Goal: Task Accomplishment & Management: Manage account settings

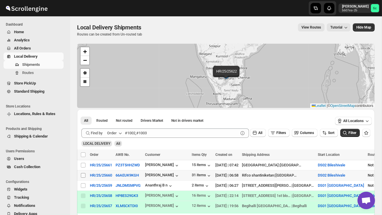
click at [85, 176] on input "Select shipment" at bounding box center [83, 175] width 5 height 5
checkbox input "true"
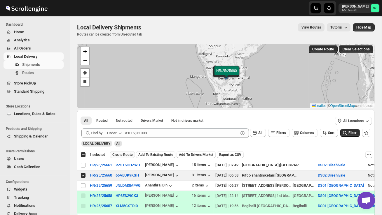
click at [129, 155] on span "Create Route" at bounding box center [122, 155] width 20 height 5
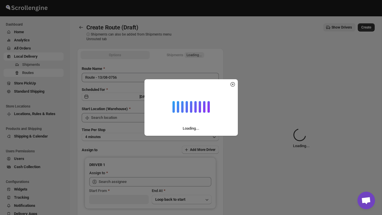
type input "DS02 Bileshivale"
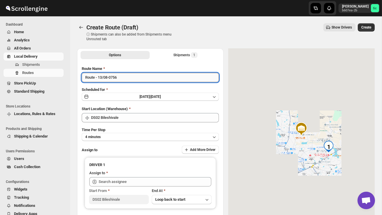
click at [139, 79] on input "Route - 13/08-0756" at bounding box center [150, 77] width 137 height 9
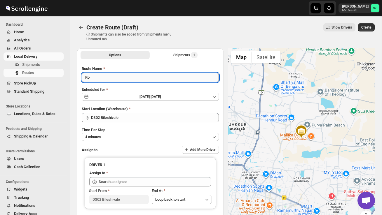
type input "R"
type input "Order no 25660"
click at [141, 134] on button "4 minutes" at bounding box center [150, 137] width 137 height 8
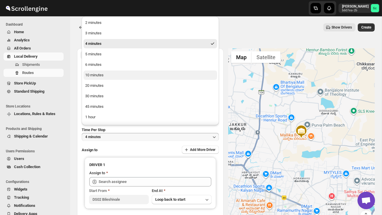
click at [125, 77] on button "10 minutes" at bounding box center [150, 75] width 134 height 9
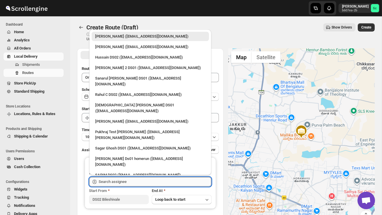
click at [131, 178] on input "text" at bounding box center [155, 181] width 113 height 9
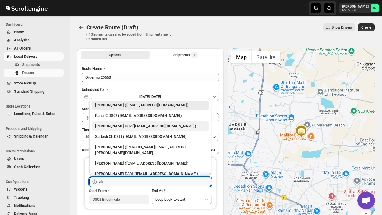
click at [147, 126] on div "CHANDRA BORO DS2 (vefabox262@javbing.com)" at bounding box center [150, 126] width 110 height 6
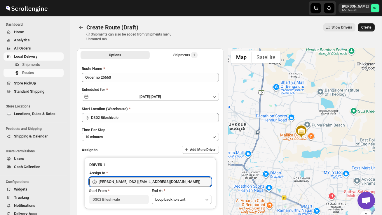
type input "CHANDRA BORO DS2 (vefabox262@javbing.com)"
click at [368, 27] on span "Create" at bounding box center [366, 27] width 10 height 5
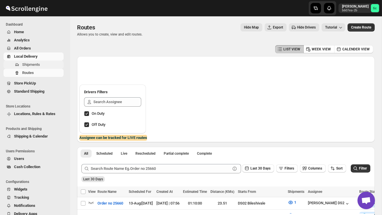
click at [48, 64] on span "Shipments" at bounding box center [42, 65] width 40 height 6
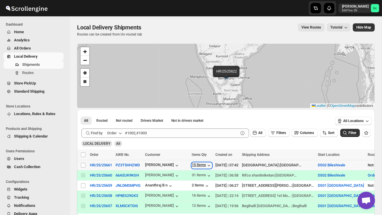
click at [202, 164] on div "15 items" at bounding box center [202, 166] width 20 height 6
click at [82, 166] on input "Select shipment" at bounding box center [83, 165] width 5 height 5
checkbox input "true"
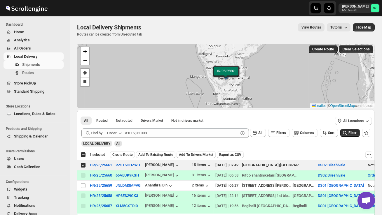
click at [119, 153] on span "Create Route" at bounding box center [122, 155] width 20 height 5
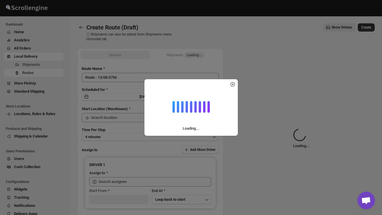
type input "DS02 Bileshivale"
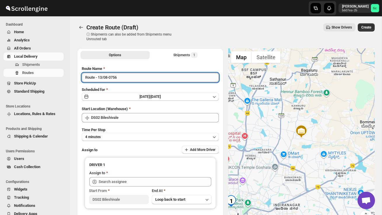
click at [126, 79] on input "Route - 13/08-0756" at bounding box center [150, 77] width 137 height 9
type input "R"
type input "Order no 25661"
click at [153, 136] on button "4 minutes" at bounding box center [150, 137] width 137 height 8
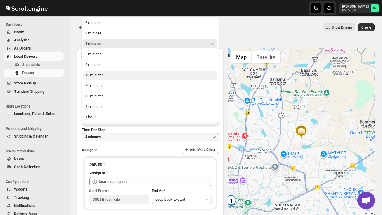
click at [113, 74] on button "10 minutes" at bounding box center [150, 75] width 134 height 9
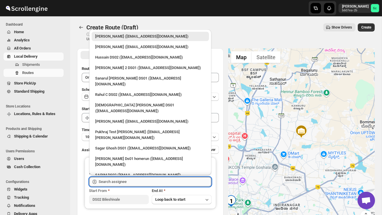
click at [129, 183] on input "text" at bounding box center [155, 181] width 113 height 9
click at [123, 59] on div "Hussain DS02 (jarav60351@abatido.com)" at bounding box center [150, 58] width 110 height 6
type input "Hussain DS02 (jarav60351@abatido.com)"
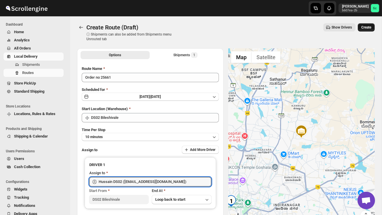
click at [369, 28] on span "Create" at bounding box center [366, 27] width 10 height 5
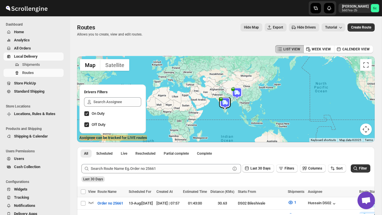
click at [43, 60] on link "Local Delivery" at bounding box center [33, 56] width 60 height 8
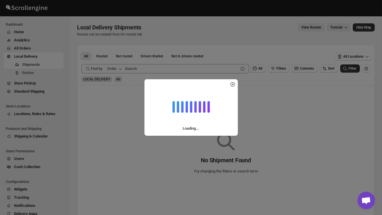
click at [42, 63] on div "Loading..." at bounding box center [191, 107] width 382 height 215
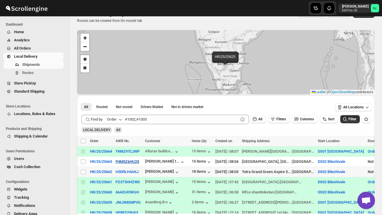
scroll to position [15, 0]
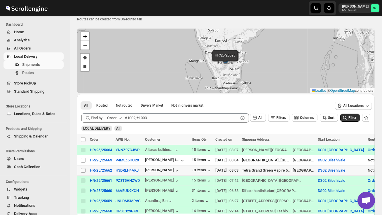
click at [82, 170] on input "Select shipment" at bounding box center [83, 170] width 5 height 5
checkbox input "true"
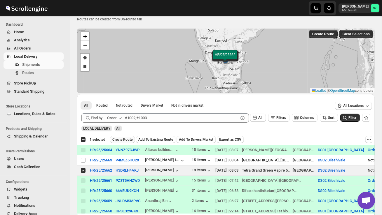
click at [127, 137] on button "Create Route" at bounding box center [122, 139] width 25 height 7
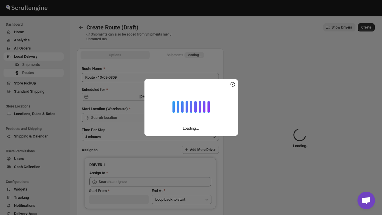
type input "DS02 Bileshivale"
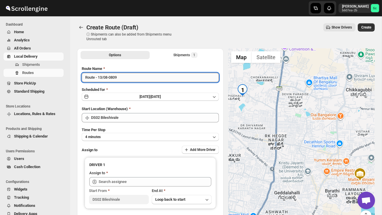
click at [128, 77] on input "Route - 13/08-0809" at bounding box center [150, 77] width 137 height 9
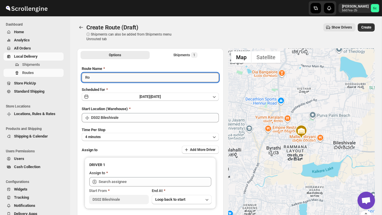
type input "R"
type input "Order no 25662"
click at [121, 135] on button "4 minutes" at bounding box center [150, 137] width 137 height 8
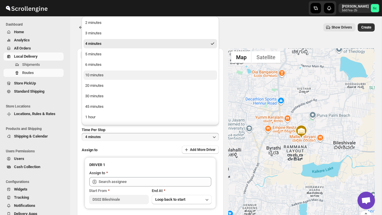
click at [101, 77] on div "10 minutes" at bounding box center [94, 75] width 18 height 6
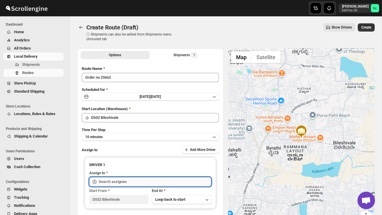
click at [114, 185] on input "text" at bounding box center [155, 181] width 113 height 9
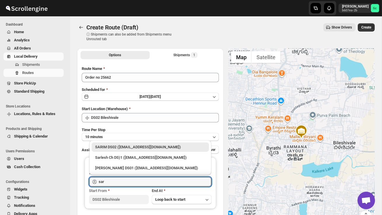
click at [143, 144] on div "SARIM DS02 (xititor414@owlny.com)" at bounding box center [150, 147] width 110 height 6
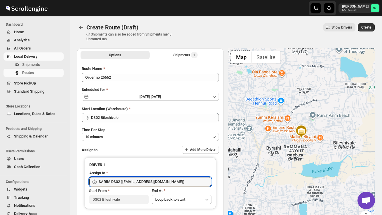
type input "SARIM DS02 (xititor414@owlny.com)"
click at [366, 29] on span "Create" at bounding box center [366, 27] width 10 height 5
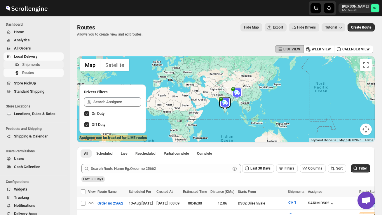
click at [36, 63] on span "Shipments" at bounding box center [31, 64] width 18 height 4
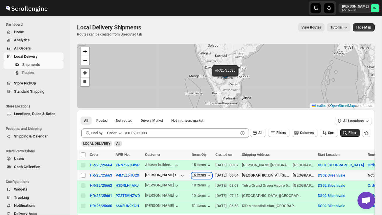
click at [200, 175] on div "15 items" at bounding box center [202, 176] width 20 height 6
click at [83, 176] on input "Select shipment" at bounding box center [83, 175] width 5 height 5
checkbox input "true"
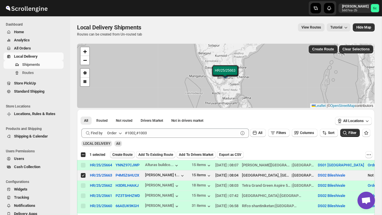
click at [127, 155] on span "Create Route" at bounding box center [122, 155] width 20 height 5
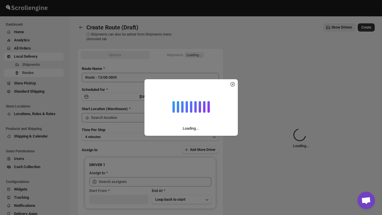
type input "DS02 Bileshivale"
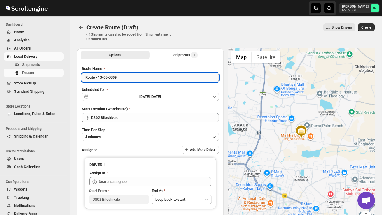
click at [125, 79] on input "Route - 13/08-0809" at bounding box center [150, 77] width 137 height 9
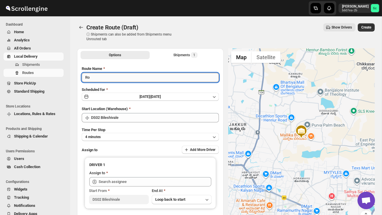
type input "R"
type input "Order no 25663"
click at [139, 134] on button "4 minutes" at bounding box center [150, 137] width 137 height 8
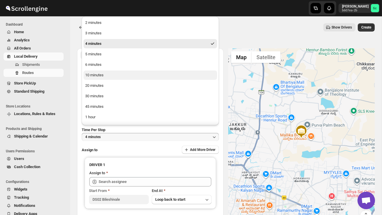
click at [108, 76] on button "10 minutes" at bounding box center [150, 75] width 134 height 9
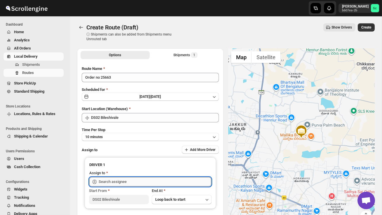
click at [124, 182] on input "text" at bounding box center [155, 181] width 113 height 9
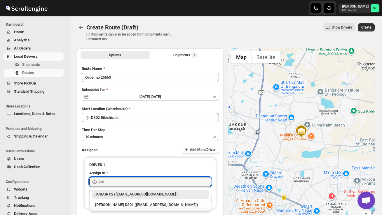
click at [135, 194] on div "JUBAIR 02 (vanafe7637@isorax.com)" at bounding box center [150, 195] width 110 height 6
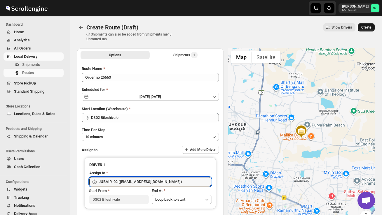
type input "JUBAIR 02 (vanafe7637@isorax.com)"
click at [366, 26] on span "Create" at bounding box center [366, 27] width 10 height 5
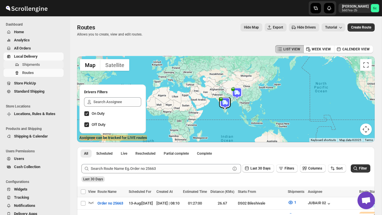
click at [36, 65] on span "Shipments" at bounding box center [31, 64] width 18 height 4
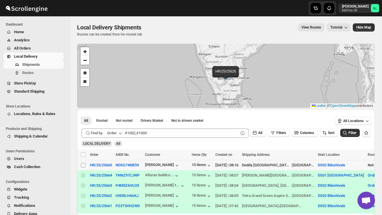
click at [83, 166] on input "Select shipment" at bounding box center [83, 165] width 5 height 5
checkbox input "true"
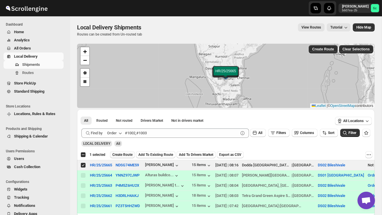
click at [129, 155] on span "Create Route" at bounding box center [122, 155] width 20 height 5
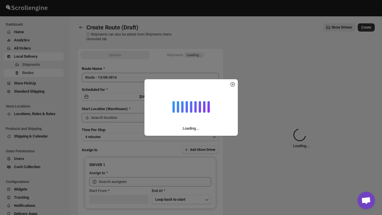
type input "DS02 Bileshivale"
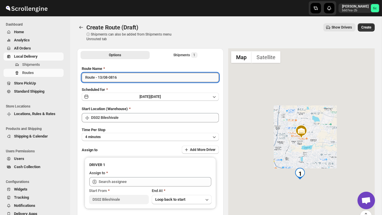
click at [122, 76] on input "Route - 13/08-0816" at bounding box center [150, 77] width 137 height 9
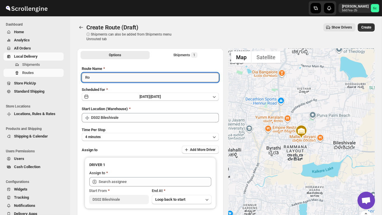
type input "R"
type input "Order no 25665"
click at [162, 135] on button "4 minutes" at bounding box center [150, 137] width 137 height 8
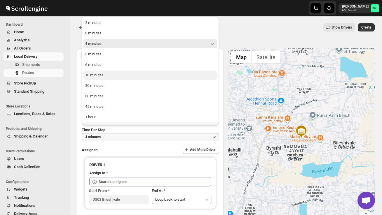
click at [115, 77] on button "10 minutes" at bounding box center [150, 75] width 134 height 9
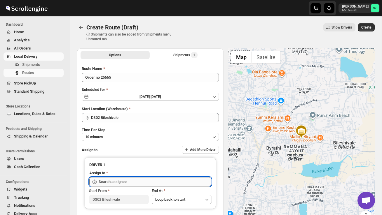
click at [113, 180] on input "text" at bounding box center [155, 181] width 113 height 9
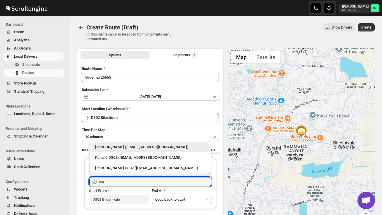
click at [112, 168] on div "PRAKSH DS02 (tetidoh251@flektel.com)" at bounding box center [150, 168] width 110 height 6
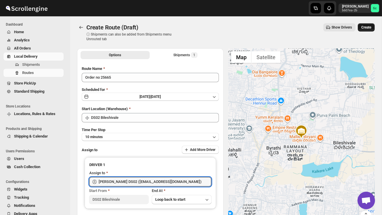
type input "PRAKSH DS02 (tetidoh251@flektel.com)"
click at [367, 28] on span "Create" at bounding box center [366, 27] width 10 height 5
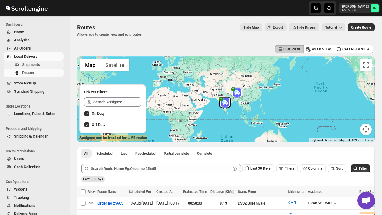
click at [41, 63] on span "Shipments" at bounding box center [42, 65] width 40 height 6
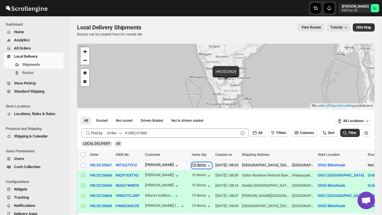
click at [207, 165] on div "10 items" at bounding box center [202, 166] width 20 height 6
click at [85, 166] on input "Select shipment" at bounding box center [83, 165] width 5 height 5
checkbox input "true"
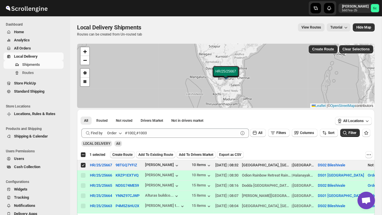
click at [123, 155] on span "Create Route" at bounding box center [122, 155] width 20 height 5
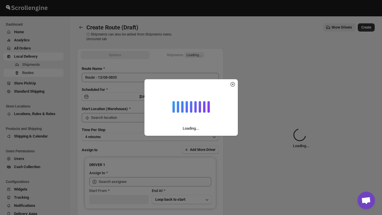
type input "DS02 Bileshivale"
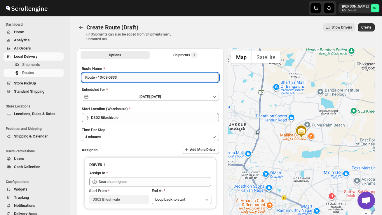
click at [124, 78] on input "Route - 13/08-0833" at bounding box center [150, 77] width 137 height 9
type input "R"
type input "P"
type input "Order no 25667"
click at [132, 138] on button "4 minutes" at bounding box center [150, 137] width 137 height 8
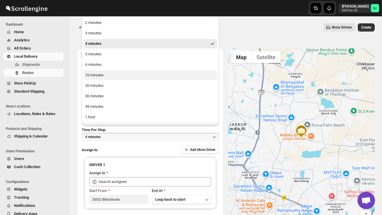
click at [102, 75] on div "10 minutes" at bounding box center [94, 75] width 18 height 6
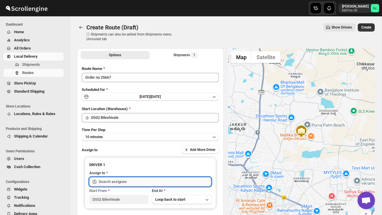
click at [102, 180] on input "text" at bounding box center [155, 181] width 113 height 9
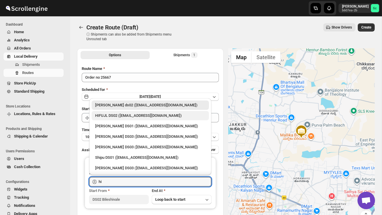
click at [121, 118] on div "HIFUJL DS02 ([EMAIL_ADDRESS][DOMAIN_NAME])" at bounding box center [150, 116] width 110 height 6
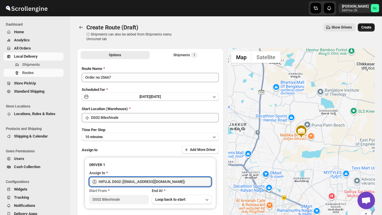
type input "HIFUJL DS02 ([EMAIL_ADDRESS][DOMAIN_NAME])"
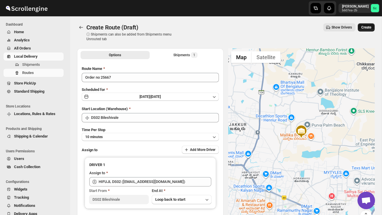
click at [365, 31] on button "Create" at bounding box center [366, 27] width 17 height 8
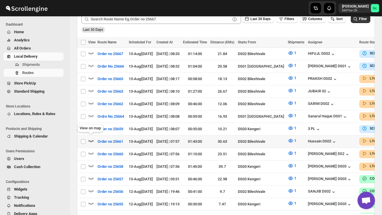
click at [91, 138] on icon "button" at bounding box center [91, 141] width 6 height 6
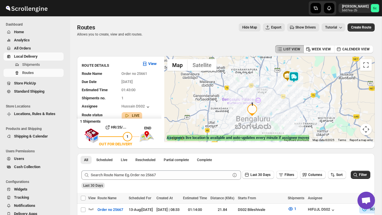
click at [298, 74] on img at bounding box center [294, 77] width 12 height 12
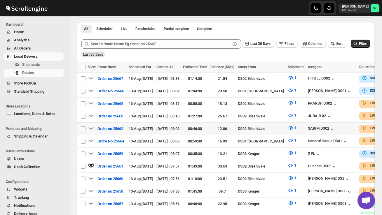
scroll to position [131, 0]
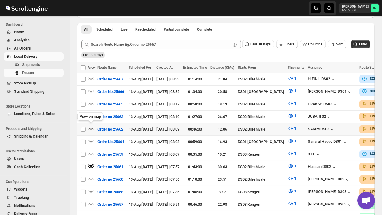
click at [88, 126] on icon "button" at bounding box center [91, 129] width 6 height 6
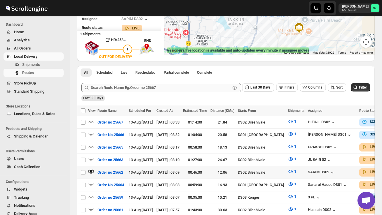
scroll to position [90, 0]
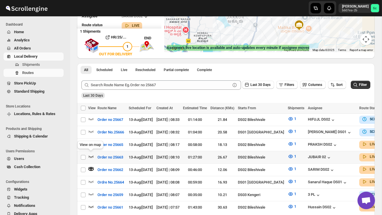
click at [90, 156] on icon "button" at bounding box center [91, 157] width 5 height 2
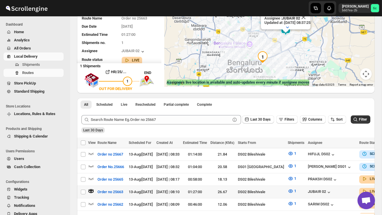
scroll to position [61, 0]
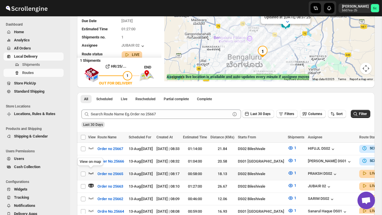
click at [89, 172] on icon "button" at bounding box center [91, 173] width 6 height 6
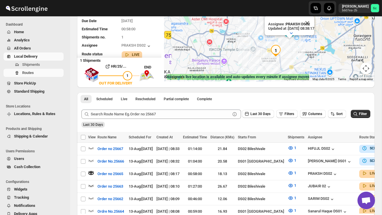
scroll to position [0, 0]
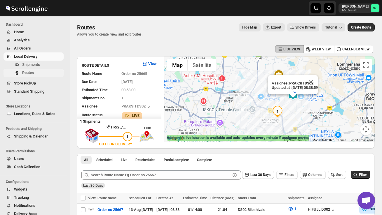
click at [30, 75] on span "Routes" at bounding box center [42, 73] width 40 height 6
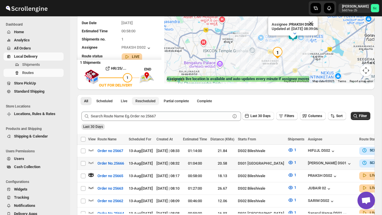
scroll to position [59, 0]
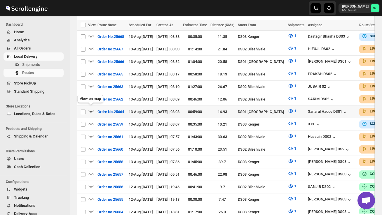
click at [92, 108] on icon "button" at bounding box center [91, 111] width 6 height 6
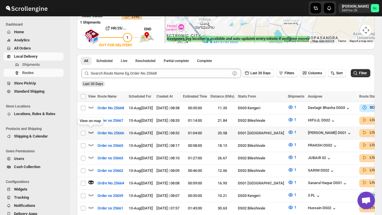
click at [91, 131] on icon "button" at bounding box center [91, 132] width 6 height 6
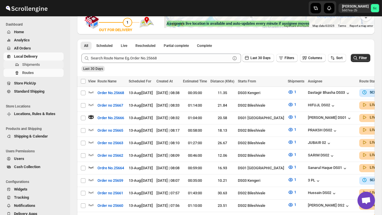
click at [41, 66] on span "Shipments" at bounding box center [42, 65] width 40 height 6
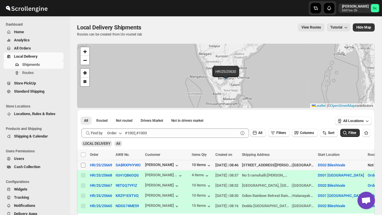
click at [83, 166] on input "Select shipment" at bounding box center [83, 165] width 5 height 5
checkbox input "true"
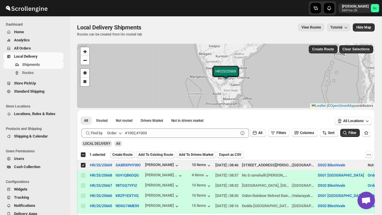
click at [131, 155] on span "Create Route" at bounding box center [122, 155] width 20 height 5
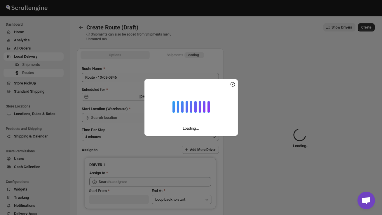
type input "DS02 Bileshivale"
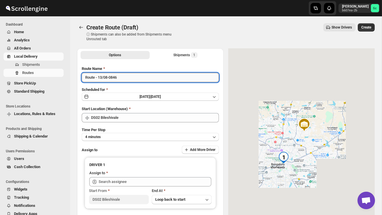
click at [125, 78] on input "Route - 13/08-0846" at bounding box center [150, 77] width 137 height 9
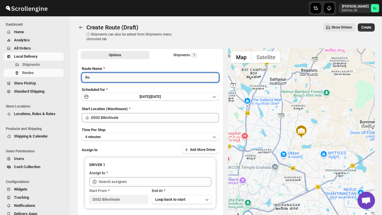
type input "R"
type input "Order no 25669"
click at [135, 136] on button "4 minutes" at bounding box center [150, 137] width 137 height 8
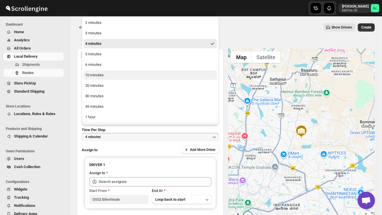
click at [99, 74] on div "10 minutes" at bounding box center [94, 75] width 18 height 6
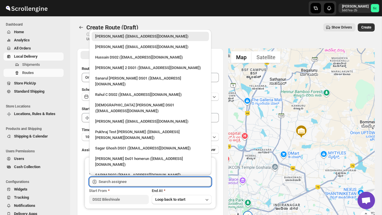
click at [117, 180] on input "text" at bounding box center [155, 181] width 113 height 9
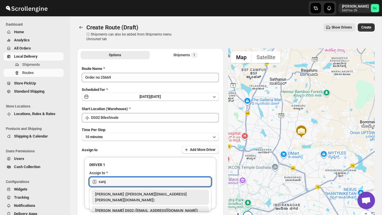
click at [130, 208] on div "SANJIB DS02 (yagen55823@hosliy.com)" at bounding box center [150, 211] width 110 height 6
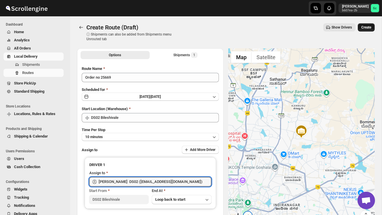
type input "SANJIB DS02 (yagen55823@hosliy.com)"
click at [364, 25] on span "Create" at bounding box center [366, 27] width 10 height 5
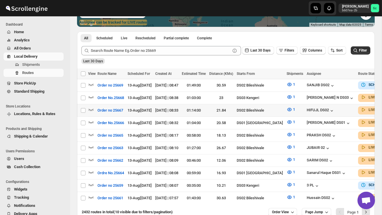
scroll to position [150, 0]
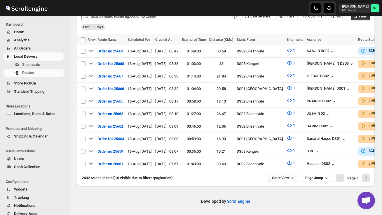
click at [282, 178] on span "Order View" at bounding box center [280, 178] width 17 height 5
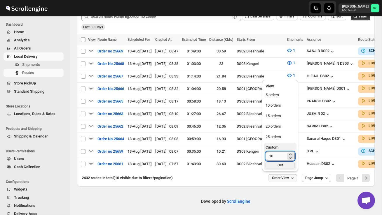
click at [274, 153] on input "10" at bounding box center [275, 156] width 20 height 9
type input "1"
type input "40"
click at [280, 165] on div "Set" at bounding box center [279, 165] width 29 height 6
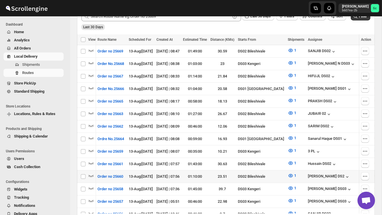
scroll to position [0, 0]
click at [90, 173] on icon "button" at bounding box center [91, 176] width 6 height 6
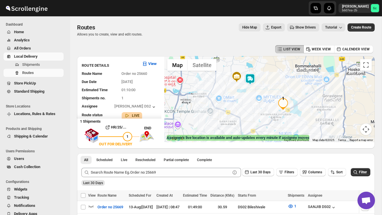
click at [252, 75] on img at bounding box center [250, 79] width 12 height 12
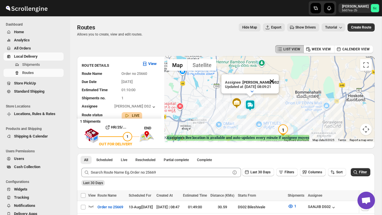
click at [275, 78] on button "Close" at bounding box center [272, 81] width 14 height 14
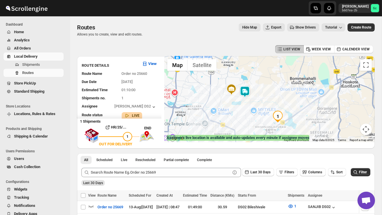
drag, startPoint x: 266, startPoint y: 117, endPoint x: 260, endPoint y: 97, distance: 21.1
click at [260, 98] on div at bounding box center [269, 99] width 210 height 86
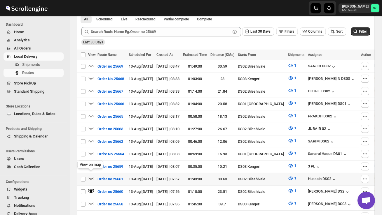
click at [92, 178] on icon "button" at bounding box center [91, 179] width 5 height 2
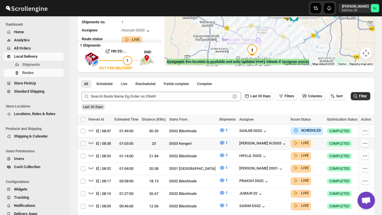
scroll to position [79, 0]
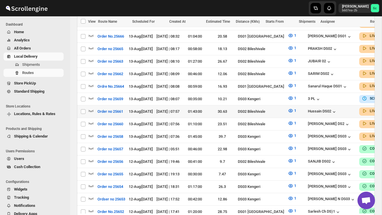
scroll to position [220, 0]
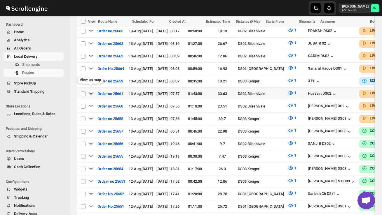
click at [92, 90] on icon "button" at bounding box center [91, 93] width 6 height 6
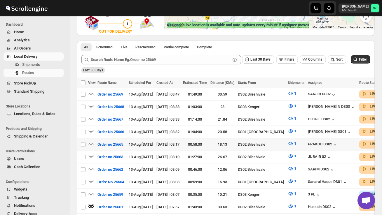
scroll to position [0, 0]
click at [92, 143] on icon "button" at bounding box center [91, 144] width 5 height 2
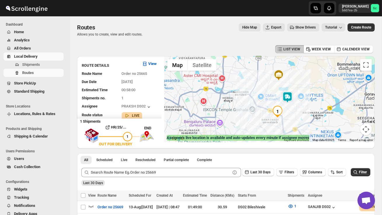
click at [290, 94] on img at bounding box center [287, 98] width 12 height 12
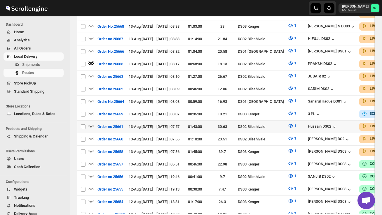
scroll to position [202, 0]
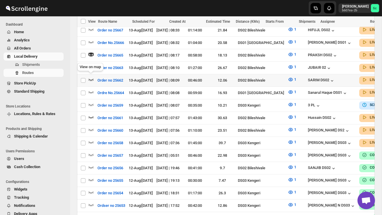
click at [91, 77] on icon "button" at bounding box center [91, 80] width 6 height 6
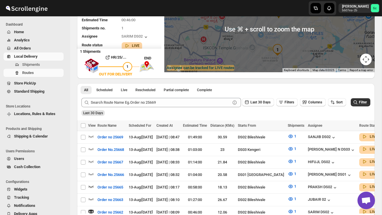
scroll to position [0, 0]
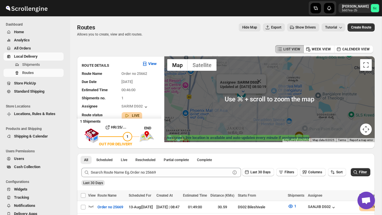
click at [281, 111] on div "Assignee : SARIM DS02 Updated at : 13/08/2025, 08:50:19 Duty mode Enabled Batte…" at bounding box center [269, 99] width 210 height 86
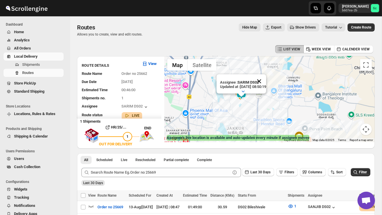
click at [266, 80] on button "Close" at bounding box center [259, 81] width 14 height 14
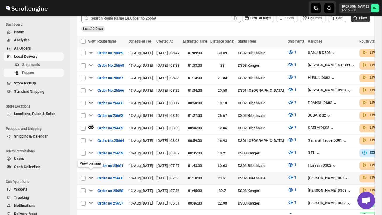
click at [91, 175] on icon "button" at bounding box center [91, 178] width 6 height 6
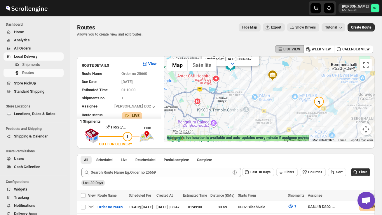
drag, startPoint x: 192, startPoint y: 114, endPoint x: 229, endPoint y: 112, distance: 36.8
click at [229, 112] on div "Assignee : CHANDRA BORO DS2 Updated at : 13/08/2025, 08:49:47 Duty mode Disable…" at bounding box center [269, 99] width 210 height 86
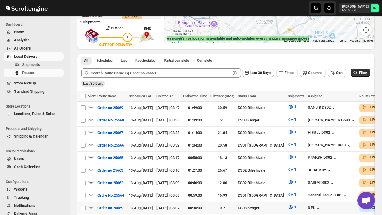
scroll to position [144, 0]
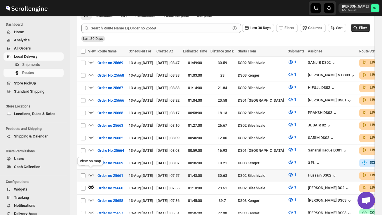
click at [89, 172] on icon "button" at bounding box center [91, 175] width 6 height 6
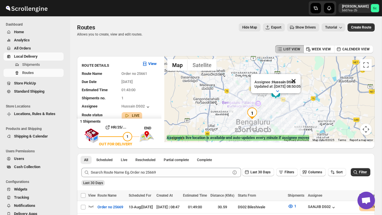
click at [300, 81] on button "Close" at bounding box center [293, 81] width 14 height 14
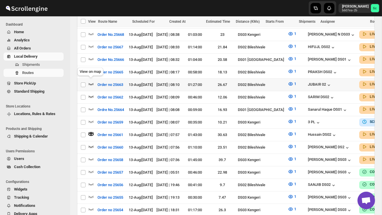
click at [93, 83] on icon "button" at bounding box center [91, 84] width 5 height 2
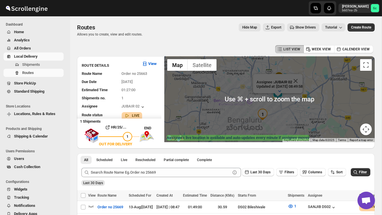
click at [278, 123] on div "Assignee : JUBAIR 02 Updated at : 13/08/2025, 08:49:58 Duty mode Enabled Batter…" at bounding box center [269, 99] width 210 height 86
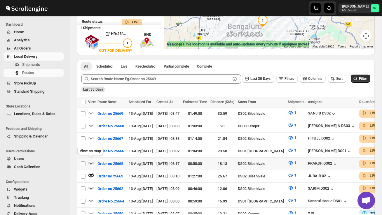
click at [92, 161] on icon "button" at bounding box center [91, 163] width 6 height 6
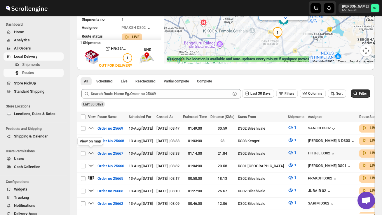
click at [90, 153] on icon "button" at bounding box center [91, 153] width 6 height 6
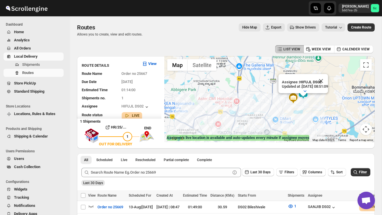
click at [302, 115] on div "Assignee : HIFUJL DS02 Updated at : 13/08/2025, 08:51:09 Duty mode Enabled Batt…" at bounding box center [269, 99] width 210 height 86
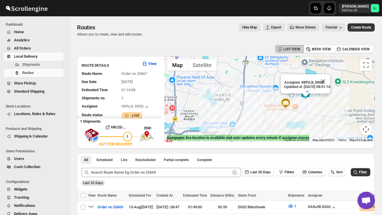
click at [309, 112] on div "Assignee : HIFUJL DS02 Updated at : 13/08/2025, 08:51:16 Duty mode Enabled Batt…" at bounding box center [269, 99] width 210 height 86
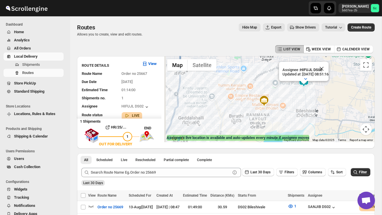
click at [318, 97] on div "Assignee : HIFUJL DS02 Updated at : 13/08/2025, 08:51:16 Duty mode Enabled Batt…" at bounding box center [269, 99] width 210 height 86
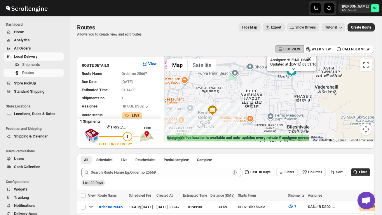
click at [309, 102] on div "Assignee : HIFUJL DS02 Updated at : 13/08/2025, 08:51:16 Duty mode Enabled Batt…" at bounding box center [269, 99] width 210 height 86
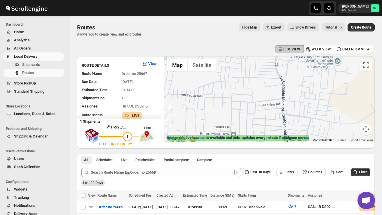
drag, startPoint x: 284, startPoint y: 73, endPoint x: 295, endPoint y: 129, distance: 57.1
click at [295, 127] on div "Assignee : HIFUJL DS02 Updated at : 13/08/2025, 08:51:16 Duty mode Enabled Batt…" at bounding box center [269, 99] width 210 height 86
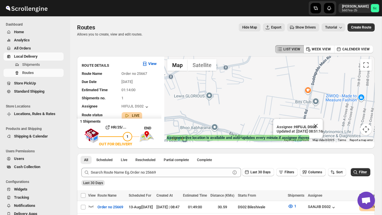
drag, startPoint x: 283, startPoint y: 117, endPoint x: 283, endPoint y: 99, distance: 18.4
click at [283, 99] on div "Assignee : HIFUJL DS02 Updated at : 13/08/2025, 08:51:16 Duty mode Enabled Batt…" at bounding box center [269, 99] width 210 height 86
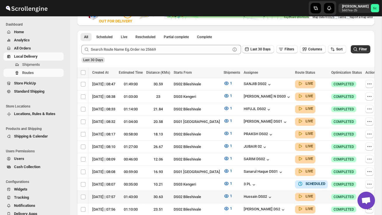
scroll to position [0, 76]
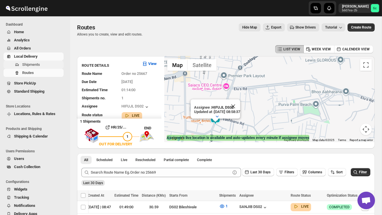
click at [33, 64] on span "Shipments" at bounding box center [31, 64] width 18 height 4
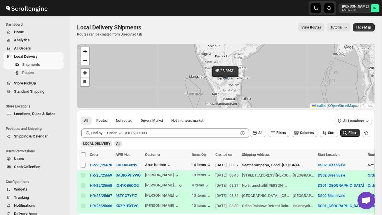
click at [83, 164] on input "Select shipment" at bounding box center [83, 165] width 5 height 5
checkbox input "true"
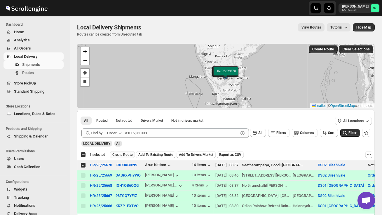
click at [118, 157] on span "Create Route" at bounding box center [122, 155] width 20 height 5
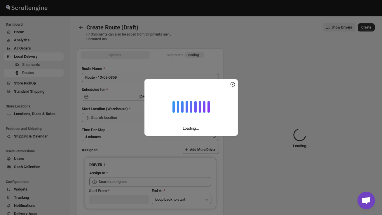
type input "DS02 Bileshivale"
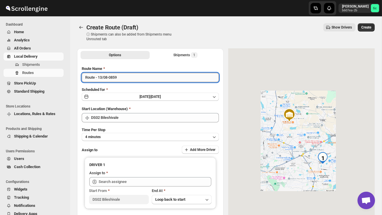
click at [125, 76] on input "Route - 13/08-0859" at bounding box center [150, 77] width 137 height 9
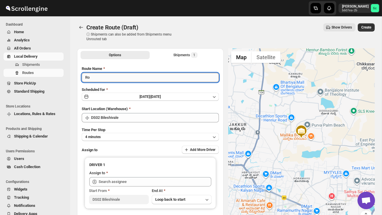
type input "R"
type input "P"
type input "Order no 25670"
click at [126, 137] on button "4 minutes" at bounding box center [150, 137] width 137 height 8
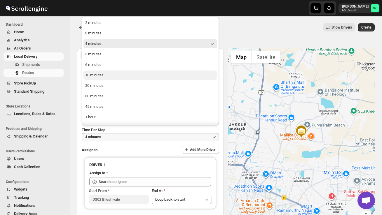
click at [111, 78] on button "10 minutes" at bounding box center [150, 75] width 134 height 9
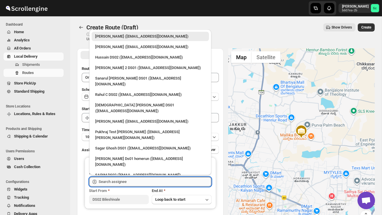
click at [115, 179] on input "text" at bounding box center [155, 181] width 113 height 9
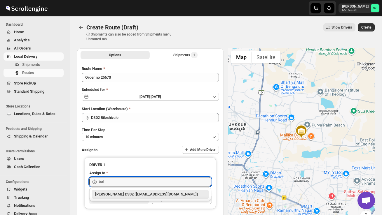
click at [118, 193] on div "[PERSON_NAME] DS02 ([EMAIL_ADDRESS][DOMAIN_NAME])" at bounding box center [150, 195] width 110 height 6
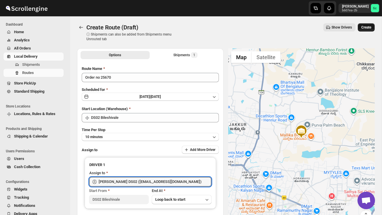
type input "[PERSON_NAME] DS02 ([EMAIL_ADDRESS][DOMAIN_NAME])"
click at [366, 29] on span "Create" at bounding box center [366, 27] width 10 height 5
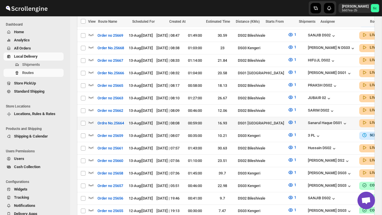
scroll to position [192, 0]
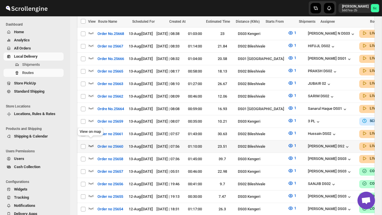
click at [93, 143] on icon "button" at bounding box center [91, 146] width 6 height 6
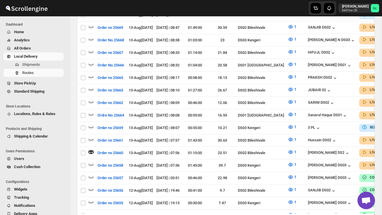
scroll to position [0, 0]
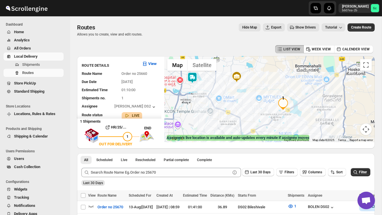
click at [196, 72] on img at bounding box center [192, 78] width 12 height 12
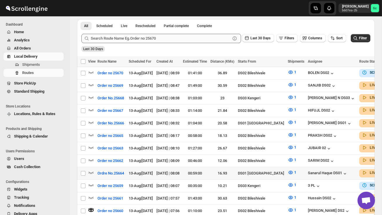
scroll to position [135, 0]
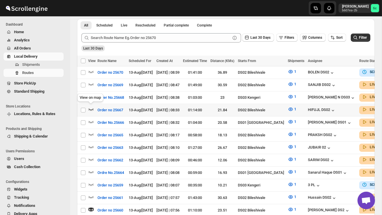
click at [90, 107] on icon "button" at bounding box center [91, 109] width 6 height 6
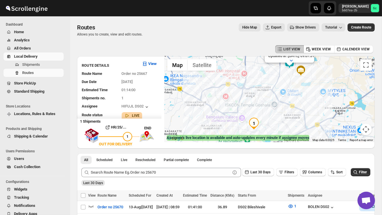
drag, startPoint x: 211, startPoint y: 120, endPoint x: 219, endPoint y: 87, distance: 34.7
click at [219, 87] on div "Assignee : HIFUJL DS02 Updated at : 13/08/2025, 09:07:31 Duty mode Enabled Batt…" at bounding box center [269, 99] width 210 height 86
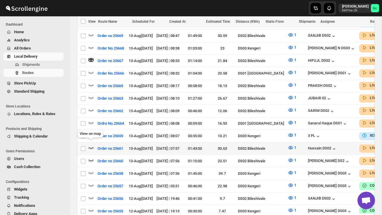
click at [92, 145] on icon "button" at bounding box center [91, 148] width 6 height 6
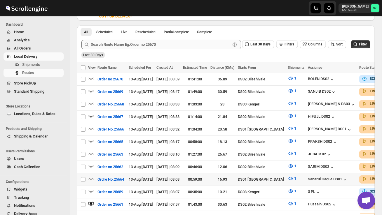
scroll to position [129, 0]
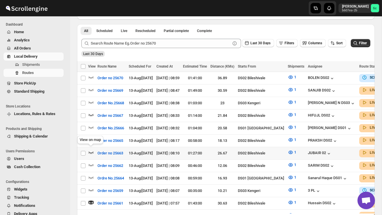
click at [92, 150] on icon "button" at bounding box center [91, 153] width 6 height 6
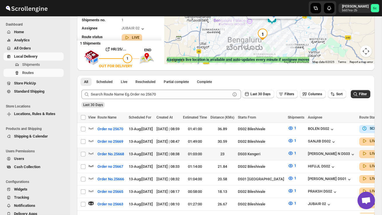
scroll to position [79, 0]
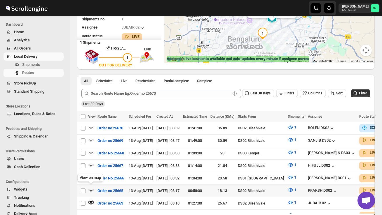
click at [90, 188] on icon "button" at bounding box center [91, 190] width 6 height 6
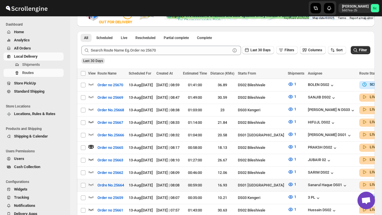
scroll to position [123, 0]
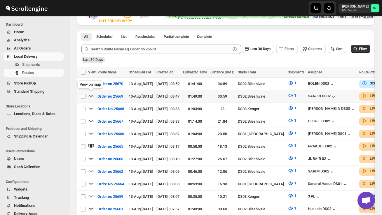
click at [90, 94] on icon "button" at bounding box center [91, 96] width 6 height 6
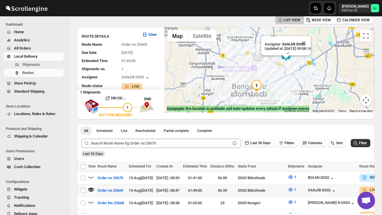
scroll to position [31, 0]
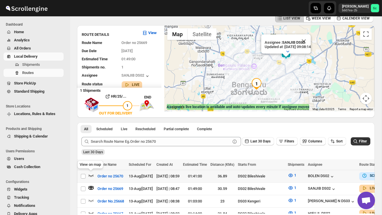
click at [91, 174] on icon "button" at bounding box center [91, 176] width 6 height 6
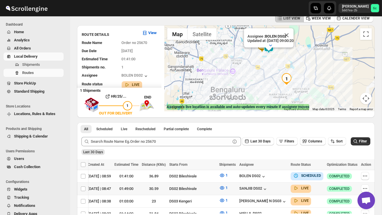
scroll to position [0, 0]
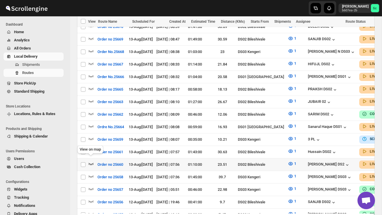
click at [92, 161] on icon "button" at bounding box center [91, 164] width 6 height 6
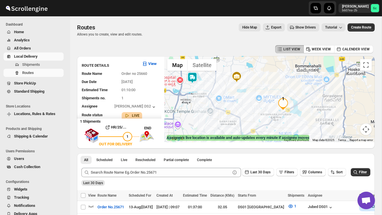
click at [196, 74] on img at bounding box center [192, 78] width 12 height 12
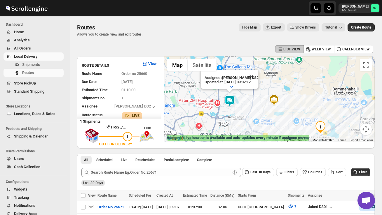
drag, startPoint x: 209, startPoint y: 124, endPoint x: 226, endPoint y: 118, distance: 18.0
click at [226, 118] on div "Assignee : CHANDRA BORO DS2 Updated at : 13/08/2025, 09:02:12 Duty mode Enabled…" at bounding box center [269, 99] width 210 height 86
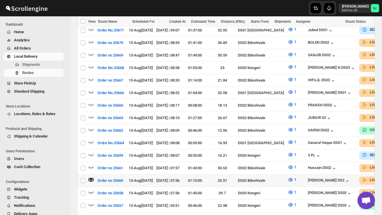
scroll to position [178, 0]
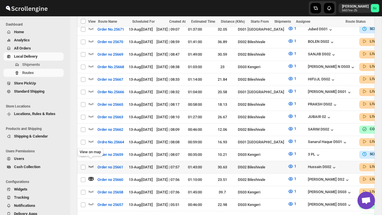
click at [93, 166] on icon "button" at bounding box center [91, 167] width 5 height 2
click at [91, 176] on icon "button" at bounding box center [91, 179] width 6 height 6
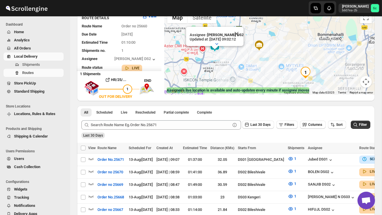
scroll to position [0, 0]
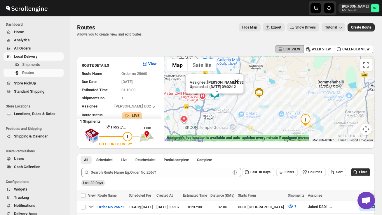
click at [241, 76] on button "Close" at bounding box center [236, 81] width 14 height 14
click at [222, 103] on div at bounding box center [269, 99] width 210 height 86
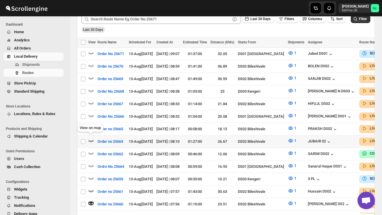
click at [92, 138] on icon "button" at bounding box center [91, 141] width 6 height 6
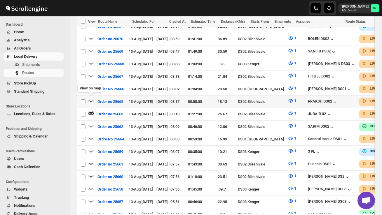
click at [90, 98] on icon "button" at bounding box center [91, 101] width 6 height 6
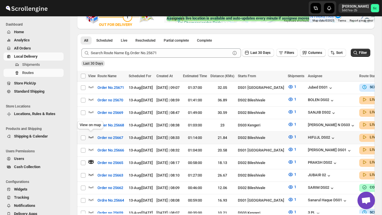
click at [91, 135] on icon "button" at bounding box center [91, 137] width 6 height 6
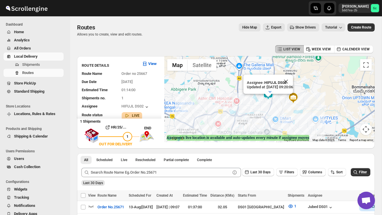
click at [265, 107] on div "Assignee : HIFUJL DS02 Updated at : 13/08/2025, 09:20:06 Duty mode Enabled Batt…" at bounding box center [269, 99] width 210 height 86
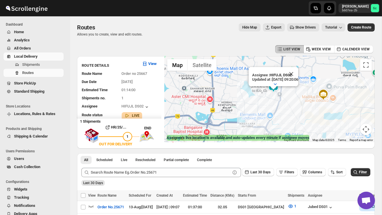
click at [257, 111] on div "Assignee : HIFUJL DS02 Updated at : 13/08/2025, 09:20:06 Duty mode Enabled Batt…" at bounding box center [269, 99] width 210 height 86
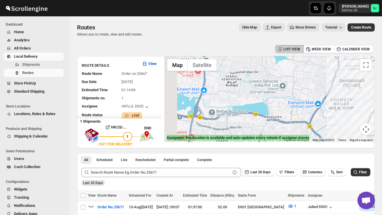
drag, startPoint x: 262, startPoint y: 104, endPoint x: 305, endPoint y: 72, distance: 53.1
click at [305, 72] on div "Assignee : HIFUJL DS02 Updated at : 13/08/2025, 09:20:06 Duty mode Enabled Batt…" at bounding box center [269, 99] width 210 height 86
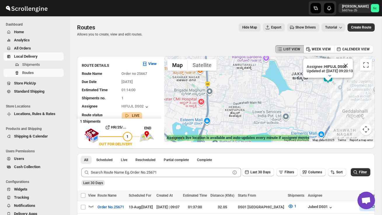
click at [265, 118] on div "Assignee : HIFUJL DS02 Updated at : 13/08/2025, 09:20:13 Duty mode Enabled Batt…" at bounding box center [269, 99] width 210 height 86
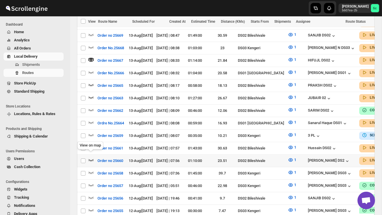
click at [91, 157] on icon "button" at bounding box center [91, 160] width 6 height 6
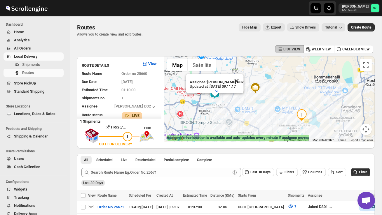
click at [240, 80] on button "Close" at bounding box center [236, 81] width 14 height 14
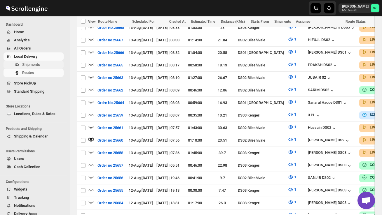
click at [35, 61] on button "Shipments" at bounding box center [33, 65] width 60 height 8
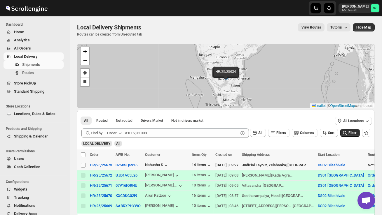
click at [85, 165] on span at bounding box center [82, 165] width 5 height 5
click at [85, 165] on input "Select shipment" at bounding box center [83, 165] width 5 height 5
click at [84, 165] on input "Select shipment" at bounding box center [83, 165] width 5 height 5
checkbox input "true"
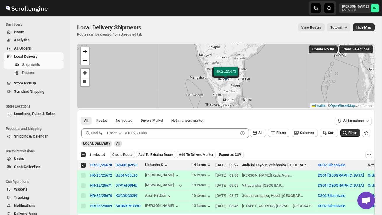
click at [123, 156] on span "Create Route" at bounding box center [122, 155] width 20 height 5
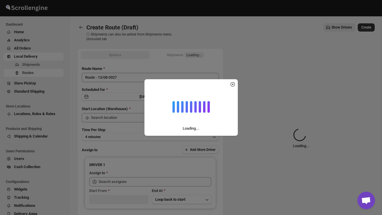
type input "DS02 Bileshivale"
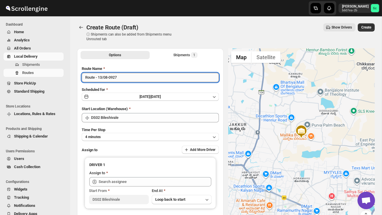
click at [125, 77] on input "Route - 13/08-0927" at bounding box center [150, 77] width 137 height 9
type input "R"
type input "Order no 25673"
click at [129, 134] on button "4 minutes" at bounding box center [150, 137] width 137 height 8
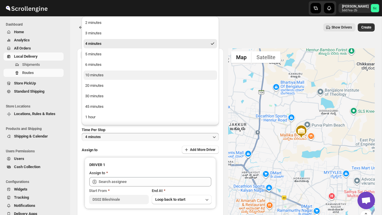
click at [101, 76] on div "10 minutes" at bounding box center [94, 75] width 18 height 6
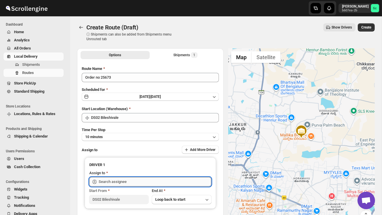
click at [110, 178] on input "text" at bounding box center [155, 181] width 113 height 9
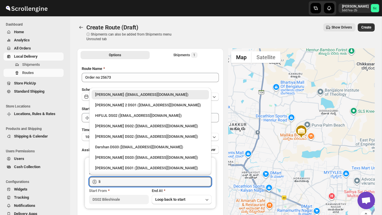
click at [114, 125] on div "[PERSON_NAME] DS02 ([EMAIL_ADDRESS][DOMAIN_NAME])" at bounding box center [150, 126] width 110 height 6
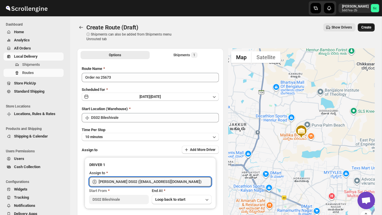
type input "[PERSON_NAME] DS02 ([EMAIL_ADDRESS][DOMAIN_NAME])"
click at [371, 26] on button "Create" at bounding box center [366, 27] width 17 height 8
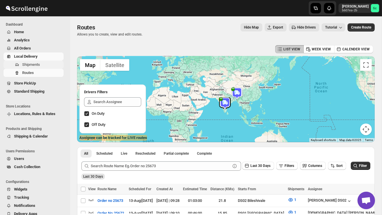
click at [44, 62] on span "Shipments" at bounding box center [42, 65] width 40 height 6
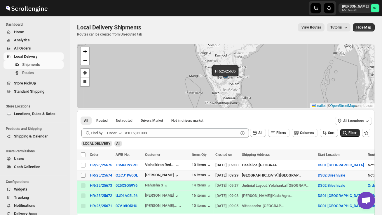
click at [83, 174] on input "Select shipment" at bounding box center [83, 175] width 5 height 5
checkbox input "true"
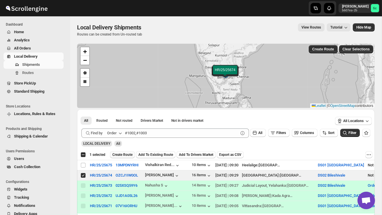
click at [126, 155] on span "Create Route" at bounding box center [122, 155] width 20 height 5
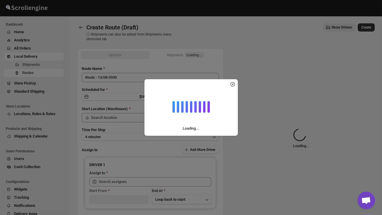
type input "DS02 Bileshivale"
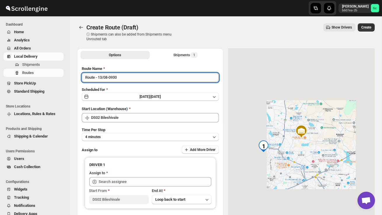
click at [127, 78] on input "Route - 13/08-0930" at bounding box center [150, 77] width 137 height 9
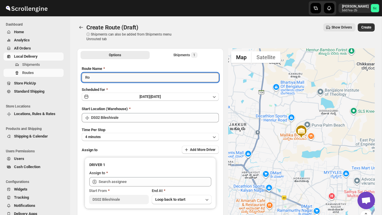
type input "R"
type input "Order no 25674"
click at [125, 134] on button "4 minutes" at bounding box center [150, 137] width 137 height 8
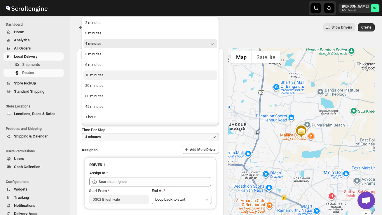
click at [100, 78] on div "10 minutes" at bounding box center [94, 75] width 18 height 6
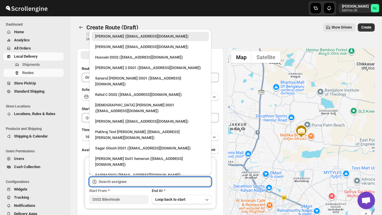
click at [112, 182] on input "text" at bounding box center [155, 181] width 113 height 9
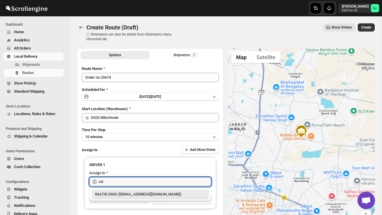
click at [121, 198] on div "RALTIK DS02 ([EMAIL_ADDRESS][DOMAIN_NAME])" at bounding box center [150, 194] width 117 height 9
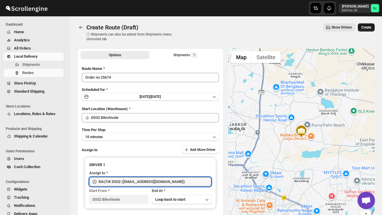
type input "RALTIK DS02 ([EMAIL_ADDRESS][DOMAIN_NAME])"
click at [367, 25] on span "Create" at bounding box center [366, 27] width 10 height 5
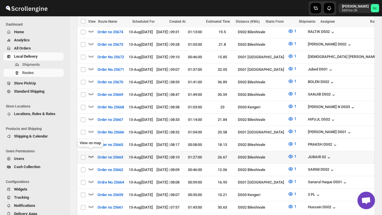
click at [92, 154] on icon "button" at bounding box center [91, 157] width 6 height 6
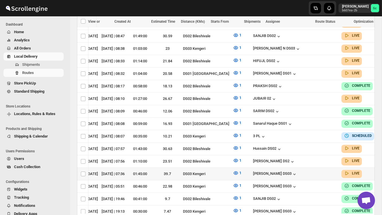
scroll to position [0, 28]
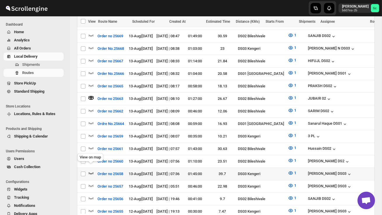
click at [92, 170] on icon "button" at bounding box center [91, 173] width 6 height 6
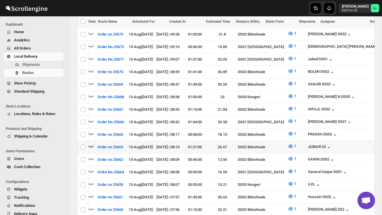
scroll to position [0, 0]
click at [93, 143] on icon "button" at bounding box center [91, 146] width 6 height 6
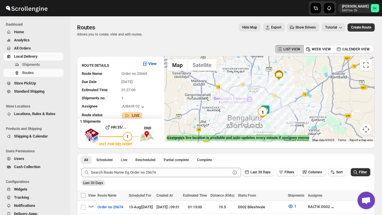
click at [260, 120] on div at bounding box center [269, 99] width 210 height 86
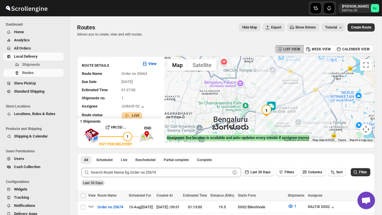
click at [274, 120] on div at bounding box center [269, 99] width 210 height 86
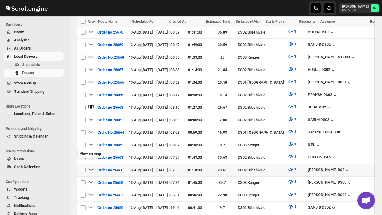
click at [91, 167] on icon "button" at bounding box center [91, 170] width 6 height 6
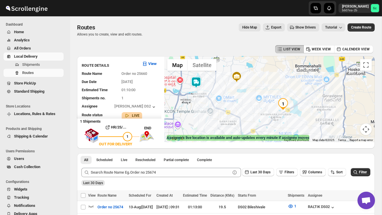
click at [201, 77] on img at bounding box center [196, 83] width 12 height 12
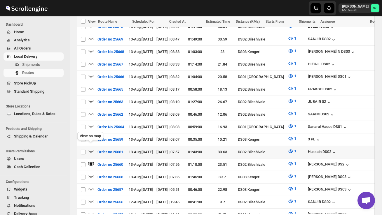
click at [90, 150] on icon "button" at bounding box center [91, 151] width 5 height 2
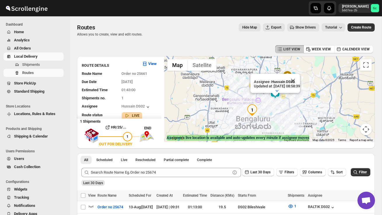
click at [200, 124] on div "Assignee : Hussain DS02 Updated at : 13/08/2025, 08:58:39 Duty mode Enabled Bat…" at bounding box center [269, 99] width 210 height 86
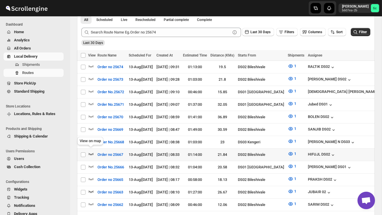
click at [90, 151] on icon "button" at bounding box center [91, 154] width 6 height 6
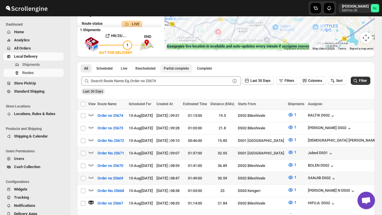
scroll to position [96, 0]
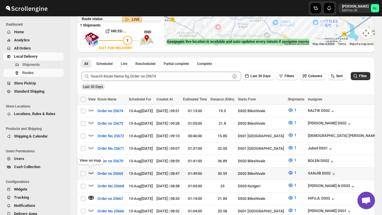
click at [91, 170] on icon "button" at bounding box center [91, 173] width 6 height 6
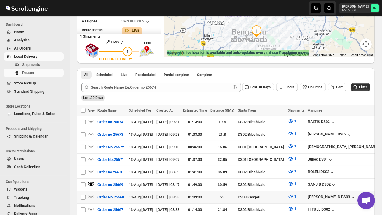
scroll to position [88, 0]
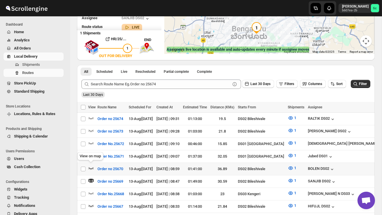
click at [90, 165] on icon "button" at bounding box center [91, 168] width 6 height 6
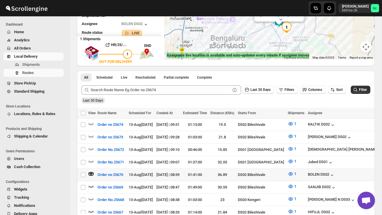
scroll to position [103, 0]
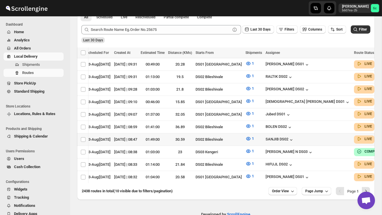
scroll to position [150, 0]
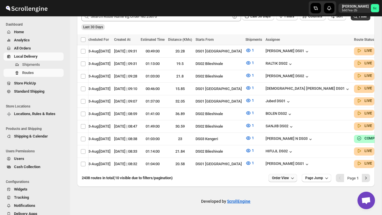
click at [274, 176] on span "Order View" at bounding box center [280, 178] width 17 height 5
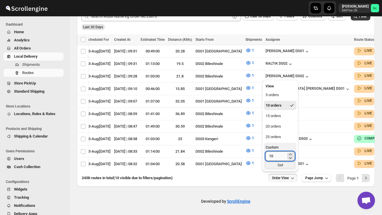
click at [275, 158] on input "10" at bounding box center [275, 156] width 20 height 9
type input "1"
type input "40"
click at [281, 165] on div "Set" at bounding box center [279, 165] width 29 height 6
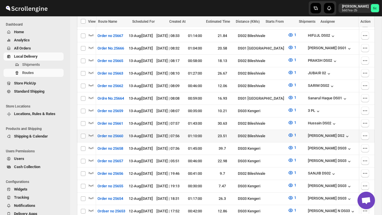
scroll to position [0, 0]
click at [92, 132] on icon "button" at bounding box center [91, 135] width 6 height 6
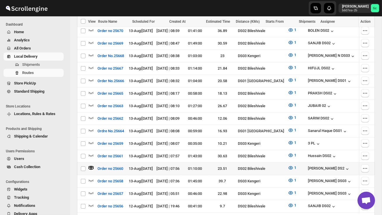
scroll to position [243, 0]
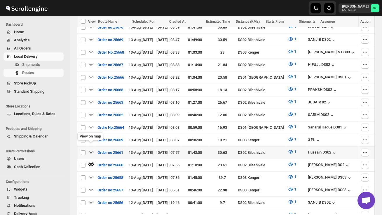
click at [89, 149] on icon "button" at bounding box center [91, 152] width 6 height 6
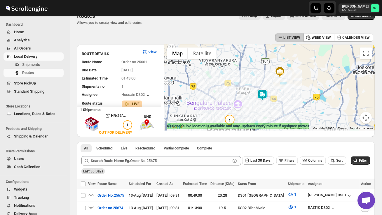
scroll to position [0, 0]
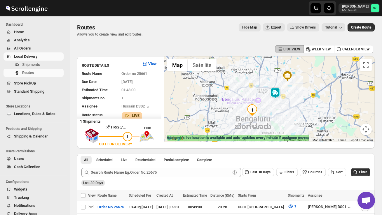
click at [279, 90] on img at bounding box center [275, 93] width 12 height 12
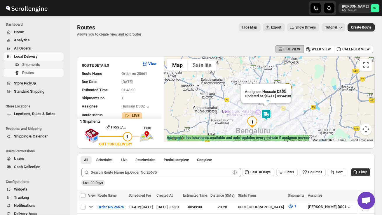
click at [39, 64] on span "Shipments" at bounding box center [31, 64] width 18 height 4
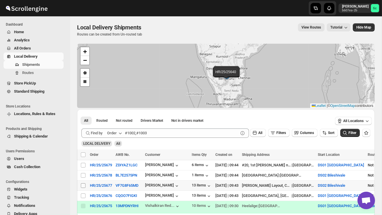
click at [83, 186] on input "Select shipment" at bounding box center [83, 185] width 5 height 5
checkbox input "true"
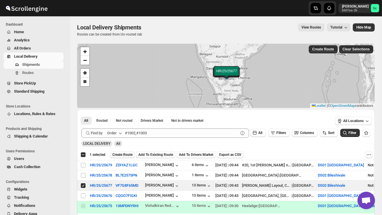
click at [126, 155] on span "Create Route" at bounding box center [122, 155] width 20 height 5
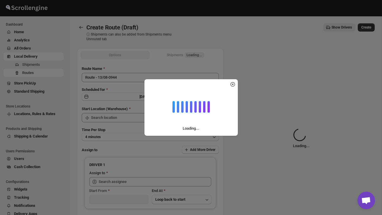
type input "DS02 Bileshivale"
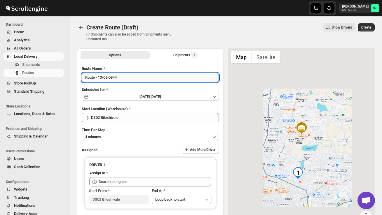
click at [126, 79] on input "Route - 13/08-0944" at bounding box center [150, 77] width 137 height 9
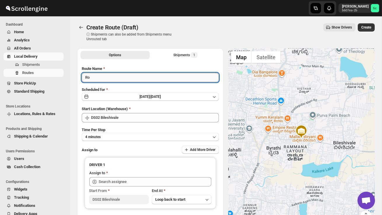
type input "R"
type input "Order no 25677"
click at [137, 135] on button "4 minutes" at bounding box center [150, 137] width 137 height 8
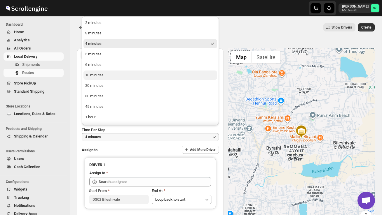
click at [117, 76] on button "10 minutes" at bounding box center [150, 75] width 134 height 9
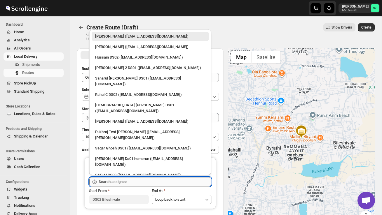
click at [122, 181] on input "text" at bounding box center [155, 181] width 113 height 9
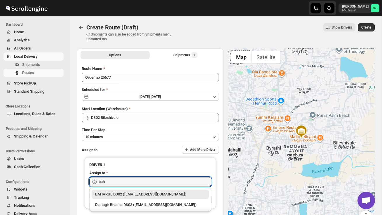
click at [126, 195] on div "BAHARUL DS02 ([EMAIL_ADDRESS][DOMAIN_NAME])" at bounding box center [150, 195] width 110 height 6
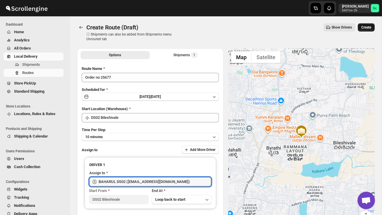
type input "BAHARUL DS02 ([EMAIL_ADDRESS][DOMAIN_NAME])"
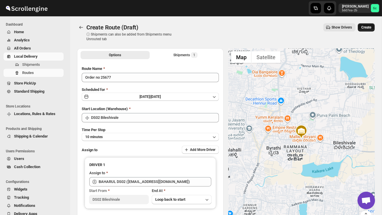
click at [368, 27] on span "Create" at bounding box center [366, 27] width 10 height 5
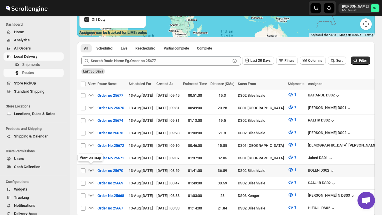
click at [91, 169] on icon "button" at bounding box center [91, 170] width 5 height 2
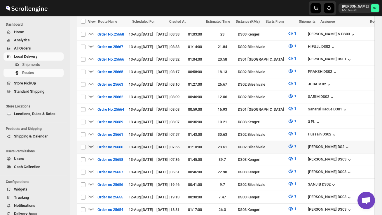
click at [91, 143] on icon "button" at bounding box center [91, 146] width 6 height 6
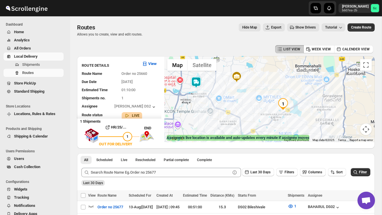
click at [289, 123] on div at bounding box center [269, 99] width 210 height 86
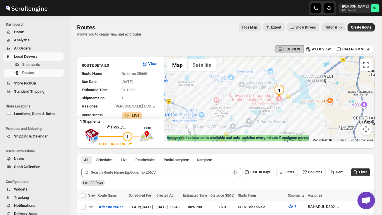
click at [294, 114] on div at bounding box center [269, 99] width 210 height 86
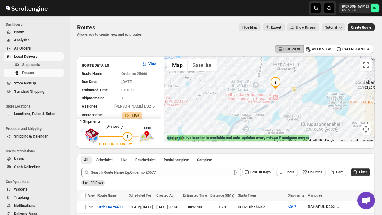
drag, startPoint x: 292, startPoint y: 95, endPoint x: 302, endPoint y: 106, distance: 14.7
click at [302, 106] on div at bounding box center [269, 99] width 210 height 86
click at [41, 66] on span "Shipments" at bounding box center [42, 65] width 40 height 6
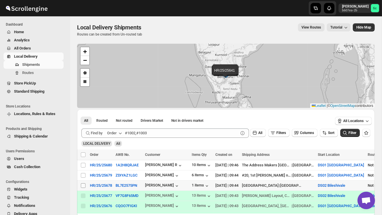
click at [81, 187] on input "Select shipment" at bounding box center [83, 185] width 5 height 5
checkbox input "true"
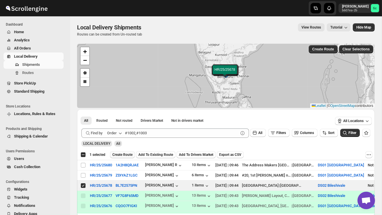
click at [127, 153] on span "Create Route" at bounding box center [122, 155] width 20 height 5
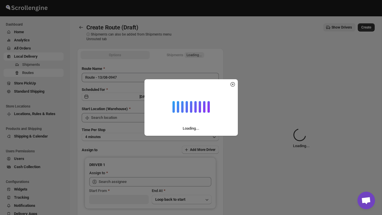
type input "DS02 Bileshivale"
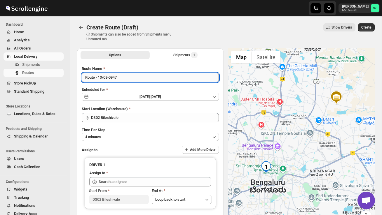
click at [127, 78] on input "Route - 13/08-0947" at bounding box center [150, 77] width 137 height 9
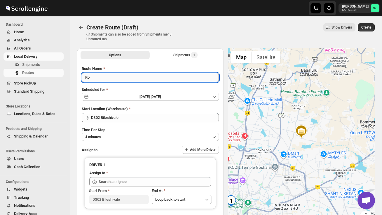
type input "R"
type input "Order no 25678"
click at [131, 134] on button "4 minutes" at bounding box center [150, 137] width 137 height 8
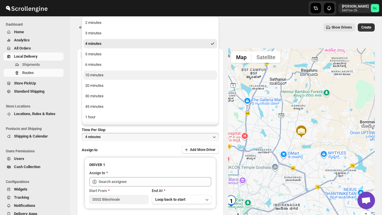
click at [97, 71] on button "10 minutes" at bounding box center [150, 75] width 134 height 9
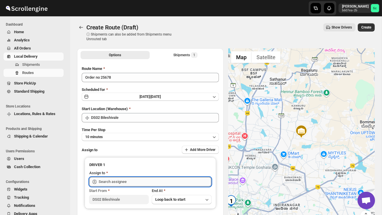
click at [122, 183] on input "text" at bounding box center [155, 181] width 113 height 9
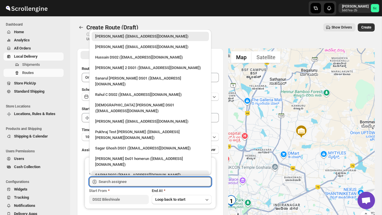
click at [118, 172] on div "SARIM DS02 ([EMAIL_ADDRESS][DOMAIN_NAME])" at bounding box center [150, 175] width 110 height 6
type input "SARIM DS02 ([EMAIL_ADDRESS][DOMAIN_NAME])"
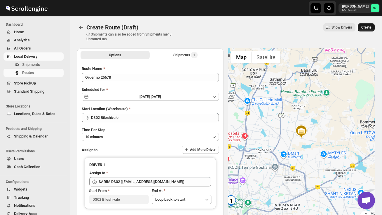
click at [368, 26] on span "Create" at bounding box center [366, 27] width 10 height 5
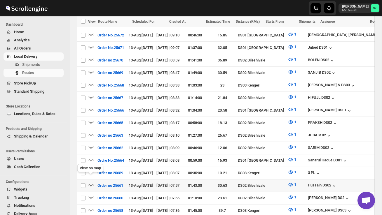
click at [92, 182] on icon "button" at bounding box center [91, 185] width 6 height 6
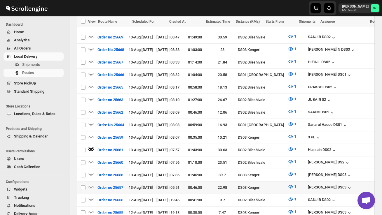
scroll to position [311, 0]
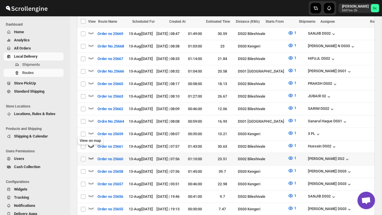
click at [91, 155] on icon "button" at bounding box center [91, 158] width 6 height 6
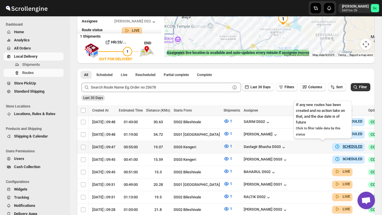
scroll to position [0, 85]
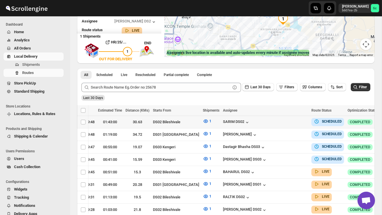
click at [381, 120] on icon "button" at bounding box center [386, 122] width 6 height 6
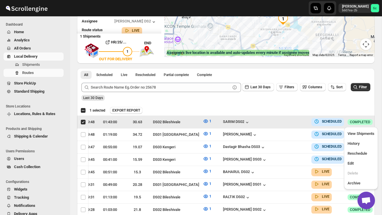
scroll to position [0, 0]
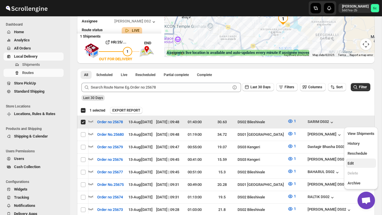
click at [355, 164] on span "Edit" at bounding box center [360, 164] width 27 height 6
checkbox input "false"
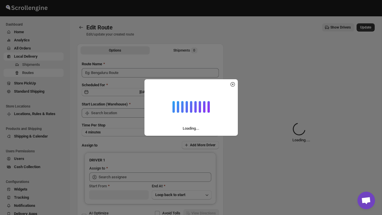
type input "Order no 25678"
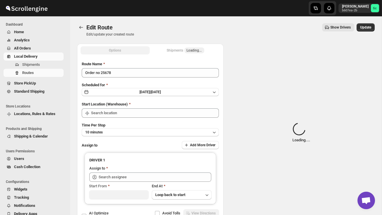
type input "DS02 Bileshivale"
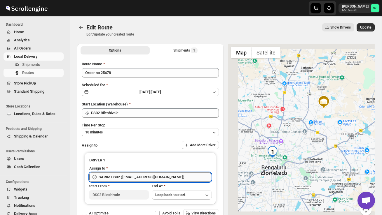
click at [169, 174] on input "SARIM DS02 ([EMAIL_ADDRESS][DOMAIN_NAME])" at bounding box center [155, 177] width 113 height 9
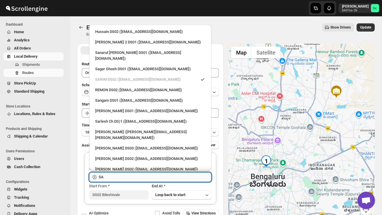
type input "S"
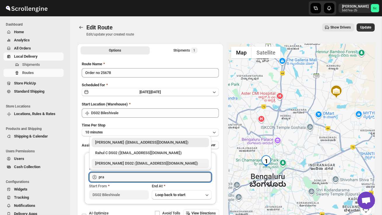
click at [169, 163] on div "[PERSON_NAME] DS02 ([EMAIL_ADDRESS][DOMAIN_NAME])" at bounding box center [150, 164] width 110 height 6
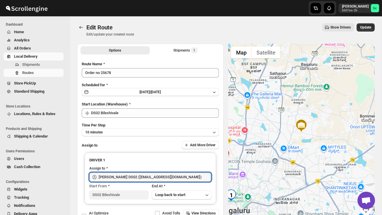
type input "[PERSON_NAME] DS02 ([EMAIL_ADDRESS][DOMAIN_NAME])"
click at [367, 23] on div "Edit Route. This page is ready Edit Route Edit/update your created route Show D…" at bounding box center [225, 29] width 297 height 27
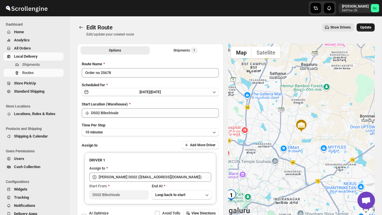
click at [367, 25] on span "Update" at bounding box center [365, 27] width 11 height 5
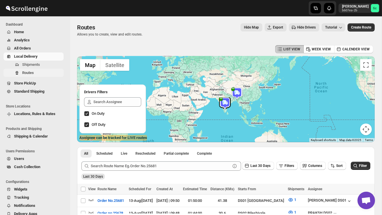
click at [38, 72] on span "Routes" at bounding box center [42, 73] width 40 height 6
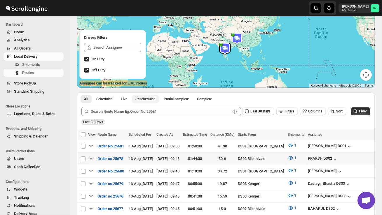
scroll to position [61, 0]
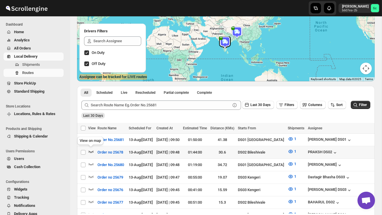
click at [91, 153] on icon "button" at bounding box center [91, 152] width 6 height 6
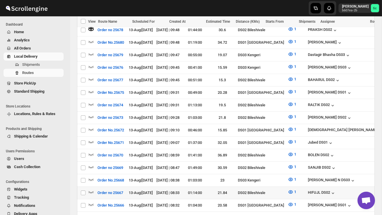
scroll to position [191, 0]
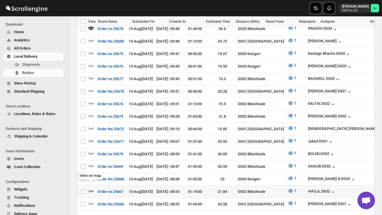
click at [89, 190] on icon "button" at bounding box center [91, 191] width 5 height 2
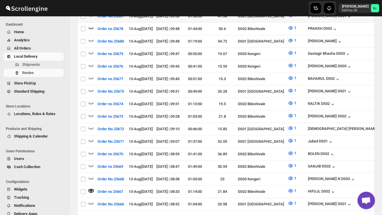
scroll to position [0, 0]
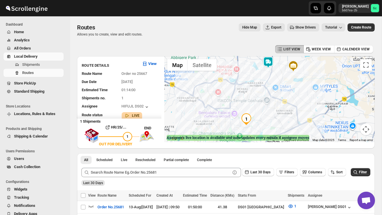
drag, startPoint x: 267, startPoint y: 84, endPoint x: 267, endPoint y: 104, distance: 19.8
click at [267, 103] on div at bounding box center [269, 99] width 210 height 86
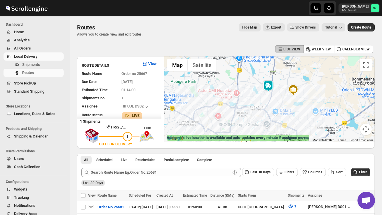
click at [272, 85] on img at bounding box center [268, 86] width 12 height 12
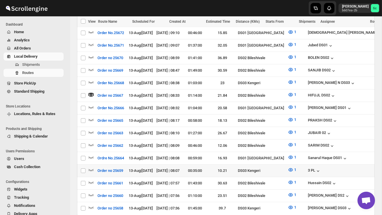
scroll to position [289, 0]
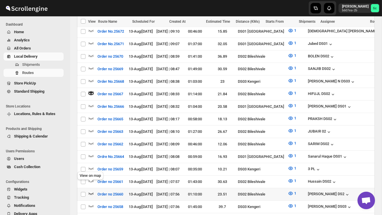
click at [92, 191] on icon "button" at bounding box center [91, 194] width 6 height 6
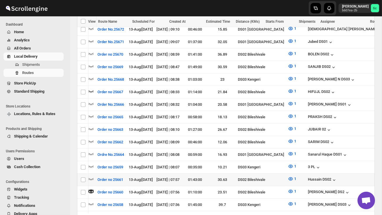
scroll to position [0, 0]
click at [92, 176] on icon "button" at bounding box center [91, 179] width 6 height 6
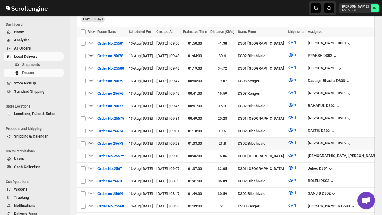
click at [92, 140] on icon "button" at bounding box center [91, 143] width 6 height 6
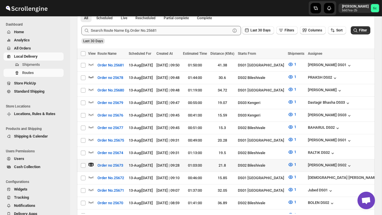
scroll to position [143, 0]
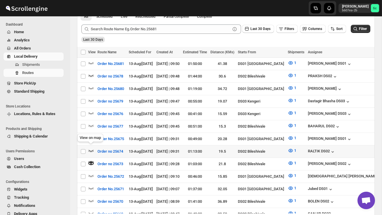
click at [91, 148] on icon "button" at bounding box center [91, 151] width 6 height 6
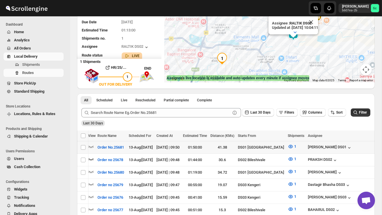
scroll to position [0, 0]
click at [91, 160] on icon "button" at bounding box center [91, 159] width 6 height 6
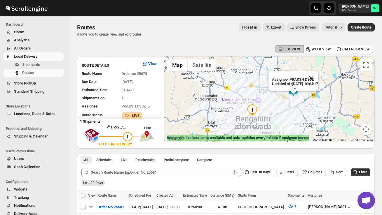
click at [318, 78] on button "Close" at bounding box center [311, 78] width 14 height 14
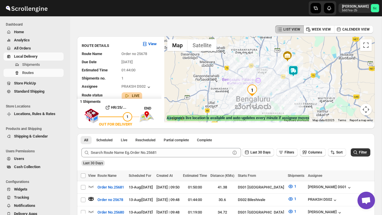
click at [293, 89] on div at bounding box center [269, 79] width 210 height 86
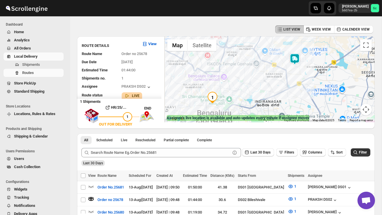
click at [293, 89] on div at bounding box center [269, 79] width 210 height 86
click at [293, 96] on div at bounding box center [269, 79] width 210 height 86
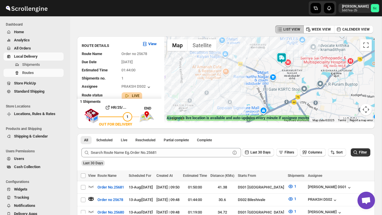
drag, startPoint x: 300, startPoint y: 74, endPoint x: 283, endPoint y: 105, distance: 35.1
click at [283, 105] on div at bounding box center [269, 79] width 210 height 86
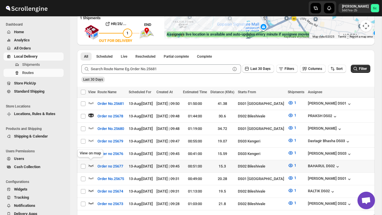
click at [92, 165] on icon "button" at bounding box center [91, 166] width 5 height 2
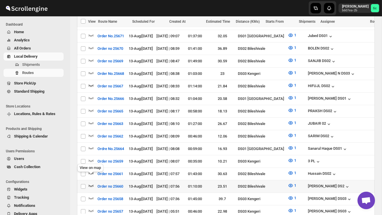
click at [92, 185] on icon "button" at bounding box center [91, 186] width 5 height 2
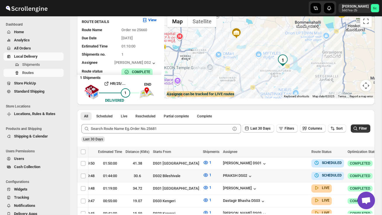
scroll to position [0, 85]
click at [381, 173] on icon "button" at bounding box center [386, 176] width 6 height 6
checkbox input "true"
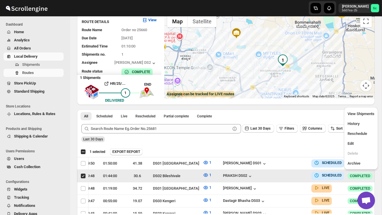
scroll to position [0, 0]
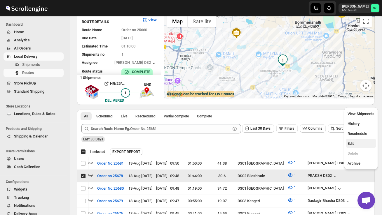
click at [356, 141] on span "Edit" at bounding box center [360, 144] width 27 height 6
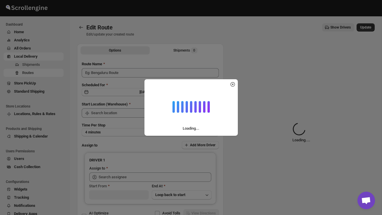
type input "Order no 25678"
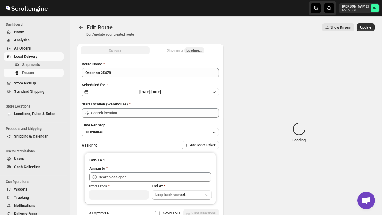
type input "DS02 Bileshivale"
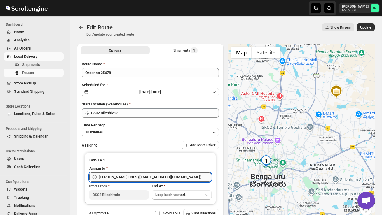
click at [180, 178] on input "[PERSON_NAME] DS02 ([EMAIL_ADDRESS][DOMAIN_NAME])" at bounding box center [155, 177] width 113 height 9
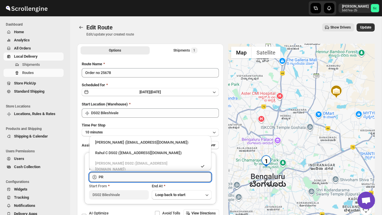
type input "P"
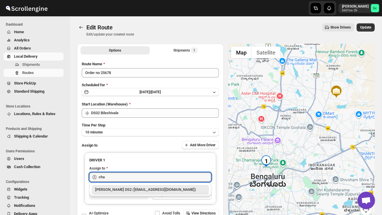
click at [178, 188] on div "[PERSON_NAME] DS2 ([EMAIL_ADDRESS][DOMAIN_NAME])" at bounding box center [150, 190] width 110 height 6
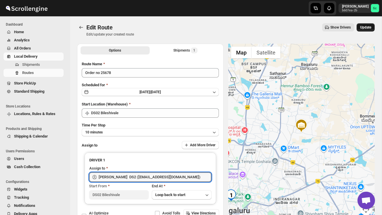
type input "[PERSON_NAME] DS2 ([EMAIL_ADDRESS][DOMAIN_NAME])"
click at [366, 25] on span "Update" at bounding box center [365, 27] width 11 height 5
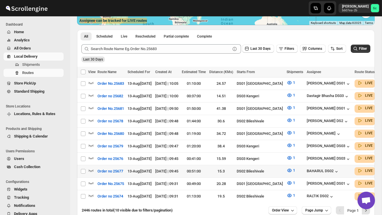
scroll to position [143, 0]
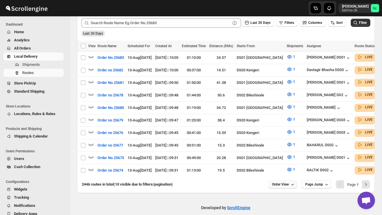
click at [272, 184] on span "Order View" at bounding box center [280, 184] width 17 height 5
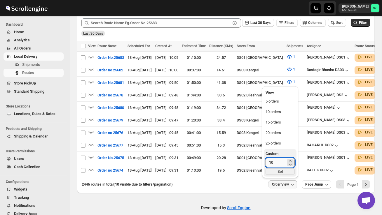
click at [276, 163] on input "10" at bounding box center [275, 162] width 20 height 9
type input "1"
type input "40"
click at [277, 171] on div "Set" at bounding box center [279, 172] width 29 height 6
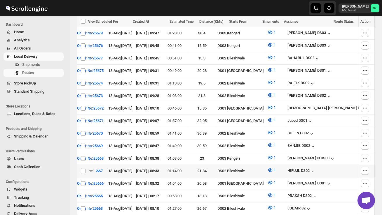
scroll to position [0, 0]
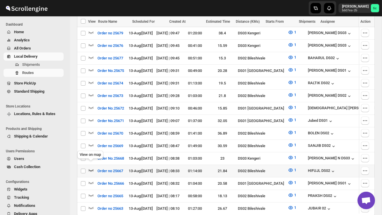
click at [90, 169] on icon "button" at bounding box center [91, 170] width 5 height 2
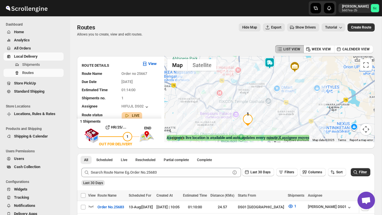
drag, startPoint x: 279, startPoint y: 115, endPoint x: 301, endPoint y: 130, distance: 26.5
click at [300, 130] on div at bounding box center [269, 99] width 210 height 86
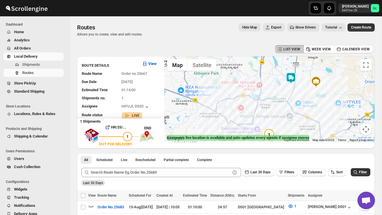
click at [292, 78] on img at bounding box center [291, 78] width 12 height 12
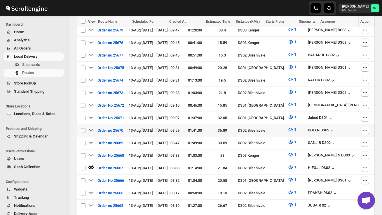
click at [93, 127] on icon "button" at bounding box center [91, 130] width 6 height 6
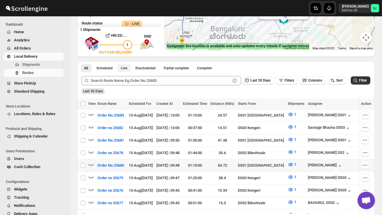
scroll to position [93, 0]
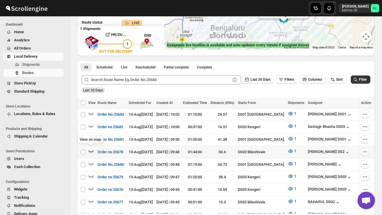
click at [89, 148] on icon "button" at bounding box center [91, 151] width 6 height 6
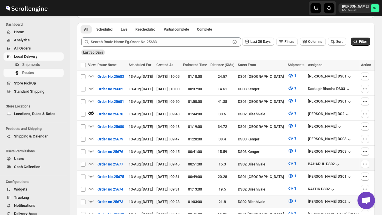
scroll to position [0, 0]
click at [91, 161] on icon "button" at bounding box center [91, 164] width 6 height 6
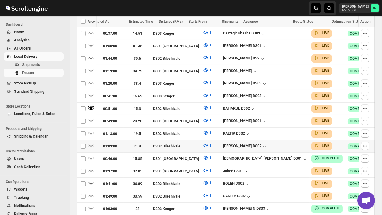
scroll to position [0, 85]
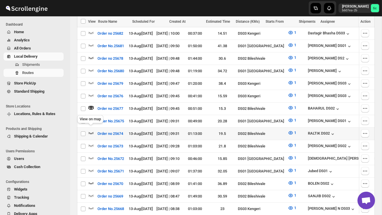
click at [90, 130] on icon "button" at bounding box center [91, 133] width 6 height 6
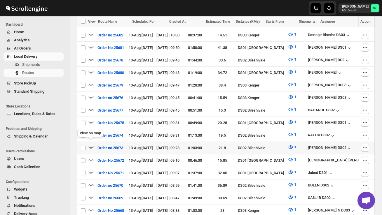
click at [90, 145] on icon "button" at bounding box center [91, 147] width 6 height 6
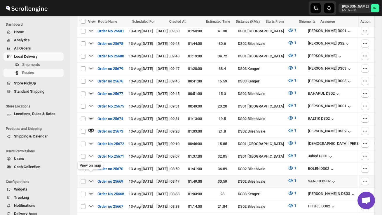
click at [90, 178] on icon "button" at bounding box center [91, 181] width 6 height 6
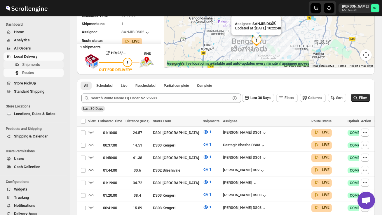
click at [43, 67] on span "Shipments" at bounding box center [42, 65] width 40 height 6
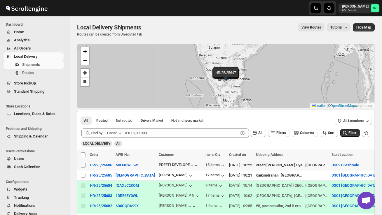
click at [83, 165] on input "Select shipment" at bounding box center [83, 165] width 5 height 5
checkbox input "true"
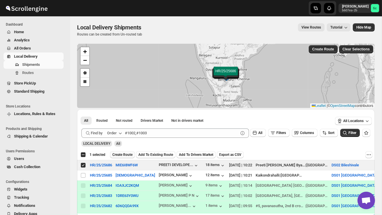
click at [126, 153] on span "Create Route" at bounding box center [122, 155] width 20 height 5
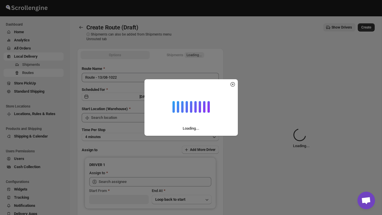
type input "DS02 Bileshivale"
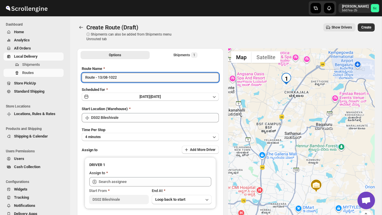
click at [122, 76] on input "Route - 13/08-1022" at bounding box center [150, 77] width 137 height 9
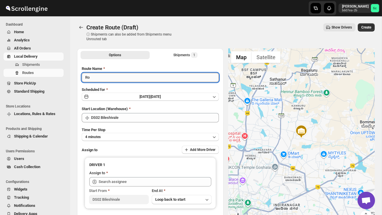
type input "R"
type input "Order no 25686"
click at [148, 136] on button "4 minutes" at bounding box center [150, 137] width 137 height 8
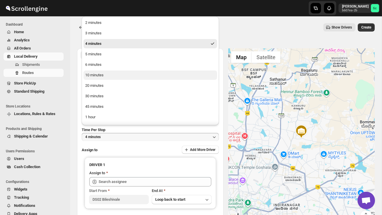
click at [119, 75] on button "10 minutes" at bounding box center [150, 75] width 134 height 9
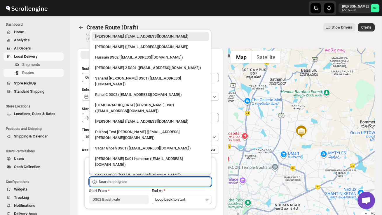
click at [107, 181] on input "text" at bounding box center [155, 181] width 113 height 9
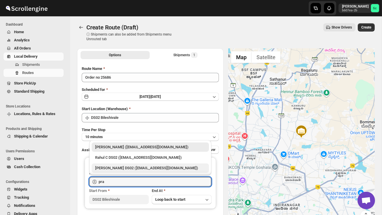
click at [118, 167] on div "[PERSON_NAME] DS02 ([EMAIL_ADDRESS][DOMAIN_NAME])" at bounding box center [150, 168] width 110 height 6
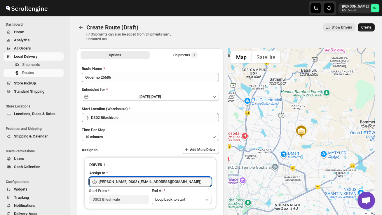
type input "[PERSON_NAME] DS02 ([EMAIL_ADDRESS][DOMAIN_NAME])"
click at [368, 28] on span "Create" at bounding box center [366, 27] width 10 height 5
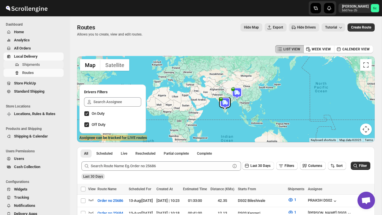
click at [43, 64] on span "Shipments" at bounding box center [42, 65] width 40 height 6
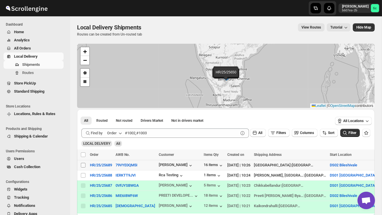
click at [83, 165] on input "Select shipment" at bounding box center [83, 165] width 5 height 5
checkbox input "true"
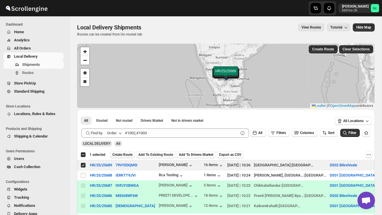
click at [126, 152] on button "Create Route" at bounding box center [122, 154] width 25 height 7
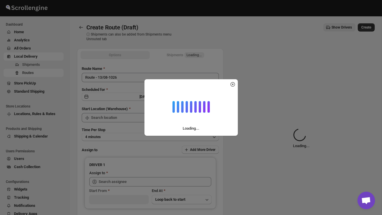
type input "DS02 Bileshivale"
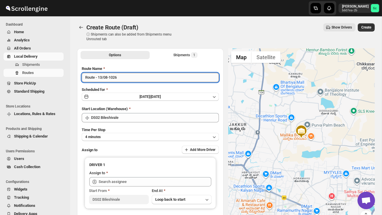
click at [124, 78] on input "Route - 13/08-1026" at bounding box center [150, 77] width 137 height 9
type input "R"
type input "Order no 25689"
click at [129, 136] on button "4 minutes" at bounding box center [150, 137] width 137 height 8
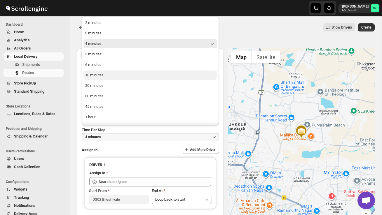
click at [114, 74] on button "10 minutes" at bounding box center [150, 75] width 134 height 9
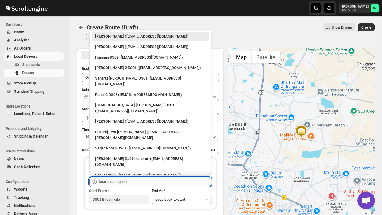
click at [115, 183] on input "text" at bounding box center [155, 181] width 113 height 9
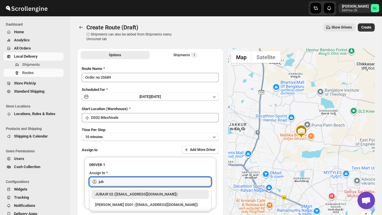
click at [131, 193] on div "JUBAIR 02 ([EMAIL_ADDRESS][DOMAIN_NAME])" at bounding box center [150, 195] width 110 height 6
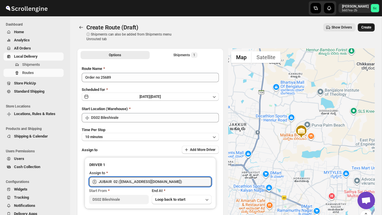
type input "JUBAIR 02 ([EMAIL_ADDRESS][DOMAIN_NAME])"
click at [368, 25] on button "Create" at bounding box center [366, 27] width 17 height 8
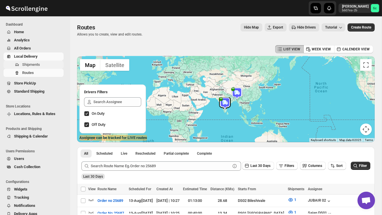
click at [38, 62] on span "Shipments" at bounding box center [31, 64] width 18 height 4
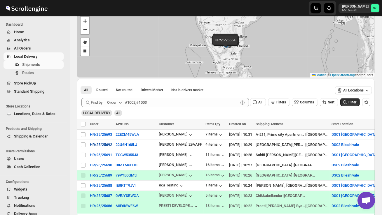
scroll to position [31, 0]
click at [84, 166] on input "Select shipment" at bounding box center [83, 165] width 5 height 5
checkbox input "true"
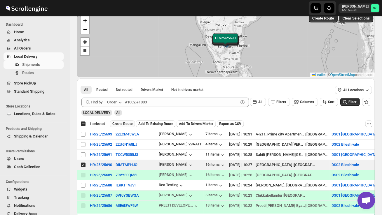
click at [132, 122] on span "Create Route" at bounding box center [122, 124] width 20 height 5
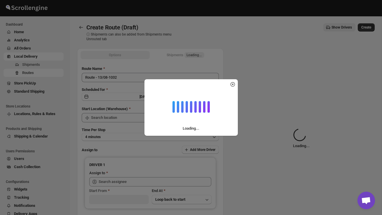
type input "DS02 Bileshivale"
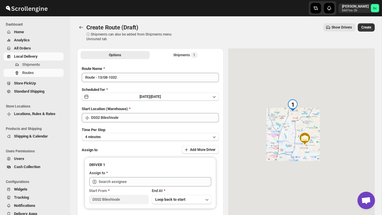
click at [124, 82] on div "Route Name Route - 13/08-1032 Scheduled for Wed Aug 13 2025 | Today Start Locat…" at bounding box center [150, 146] width 137 height 160
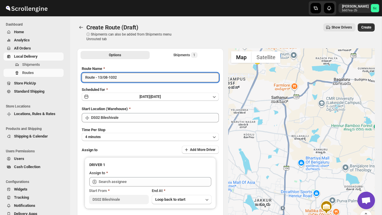
click at [124, 76] on input "Route - 13/08-1032" at bounding box center [150, 77] width 137 height 9
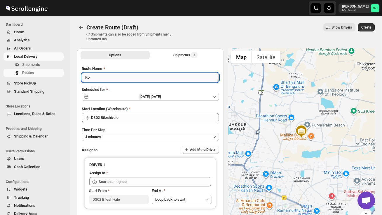
type input "R"
type input "O"
type input "Order no 25690"
click at [125, 135] on button "4 minutes" at bounding box center [150, 137] width 137 height 8
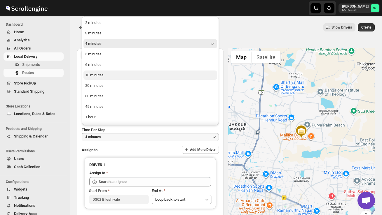
click at [101, 76] on div "10 minutes" at bounding box center [94, 75] width 18 height 6
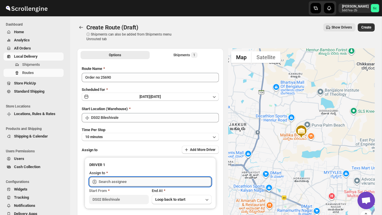
click at [115, 179] on input "text" at bounding box center [155, 181] width 113 height 9
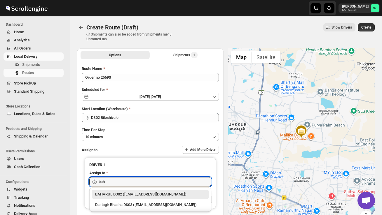
click at [127, 193] on div "BAHARUL DS02 ([EMAIL_ADDRESS][DOMAIN_NAME])" at bounding box center [150, 195] width 110 height 6
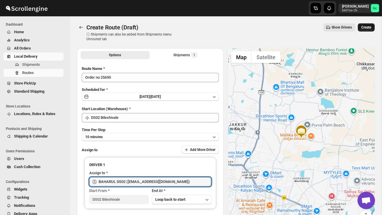
type input "BAHARUL DS02 ([EMAIL_ADDRESS][DOMAIN_NAME])"
click at [369, 28] on span "Create" at bounding box center [366, 27] width 10 height 5
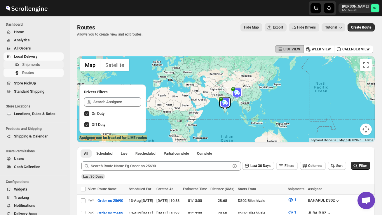
click at [44, 62] on span "Shipments" at bounding box center [42, 65] width 40 height 6
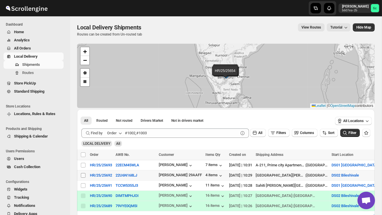
click at [83, 174] on input "Select shipment" at bounding box center [83, 175] width 5 height 5
checkbox input "true"
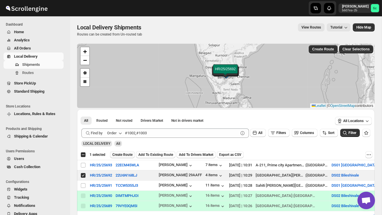
click at [123, 154] on span "Create Route" at bounding box center [122, 155] width 20 height 5
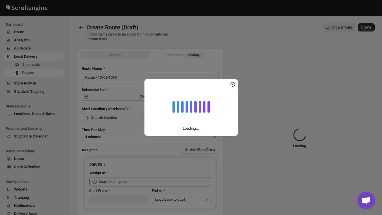
type input "DS02 Bileshivale"
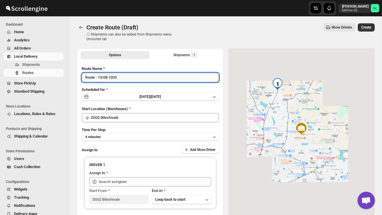
click at [127, 80] on input "Route - 13/08-1033" at bounding box center [150, 77] width 137 height 9
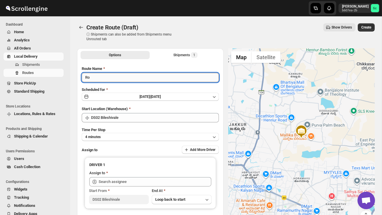
type input "R"
type input "Order no 25692"
click at [108, 136] on button "4 minutes" at bounding box center [150, 137] width 137 height 8
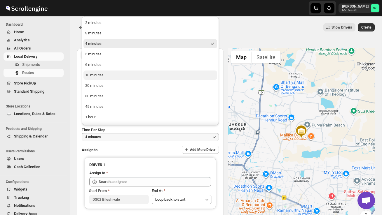
click at [94, 74] on div "10 minutes" at bounding box center [94, 75] width 18 height 6
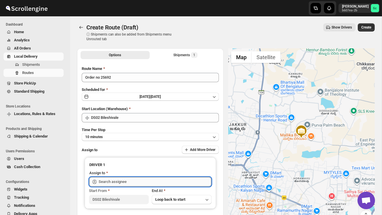
click at [120, 183] on input "text" at bounding box center [155, 181] width 113 height 9
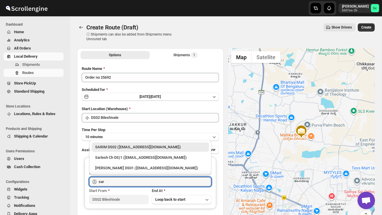
click at [139, 146] on div "SARIM DS02 ([EMAIL_ADDRESS][DOMAIN_NAME])" at bounding box center [150, 147] width 110 height 6
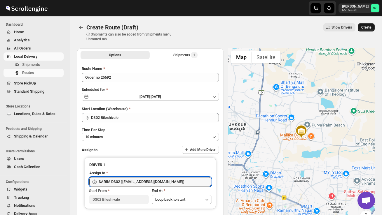
type input "SARIM DS02 ([EMAIL_ADDRESS][DOMAIN_NAME])"
click at [368, 27] on span "Create" at bounding box center [366, 27] width 10 height 5
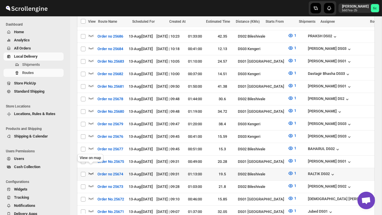
click at [91, 171] on icon "button" at bounding box center [91, 174] width 6 height 6
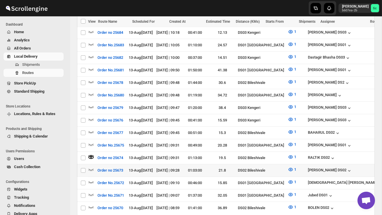
scroll to position [251, 0]
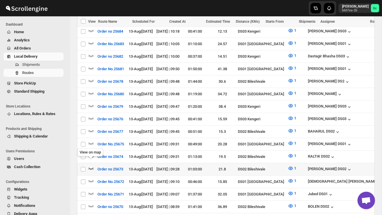
click at [90, 166] on icon "button" at bounding box center [91, 169] width 6 height 6
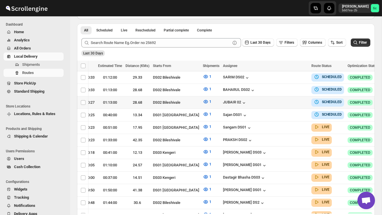
scroll to position [0, 85]
click at [381, 90] on icon "button" at bounding box center [386, 90] width 6 height 6
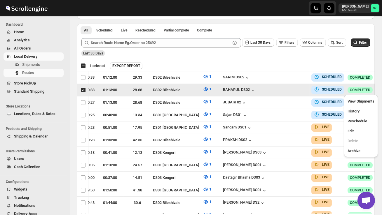
scroll to position [0, 0]
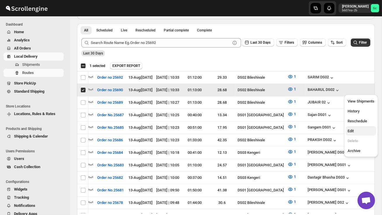
click at [362, 132] on span "Edit" at bounding box center [360, 131] width 27 height 6
checkbox input "false"
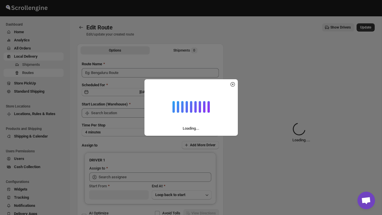
type input "Order no 25690"
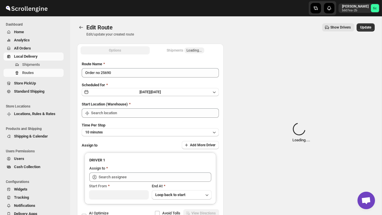
type input "DS02 Bileshivale"
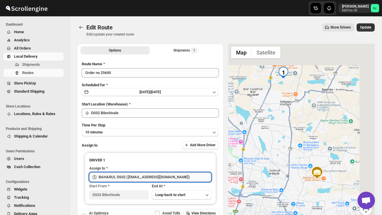
click at [175, 176] on input "BAHARUL DS02 ([EMAIL_ADDRESS][DOMAIN_NAME])" at bounding box center [155, 177] width 113 height 9
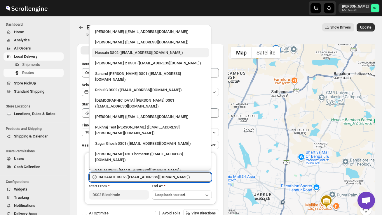
click at [123, 54] on div "Hussain DS02 ([EMAIL_ADDRESS][DOMAIN_NAME])" at bounding box center [150, 53] width 110 height 6
type input "Hussain DS02 ([EMAIL_ADDRESS][DOMAIN_NAME])"
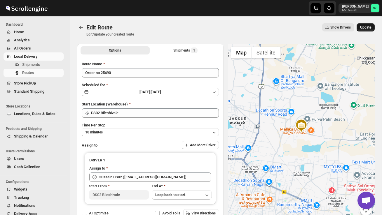
click at [366, 27] on span "Update" at bounding box center [365, 27] width 11 height 5
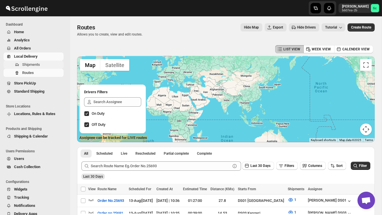
click at [44, 63] on span "Shipments" at bounding box center [42, 65] width 40 height 6
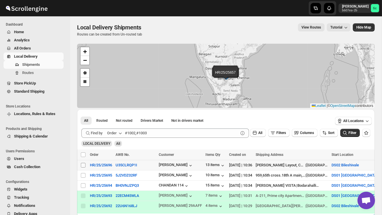
click at [83, 165] on input "Select shipment" at bounding box center [83, 165] width 5 height 5
checkbox input "true"
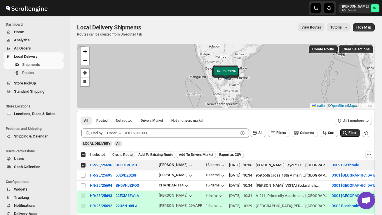
click at [126, 154] on span "Create Route" at bounding box center [122, 155] width 20 height 5
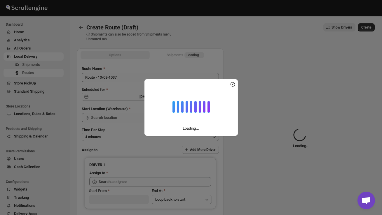
type input "DS02 Bileshivale"
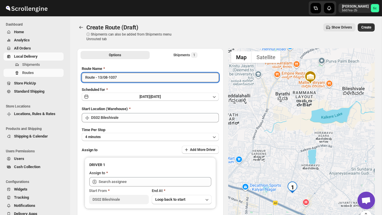
click at [123, 77] on input "Route - 13/08-1037" at bounding box center [150, 77] width 137 height 9
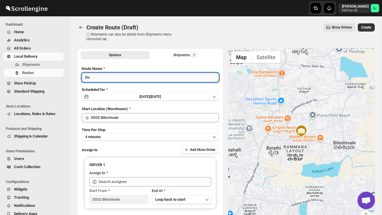
type input "R"
type input "Order no 25696"
click at [145, 137] on button "4 minutes" at bounding box center [150, 137] width 137 height 8
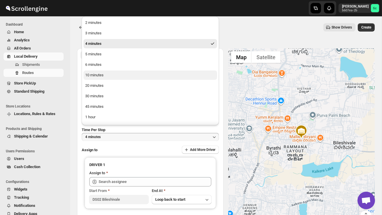
click at [107, 71] on button "10 minutes" at bounding box center [150, 75] width 134 height 9
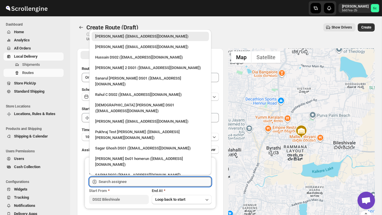
click at [129, 183] on input "text" at bounding box center [155, 181] width 113 height 9
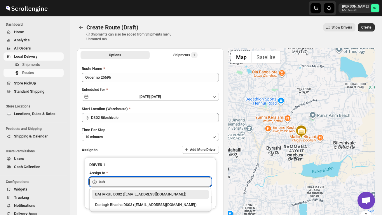
click at [135, 193] on div "BAHARUL DS02 ([EMAIL_ADDRESS][DOMAIN_NAME])" at bounding box center [150, 195] width 110 height 6
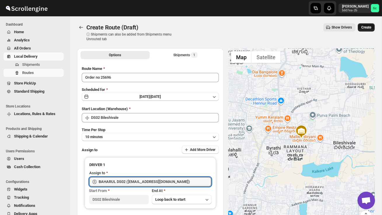
type input "BAHARUL DS02 (woyaf10309@lewou.com)"
click at [367, 29] on span "Create" at bounding box center [366, 27] width 10 height 5
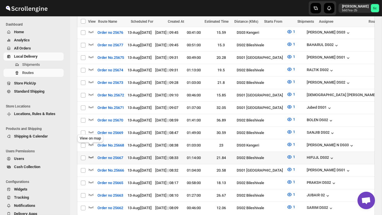
click at [90, 154] on icon "button" at bounding box center [91, 157] width 6 height 6
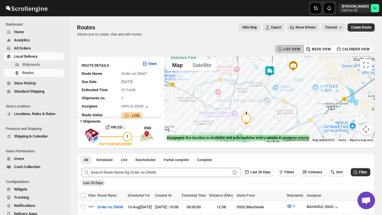
click at [272, 69] on img at bounding box center [270, 72] width 12 height 12
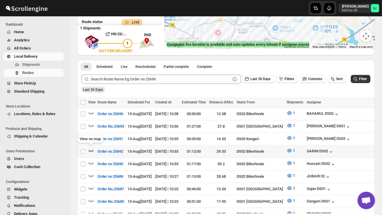
click at [92, 150] on icon "button" at bounding box center [91, 151] width 5 height 2
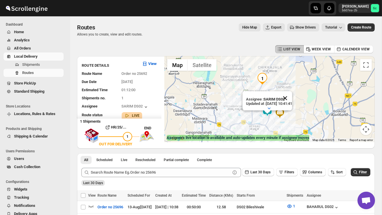
click at [292, 96] on button "Close" at bounding box center [285, 98] width 14 height 14
click at [286, 109] on img at bounding box center [280, 113] width 12 height 12
click at [292, 111] on div "To navigate, press the arrow keys. Warehouse Sy No 86/4, Bileshivale Main Road,…" at bounding box center [269, 99] width 210 height 86
click at [292, 111] on div "Warehouse Sy No 86/4, Bileshivale Main Road, 560077" at bounding box center [269, 99] width 210 height 86
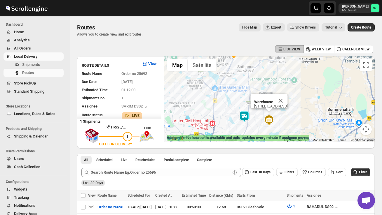
click at [287, 99] on button "Close" at bounding box center [280, 101] width 14 height 14
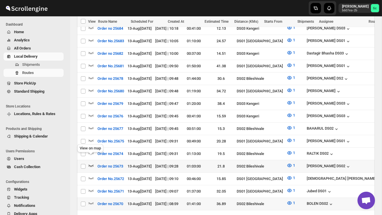
click at [92, 163] on icon "button" at bounding box center [91, 166] width 6 height 6
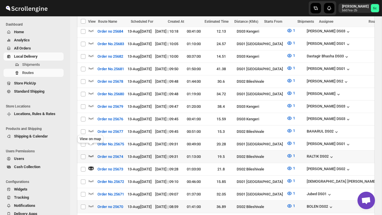
click at [91, 155] on icon "button" at bounding box center [91, 156] width 5 height 2
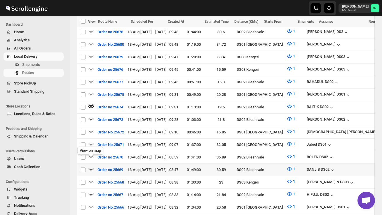
click at [90, 166] on icon "button" at bounding box center [91, 169] width 6 height 6
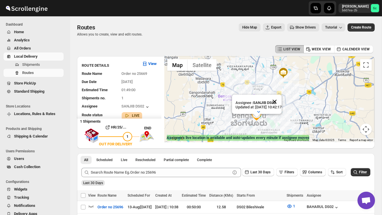
click at [281, 101] on button "Close" at bounding box center [274, 102] width 14 height 14
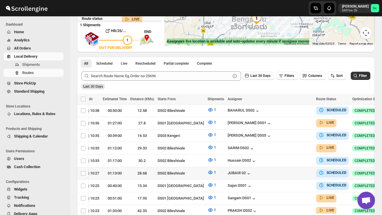
scroll to position [0, 81]
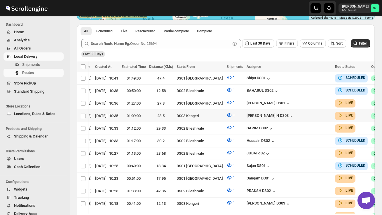
scroll to position [0, 59]
click at [39, 63] on span "Shipments" at bounding box center [31, 64] width 18 height 4
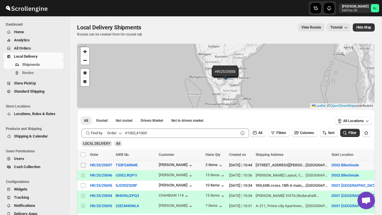
click at [83, 166] on input "Select shipment" at bounding box center [83, 165] width 5 height 5
checkbox input "true"
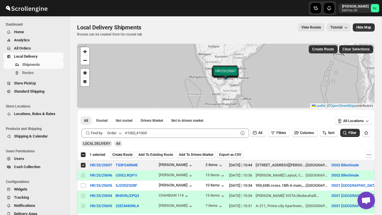
click at [127, 153] on span "Create Route" at bounding box center [122, 155] width 20 height 5
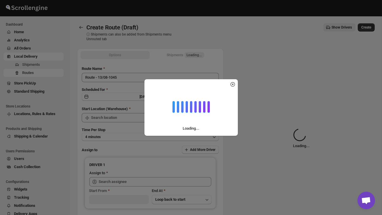
type input "DS02 Bileshivale"
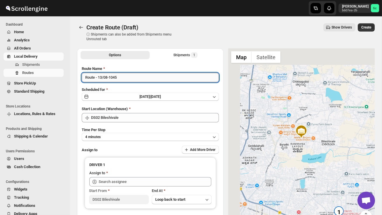
click at [125, 81] on input "Route - 13/08-1045" at bounding box center [150, 77] width 137 height 9
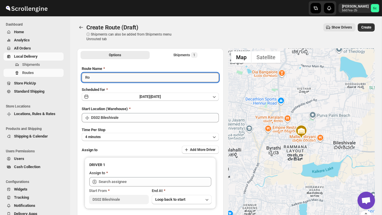
type input "R"
type input "Order no 25697"
click at [126, 134] on button "4 minutes" at bounding box center [150, 137] width 137 height 8
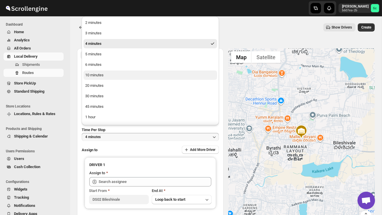
click at [106, 76] on button "10 minutes" at bounding box center [150, 75] width 134 height 9
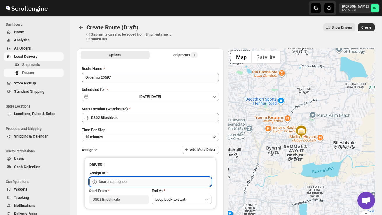
click at [123, 181] on input "text" at bounding box center [155, 181] width 113 height 9
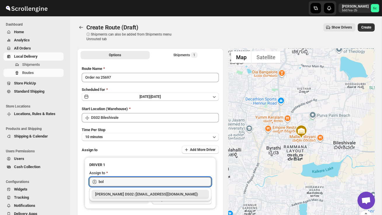
click at [129, 195] on div "[PERSON_NAME] DS02 ([EMAIL_ADDRESS][DOMAIN_NAME])" at bounding box center [150, 195] width 110 height 6
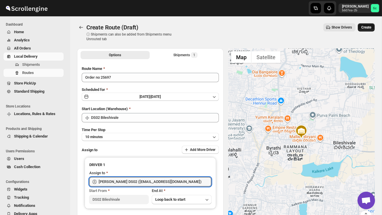
type input "[PERSON_NAME] DS02 ([EMAIL_ADDRESS][DOMAIN_NAME])"
click at [365, 26] on span "Create" at bounding box center [366, 27] width 10 height 5
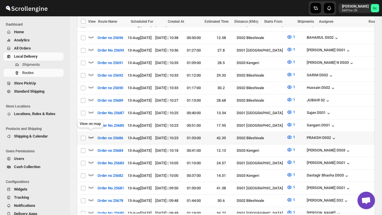
click at [91, 134] on icon "button" at bounding box center [91, 137] width 6 height 6
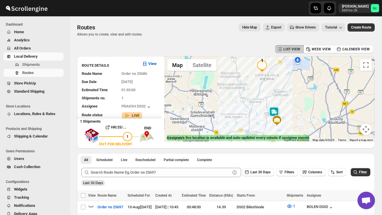
click at [278, 109] on img at bounding box center [274, 113] width 12 height 12
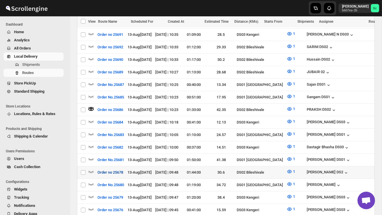
click at [94, 168] on button "Order no 25678" at bounding box center [110, 172] width 33 height 9
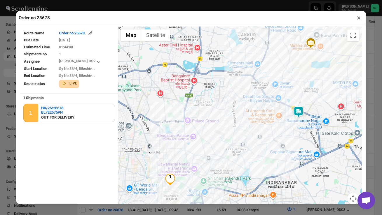
click at [358, 20] on button "×" at bounding box center [359, 18] width 8 height 8
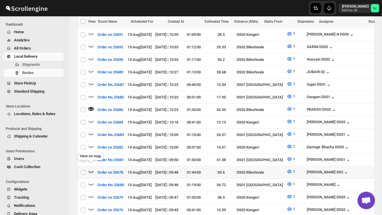
click at [92, 169] on icon "button" at bounding box center [91, 172] width 6 height 6
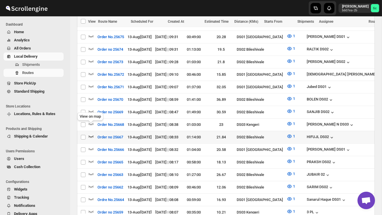
click at [93, 136] on icon "button" at bounding box center [91, 137] width 5 height 2
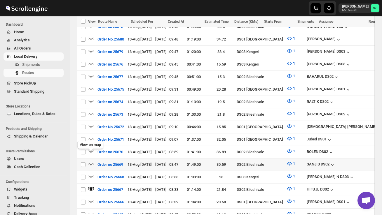
click at [91, 161] on icon "button" at bounding box center [91, 164] width 6 height 6
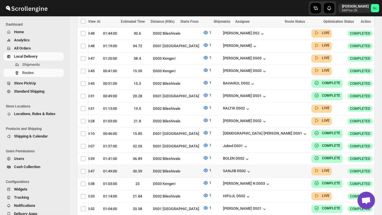
click at [381, 168] on icon "button" at bounding box center [386, 171] width 6 height 6
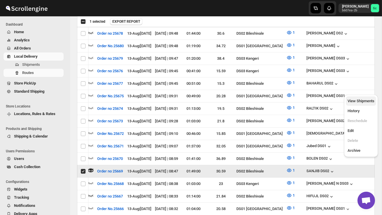
click at [368, 104] on span "View Shipments" at bounding box center [360, 101] width 27 height 6
checkbox input "false"
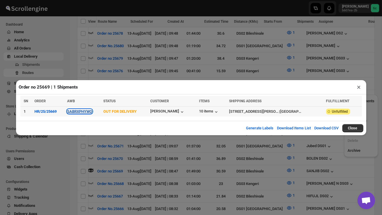
click at [86, 111] on button "SABRXPHYWO" at bounding box center [79, 111] width 25 height 4
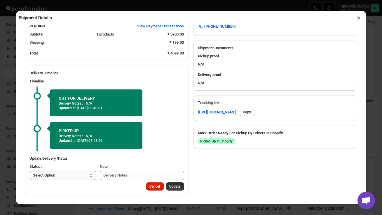
click at [72, 177] on select "Select Option PICKED UP OUT FOR DELIVERY RESCHEDULE DELIVERED CANCELLED" at bounding box center [63, 175] width 67 height 9
select select "DELIVERED"
click at [175, 184] on button "Update" at bounding box center [175, 187] width 18 height 8
select select
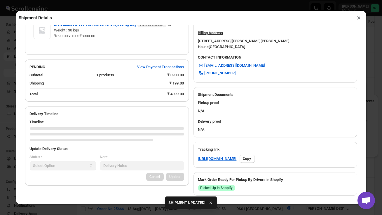
scroll to position [228, 0]
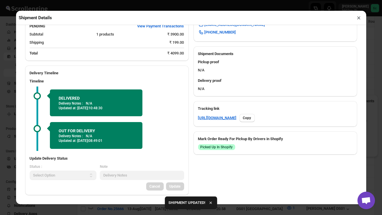
click at [360, 17] on button "×" at bounding box center [359, 18] width 8 height 8
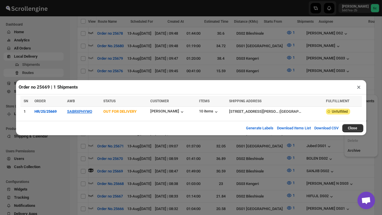
click at [358, 86] on button "×" at bounding box center [359, 87] width 8 height 8
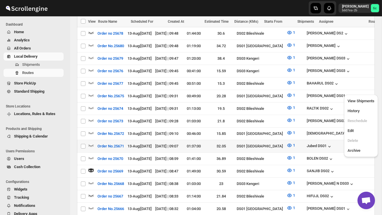
scroll to position [0, 0]
click at [90, 118] on icon "button" at bounding box center [91, 121] width 6 height 6
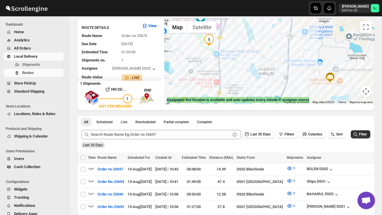
scroll to position [36, 0]
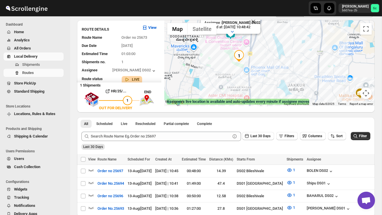
drag, startPoint x: 204, startPoint y: 87, endPoint x: 235, endPoint y: 101, distance: 33.7
click at [235, 101] on div "← Move left → Move right ↑ Move up ↓ Move down + Zoom in - Zoom out Home Jump l…" at bounding box center [269, 63] width 210 height 86
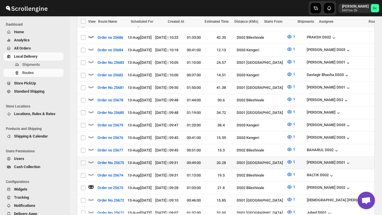
scroll to position [297, 0]
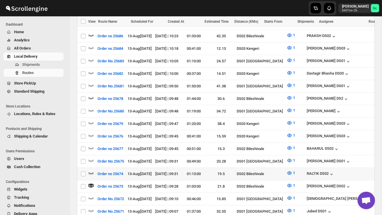
click at [90, 170] on icon "button" at bounding box center [91, 173] width 6 height 6
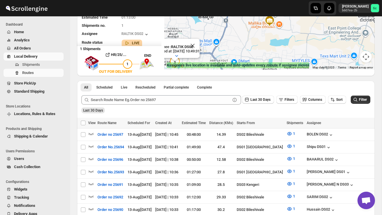
scroll to position [0, 0]
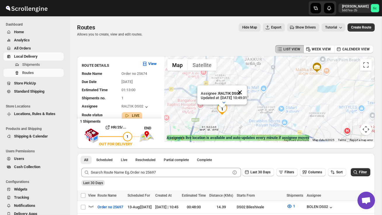
click at [247, 92] on button "Close" at bounding box center [240, 92] width 14 height 14
click at [34, 76] on button "Routes" at bounding box center [33, 73] width 60 height 8
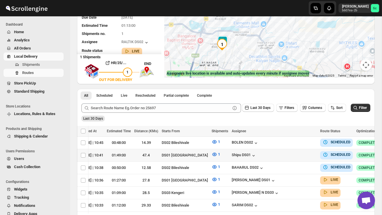
scroll to position [0, 84]
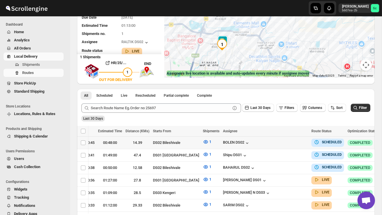
click at [381, 143] on icon "button" at bounding box center [386, 143] width 6 height 6
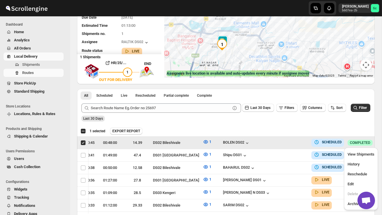
scroll to position [0, 0]
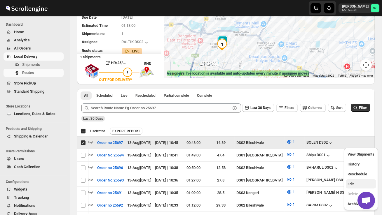
click at [357, 183] on span "Edit" at bounding box center [360, 184] width 27 height 6
checkbox input "false"
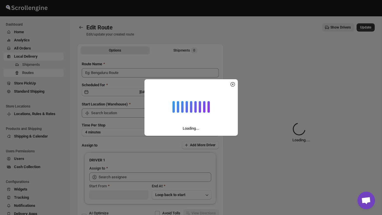
type input "Order no 25697"
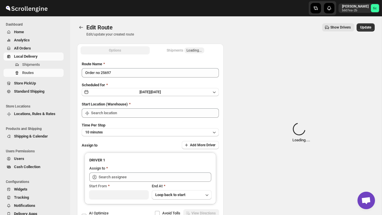
type input "DS02 Bileshivale"
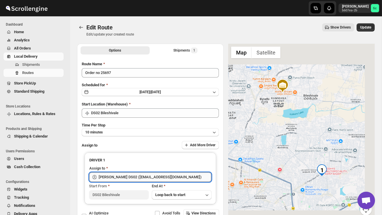
click at [172, 176] on input "[PERSON_NAME] DS02 ([EMAIL_ADDRESS][DOMAIN_NAME])" at bounding box center [155, 177] width 113 height 9
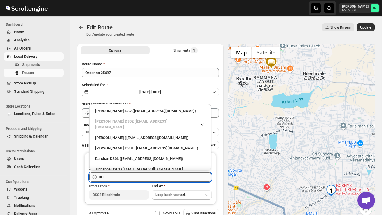
type input "B"
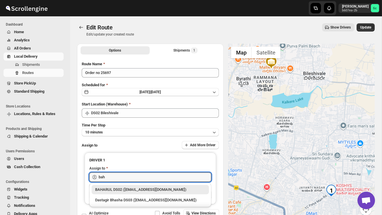
click at [168, 188] on div "BAHARUL DS02 ([EMAIL_ADDRESS][DOMAIN_NAME])" at bounding box center [150, 190] width 110 height 6
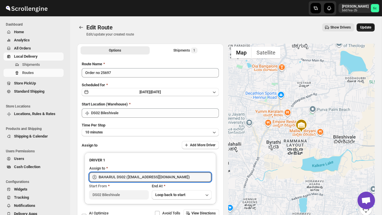
type input "BAHARUL DS02 ([EMAIL_ADDRESS][DOMAIN_NAME])"
click at [368, 28] on span "Update" at bounding box center [365, 27] width 11 height 5
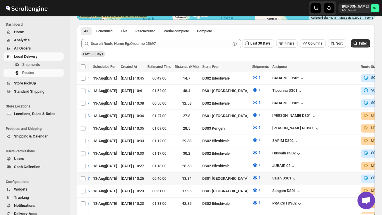
scroll to position [124, 0]
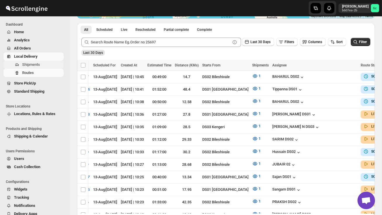
click at [35, 65] on span "Shipments" at bounding box center [31, 64] width 18 height 4
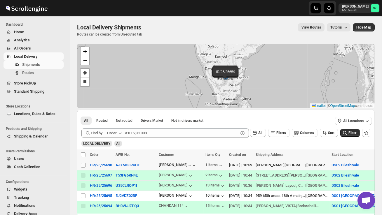
click at [83, 165] on input "Select shipment" at bounding box center [83, 165] width 5 height 5
checkbox input "true"
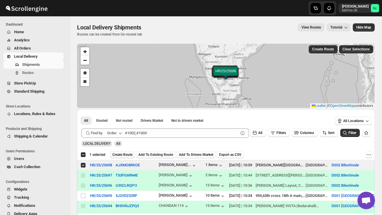
click at [121, 156] on span "Create Route" at bounding box center [122, 155] width 20 height 5
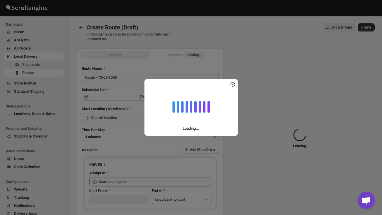
type input "DS02 Bileshivale"
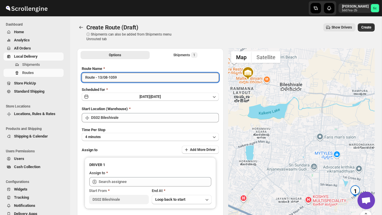
click at [125, 80] on input "Route - 13/08-1059" at bounding box center [150, 77] width 137 height 9
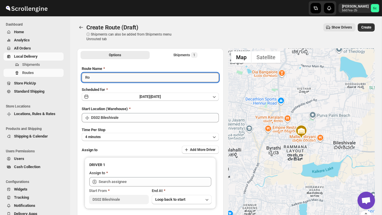
type input "R"
type input "Order no 25698"
click at [134, 138] on button "4 minutes" at bounding box center [150, 137] width 137 height 8
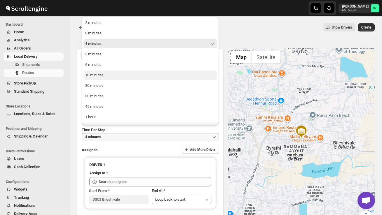
click at [108, 75] on button "10 minutes" at bounding box center [150, 75] width 134 height 9
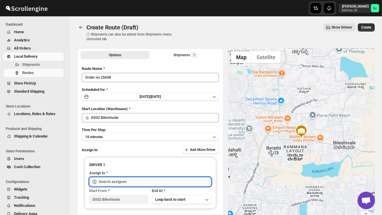
click at [115, 178] on input "text" at bounding box center [155, 181] width 113 height 9
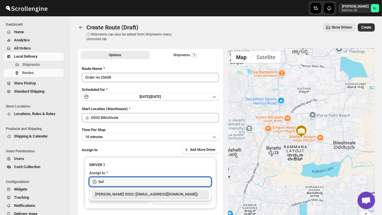
click at [120, 196] on div "[PERSON_NAME] DS02 ([EMAIL_ADDRESS][DOMAIN_NAME])" at bounding box center [150, 195] width 110 height 6
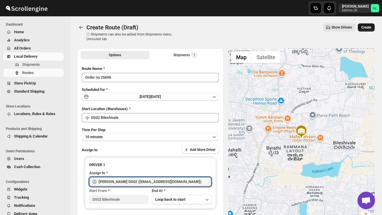
type input "[PERSON_NAME] DS02 ([EMAIL_ADDRESS][DOMAIN_NAME])"
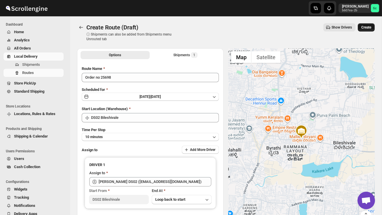
click at [369, 25] on button "Create" at bounding box center [366, 27] width 17 height 8
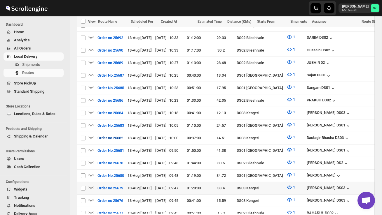
scroll to position [243, 0]
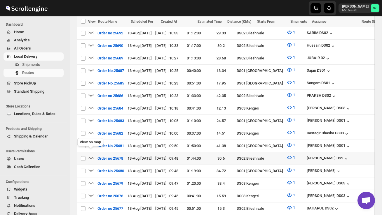
click at [90, 155] on icon "button" at bounding box center [91, 158] width 6 height 6
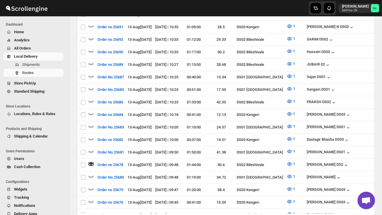
scroll to position [0, 0]
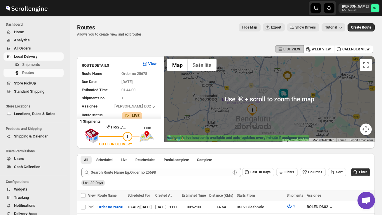
click at [288, 92] on img at bounding box center [284, 94] width 12 height 12
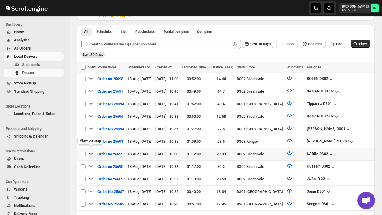
click at [92, 150] on icon "button" at bounding box center [91, 153] width 6 height 6
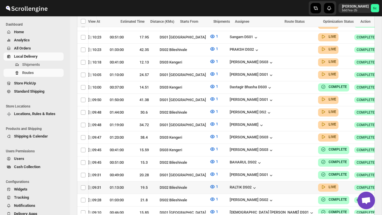
scroll to position [308, 0]
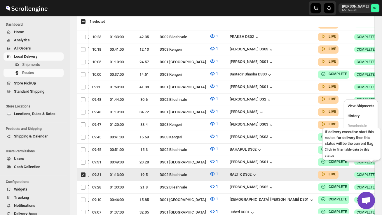
scroll to position [0, 0]
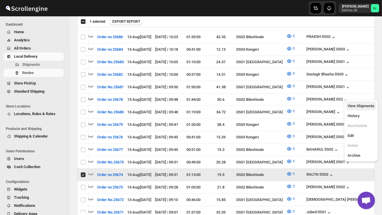
click at [365, 105] on span "View Shipments" at bounding box center [360, 106] width 27 height 4
checkbox input "false"
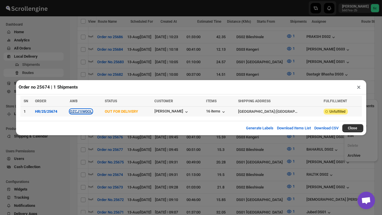
click at [76, 112] on button "OZCJ1IW0OL" at bounding box center [81, 111] width 22 height 4
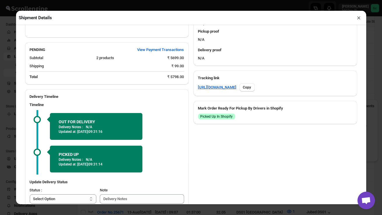
scroll to position [260, 0]
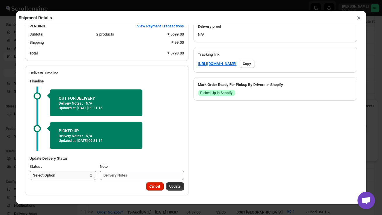
click at [80, 177] on select "Select Option PICKED UP OUT FOR DELIVERY RESCHEDULE DELIVERED CANCELLED" at bounding box center [63, 175] width 67 height 9
select select "DELIVERED"
click at [175, 186] on span "Update" at bounding box center [174, 186] width 11 height 5
select select
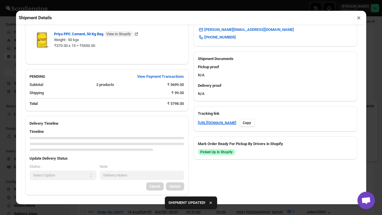
scroll to position [251, 0]
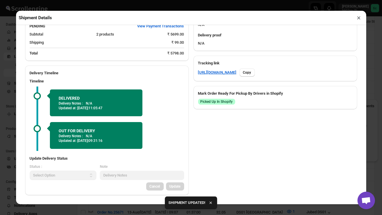
click at [360, 16] on button "×" at bounding box center [359, 18] width 8 height 8
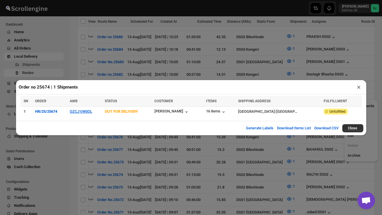
click at [359, 87] on button "×" at bounding box center [359, 87] width 8 height 8
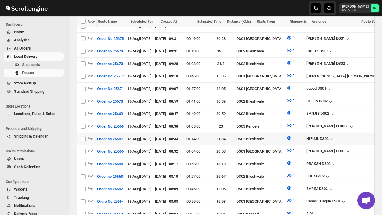
scroll to position [0, 0]
click at [91, 137] on icon "button" at bounding box center [91, 138] width 5 height 2
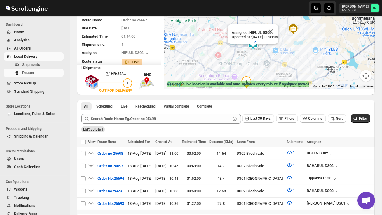
scroll to position [1, 0]
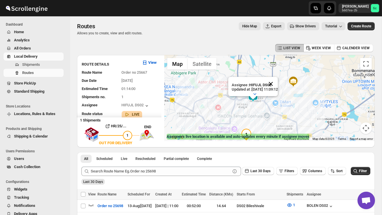
click at [278, 81] on button "Close" at bounding box center [271, 84] width 14 height 14
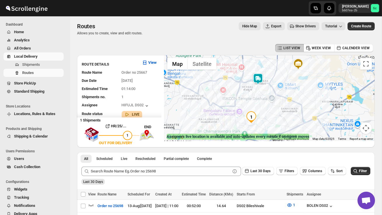
drag, startPoint x: 261, startPoint y: 118, endPoint x: 266, endPoint y: 99, distance: 18.7
click at [266, 99] on div at bounding box center [269, 98] width 210 height 86
click at [40, 62] on span "Shipments" at bounding box center [31, 64] width 18 height 4
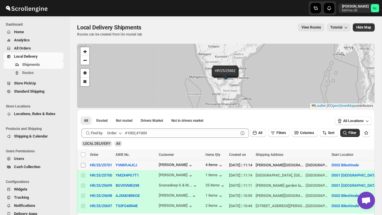
click at [81, 164] on input "Select shipment" at bounding box center [83, 165] width 5 height 5
checkbox input "true"
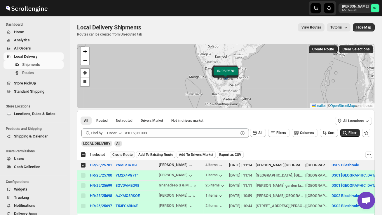
click at [129, 153] on span "Create Route" at bounding box center [122, 155] width 20 height 5
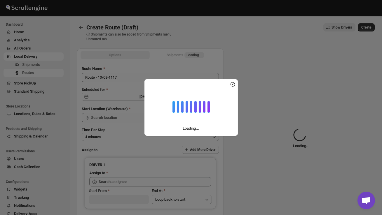
type input "DS02 Bileshivale"
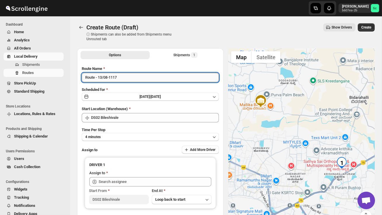
click at [125, 76] on input "Route - 13/08-1117" at bounding box center [150, 77] width 137 height 9
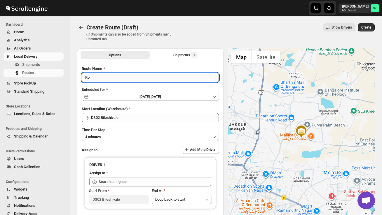
type input "R"
type input "Order no 25701"
click at [128, 134] on button "4 minutes" at bounding box center [150, 137] width 137 height 8
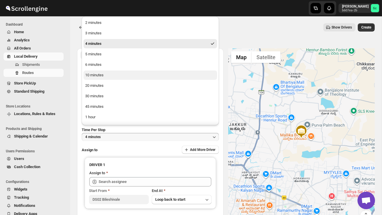
click at [98, 76] on div "10 minutes" at bounding box center [94, 75] width 18 height 6
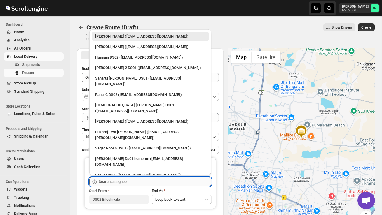
click at [123, 179] on input "text" at bounding box center [155, 181] width 113 height 9
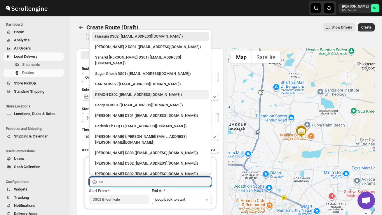
click at [125, 92] on div "REMON DS02 ([EMAIL_ADDRESS][DOMAIN_NAME])" at bounding box center [150, 95] width 110 height 6
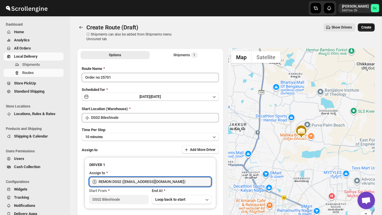
type input "REMON DS02 ([EMAIL_ADDRESS][DOMAIN_NAME])"
click at [365, 28] on span "Create" at bounding box center [366, 27] width 10 height 5
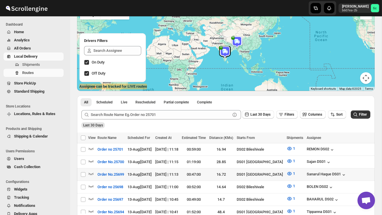
scroll to position [58, 0]
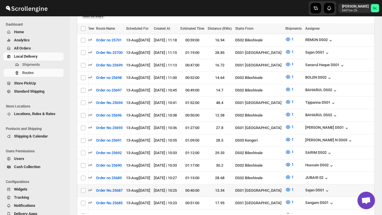
scroll to position [0, 1]
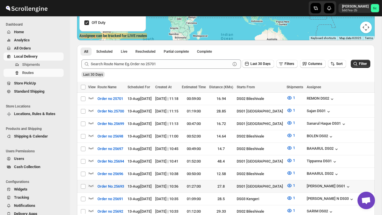
scroll to position [107, 0]
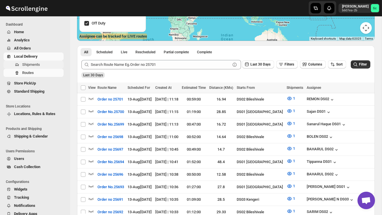
click at [33, 62] on button "Shipments" at bounding box center [33, 65] width 60 height 8
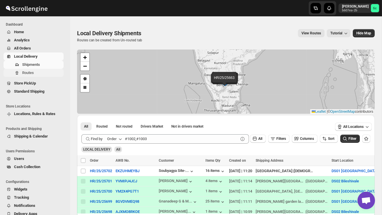
click at [35, 72] on span "Routes" at bounding box center [42, 73] width 40 height 6
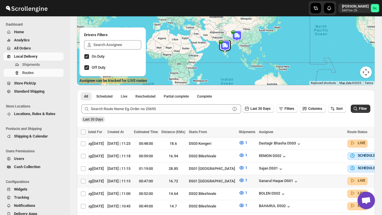
scroll to position [0, 77]
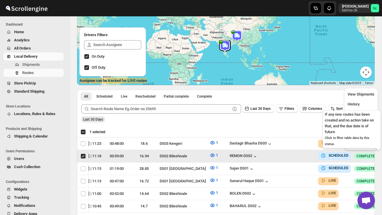
scroll to position [0, 0]
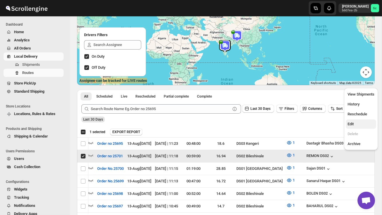
click at [357, 123] on span "Edit" at bounding box center [360, 124] width 27 height 6
checkbox input "false"
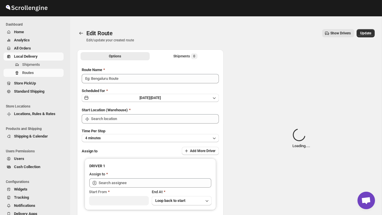
type input "Order no 25701"
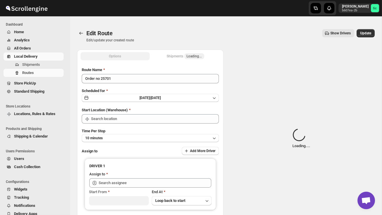
type input "DS02 Bileshivale"
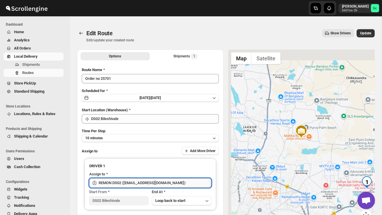
click at [181, 183] on input "REMON DS02 ([EMAIL_ADDRESS][DOMAIN_NAME])" at bounding box center [155, 182] width 113 height 9
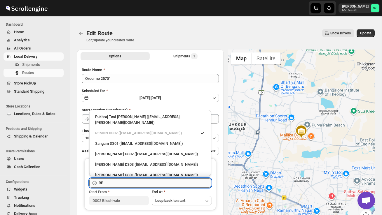
type input "R"
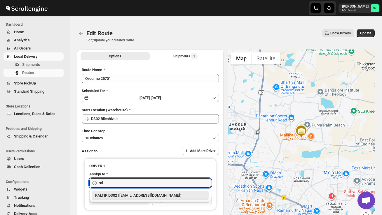
click at [183, 193] on div "RALTIK DS02 ([EMAIL_ADDRESS][DOMAIN_NAME])" at bounding box center [150, 196] width 110 height 6
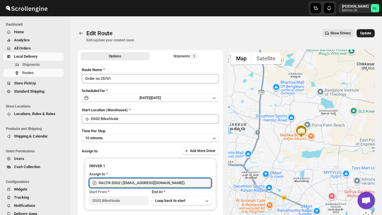
type input "RALTIK DS02 ([EMAIL_ADDRESS][DOMAIN_NAME])"
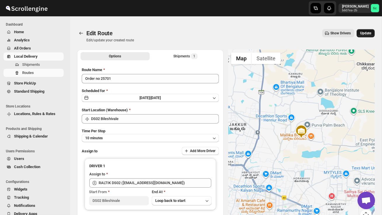
click at [365, 33] on span "Update" at bounding box center [365, 33] width 11 height 5
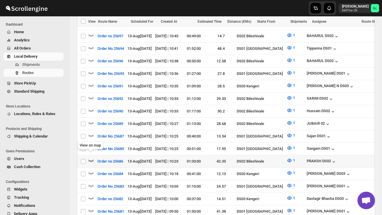
click at [91, 158] on icon "button" at bounding box center [91, 161] width 6 height 6
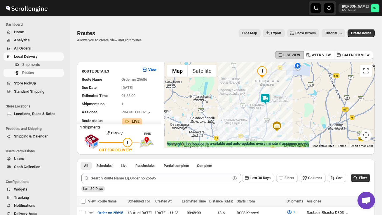
click at [267, 98] on img at bounding box center [265, 99] width 12 height 12
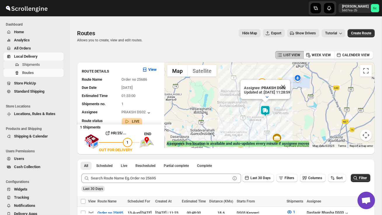
click at [46, 66] on span "Shipments" at bounding box center [42, 65] width 40 height 6
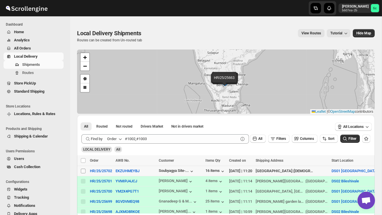
click at [83, 171] on input "Select shipment" at bounding box center [83, 171] width 5 height 5
checkbox input "true"
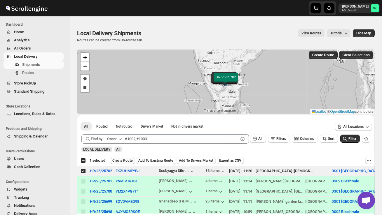
click at [129, 158] on span "Create Route" at bounding box center [122, 160] width 20 height 5
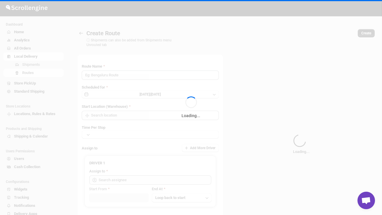
type input "Route - 13/08-1129"
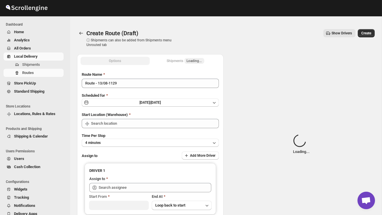
type input "DS01 [GEOGRAPHIC_DATA]"
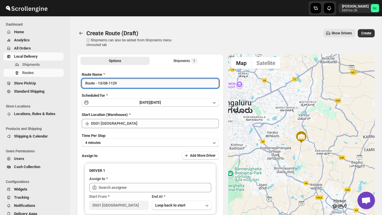
click at [125, 85] on input "Route - 13/08-1129" at bounding box center [150, 83] width 137 height 9
type input "R"
type input "Order no 25702"
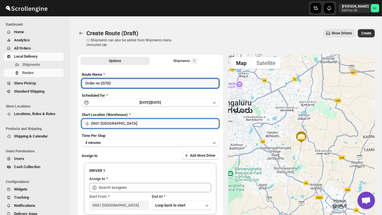
click at [128, 122] on input "DS01 [GEOGRAPHIC_DATA]" at bounding box center [155, 123] width 128 height 9
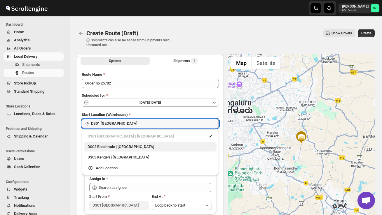
click at [131, 142] on div "DS02 Bileshivale | [GEOGRAPHIC_DATA]" at bounding box center [150, 146] width 132 height 9
type input "DS02 Bileshivale"
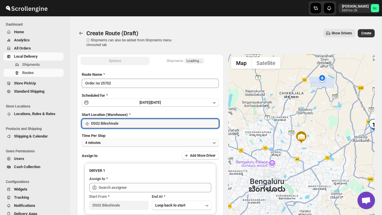
click at [128, 142] on button "4 minutes" at bounding box center [150, 143] width 137 height 8
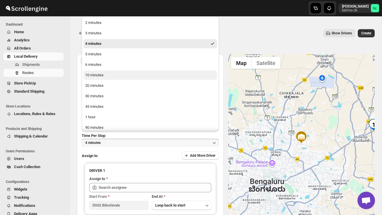
click at [105, 78] on button "10 minutes" at bounding box center [150, 75] width 134 height 9
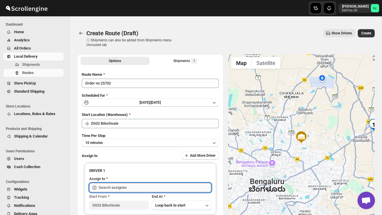
click at [117, 187] on input "text" at bounding box center [155, 187] width 113 height 9
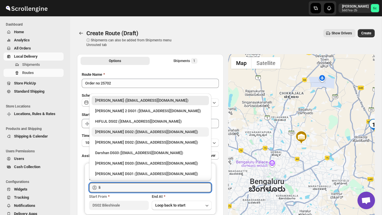
click at [137, 132] on div "[PERSON_NAME] DS02 ([EMAIL_ADDRESS][DOMAIN_NAME])" at bounding box center [150, 132] width 110 height 6
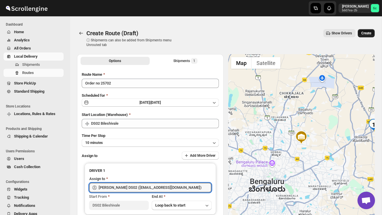
type input "[PERSON_NAME] DS02 ([EMAIL_ADDRESS][DOMAIN_NAME])"
click at [365, 31] on span "Create" at bounding box center [366, 33] width 10 height 5
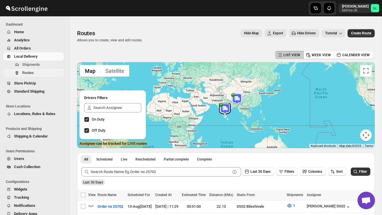
click at [38, 75] on span "Routes" at bounding box center [42, 73] width 40 height 6
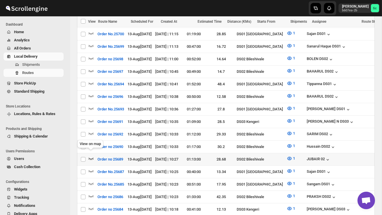
click at [91, 156] on icon "button" at bounding box center [91, 159] width 6 height 6
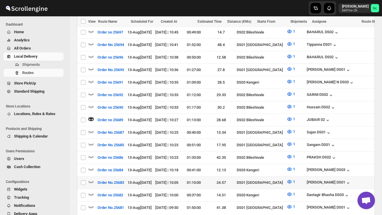
scroll to position [257, 0]
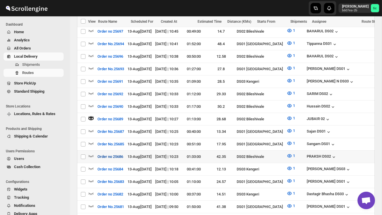
click at [94, 152] on button "Order no 25686" at bounding box center [110, 156] width 33 height 9
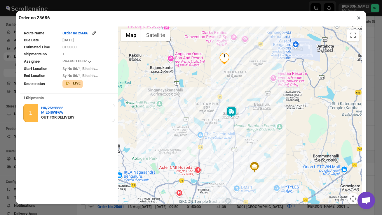
click at [359, 16] on button "×" at bounding box center [359, 18] width 8 height 8
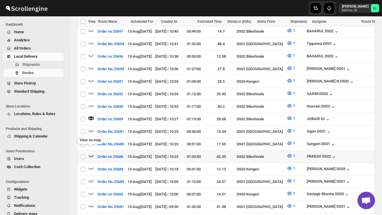
click at [91, 153] on icon "button" at bounding box center [91, 156] width 6 height 6
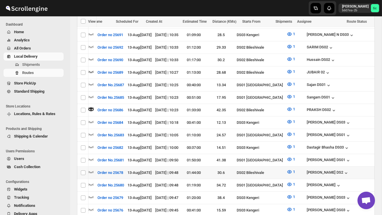
scroll to position [0, 0]
click at [93, 169] on icon "button" at bounding box center [91, 172] width 6 height 6
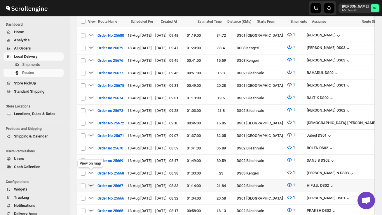
click at [92, 182] on icon "button" at bounding box center [91, 185] width 6 height 6
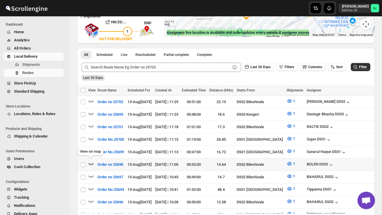
click at [92, 161] on icon "button" at bounding box center [91, 164] width 6 height 6
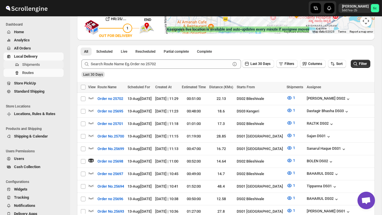
click at [39, 64] on span "Shipments" at bounding box center [31, 64] width 18 height 4
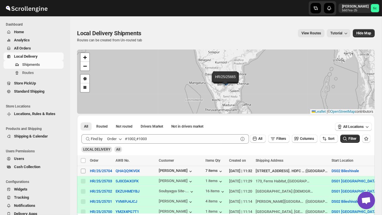
click at [82, 171] on input "Select shipment" at bounding box center [83, 171] width 5 height 5
checkbox input "true"
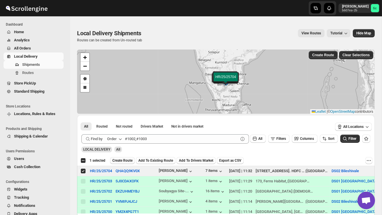
click at [124, 159] on span "Create Route" at bounding box center [122, 160] width 20 height 5
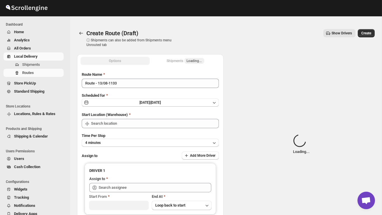
type input "DS02 Bileshivale"
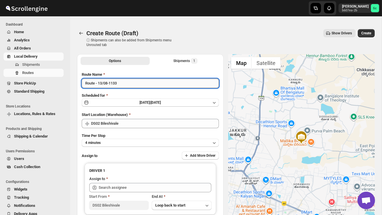
click at [121, 85] on input "Route - 13/08-1133" at bounding box center [150, 83] width 137 height 9
type input "R"
type input "O"
click at [40, 65] on span "Shipments" at bounding box center [31, 64] width 18 height 4
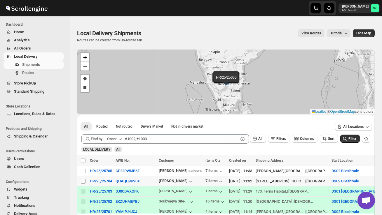
click at [85, 181] on input "Select shipment" at bounding box center [83, 181] width 5 height 5
checkbox input "true"
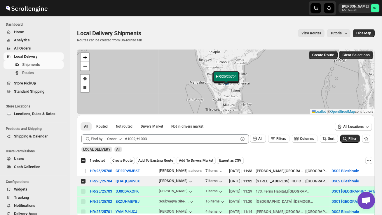
click at [123, 160] on span "Create Route" at bounding box center [122, 160] width 20 height 5
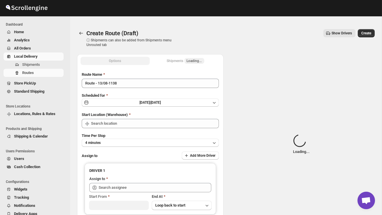
type input "DS02 Bileshivale"
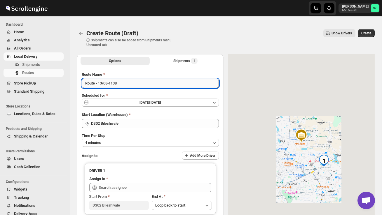
click at [128, 85] on input "Route - 13/08-1138" at bounding box center [150, 83] width 137 height 9
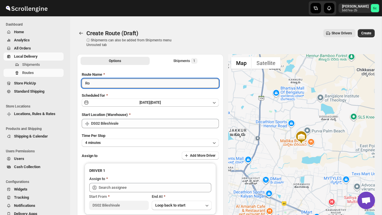
type input "R"
type input "Order no 25704"
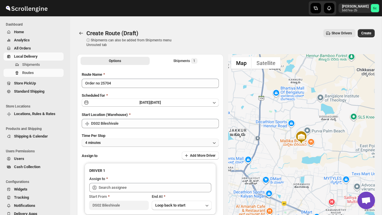
click at [133, 139] on button "4 minutes" at bounding box center [150, 143] width 137 height 8
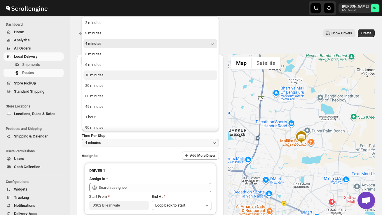
click at [106, 78] on button "10 minutes" at bounding box center [150, 75] width 134 height 9
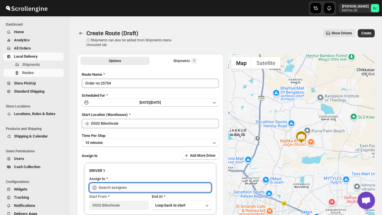
click at [121, 184] on input "text" at bounding box center [155, 187] width 113 height 9
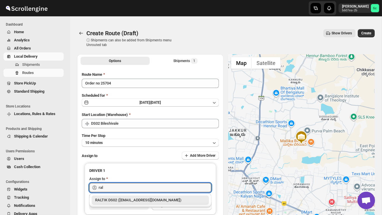
click at [129, 199] on div "RALTIK DS02 ([EMAIL_ADDRESS][DOMAIN_NAME])" at bounding box center [150, 200] width 110 height 6
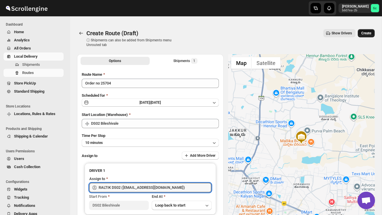
type input "RALTIK DS02 ([EMAIL_ADDRESS][DOMAIN_NAME])"
click at [367, 34] on span "Create" at bounding box center [366, 33] width 10 height 5
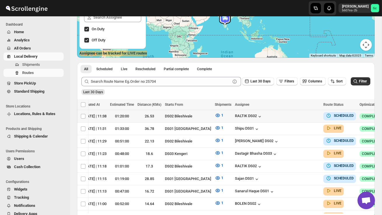
scroll to position [89, 0]
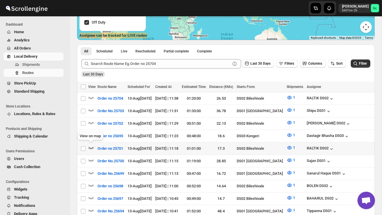
click at [90, 146] on icon "button" at bounding box center [91, 148] width 6 height 6
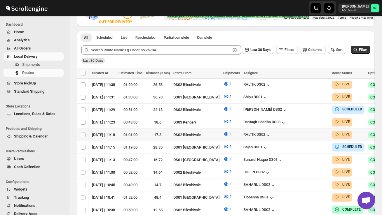
scroll to position [0, 52]
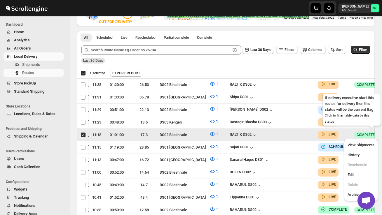
scroll to position [0, 0]
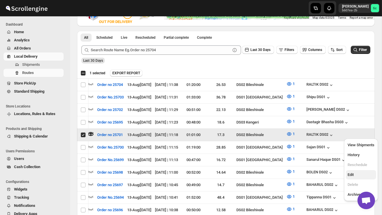
click at [358, 176] on span "Edit" at bounding box center [360, 175] width 27 height 6
checkbox input "false"
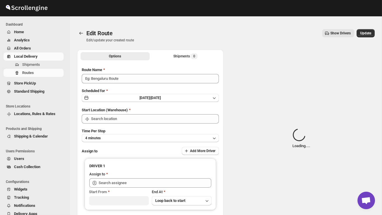
type input "Order no 25701"
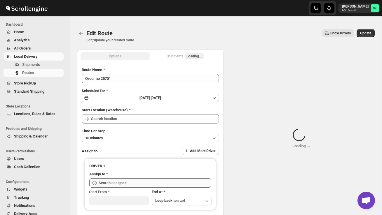
type input "DS02 Bileshivale"
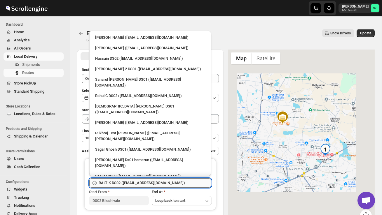
click at [183, 182] on input "RALTIK DS02 ([EMAIL_ADDRESS][DOMAIN_NAME])" at bounding box center [155, 182] width 113 height 9
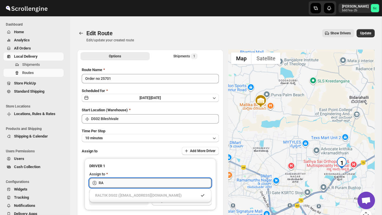
type input "R"
click at [180, 195] on div "[PERSON_NAME] DS02 ([EMAIL_ADDRESS][DOMAIN_NAME])" at bounding box center [150, 196] width 110 height 6
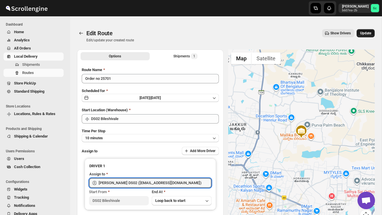
type input "[PERSON_NAME] DS02 ([EMAIL_ADDRESS][DOMAIN_NAME])"
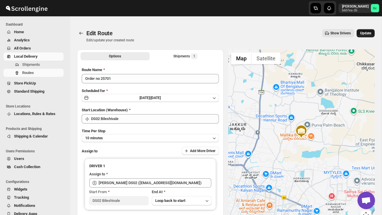
click at [366, 36] on button "Update" at bounding box center [365, 33] width 18 height 8
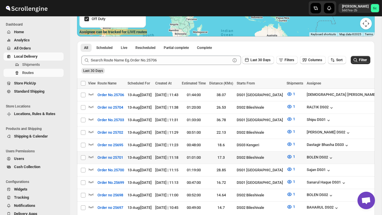
scroll to position [113, 0]
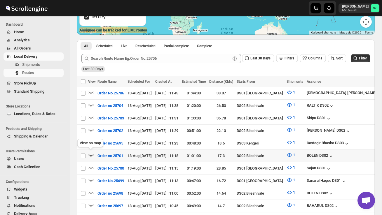
click at [92, 153] on icon "button" at bounding box center [91, 155] width 6 height 6
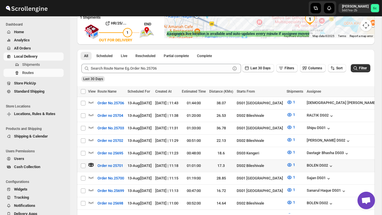
scroll to position [116, 0]
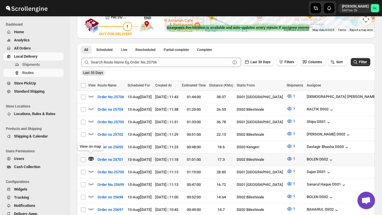
click at [91, 157] on icon "button" at bounding box center [91, 159] width 6 height 6
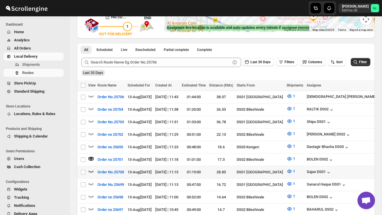
click at [91, 169] on icon "button" at bounding box center [91, 172] width 6 height 6
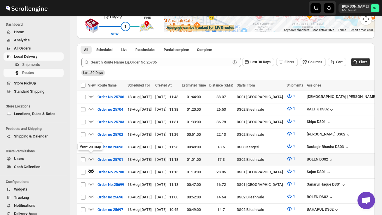
click at [92, 158] on icon "button" at bounding box center [91, 159] width 5 height 2
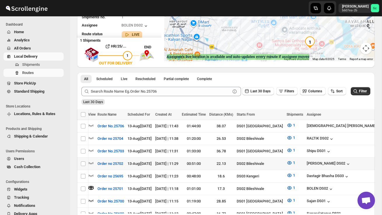
scroll to position [0, 0]
click at [39, 65] on span "Shipments" at bounding box center [31, 64] width 18 height 4
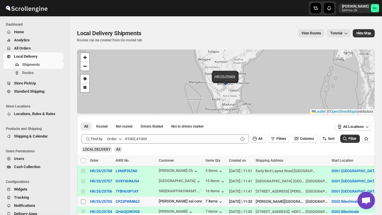
click at [82, 203] on input "Select shipment" at bounding box center [83, 201] width 5 height 5
checkbox input "true"
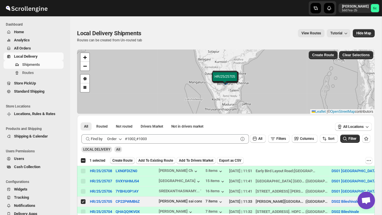
click at [119, 160] on span "Create Route" at bounding box center [122, 160] width 20 height 5
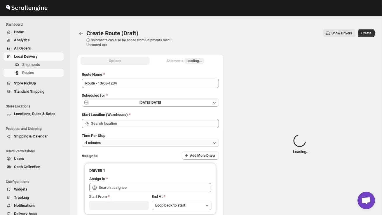
type input "DS02 Bileshivale"
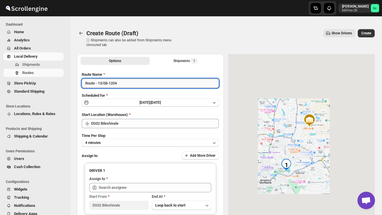
click at [125, 83] on input "Route - 13/08-1204" at bounding box center [150, 83] width 137 height 9
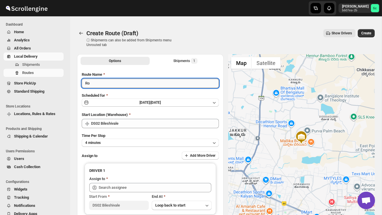
type input "R"
type input "Order no 25705"
click at [139, 143] on button "4 minutes" at bounding box center [150, 143] width 137 height 8
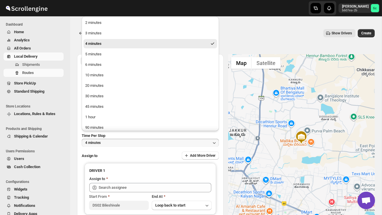
click at [107, 80] on ul "2 minutes 3 minutes 4 minutes 5 minutes 6 minutes 10 minutes 20 minutes 30 minu…" at bounding box center [150, 80] width 134 height 125
click at [104, 78] on button "10 minutes" at bounding box center [150, 75] width 134 height 9
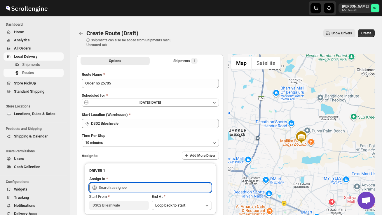
click at [116, 191] on input "text" at bounding box center [155, 187] width 113 height 9
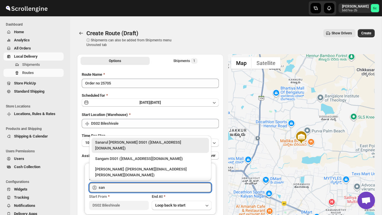
click at [121, 183] on div "[PERSON_NAME] DS02 ([EMAIL_ADDRESS][DOMAIN_NAME])" at bounding box center [150, 186] width 110 height 6
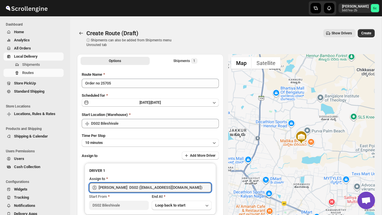
type input "[PERSON_NAME] DS02 ([EMAIL_ADDRESS][DOMAIN_NAME])"
click at [368, 32] on span "Create" at bounding box center [366, 33] width 10 height 5
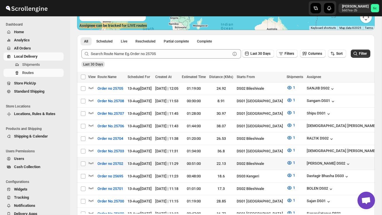
scroll to position [118, 0]
click at [93, 162] on icon "button" at bounding box center [91, 163] width 5 height 2
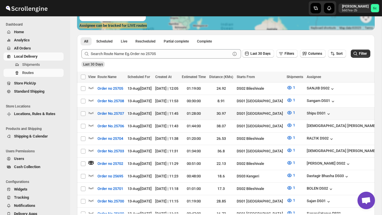
scroll to position [0, 0]
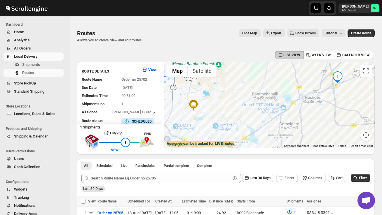
click at [340, 77] on img "1" at bounding box center [338, 77] width 12 height 12
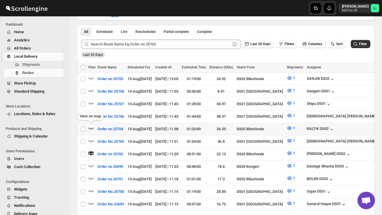
click at [92, 126] on icon "button" at bounding box center [91, 128] width 6 height 6
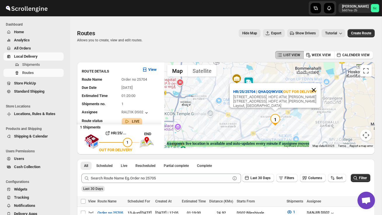
click at [315, 83] on button "Close" at bounding box center [314, 90] width 14 height 14
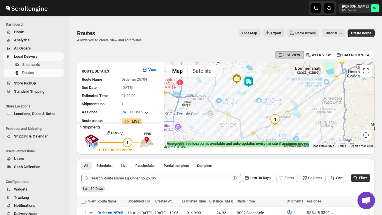
click at [43, 64] on span "Shipments" at bounding box center [42, 65] width 40 height 6
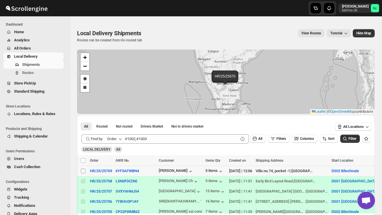
click at [84, 173] on input "Select shipment" at bounding box center [83, 171] width 5 height 5
checkbox input "true"
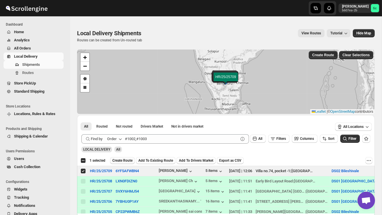
click at [130, 162] on span "Create Route" at bounding box center [122, 160] width 20 height 5
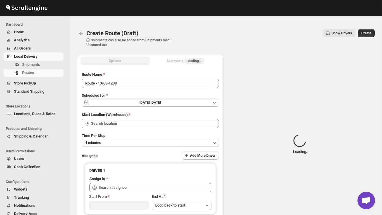
type input "DS02 Bileshivale"
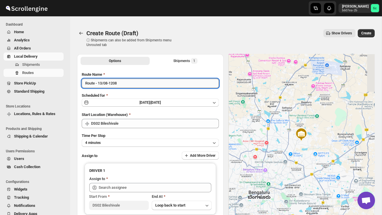
click at [123, 87] on input "Route - 13/08-1208" at bounding box center [150, 83] width 137 height 9
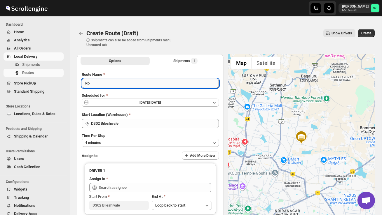
type input "R"
click at [44, 69] on button "Routes" at bounding box center [33, 73] width 60 height 8
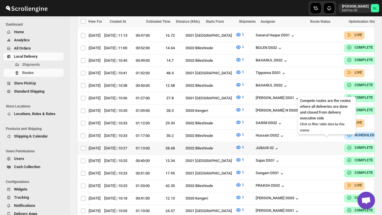
scroll to position [0, 77]
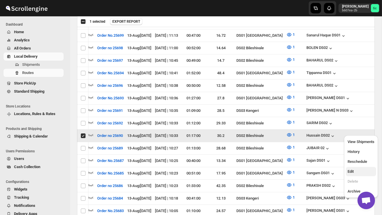
click at [361, 173] on span "Edit" at bounding box center [360, 172] width 27 height 6
checkbox input "false"
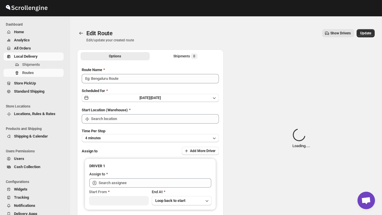
type input "Order no 25690"
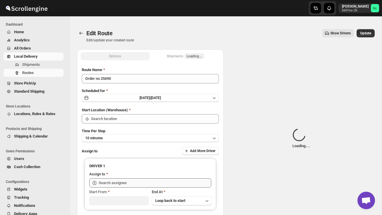
type input "DS02 Bileshivale"
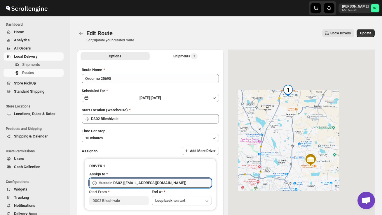
click at [177, 182] on input "Hussain DS02 ([EMAIL_ADDRESS][DOMAIN_NAME])" at bounding box center [155, 182] width 113 height 9
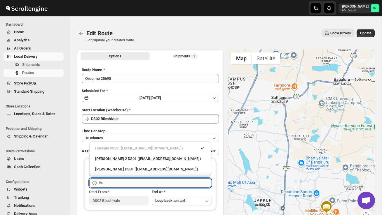
type input "H"
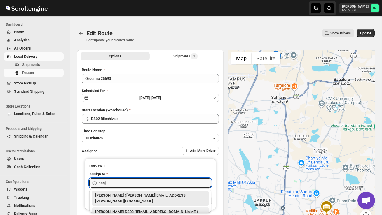
click at [169, 209] on div "[PERSON_NAME] DS02 ([EMAIL_ADDRESS][DOMAIN_NAME])" at bounding box center [150, 212] width 110 height 6
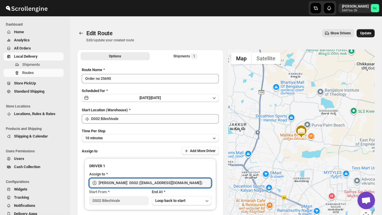
type input "[PERSON_NAME] DS02 ([EMAIL_ADDRESS][DOMAIN_NAME])"
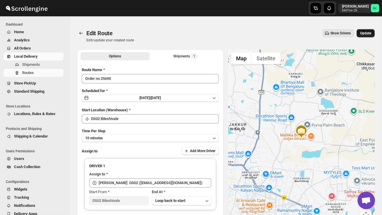
click at [365, 31] on span "Update" at bounding box center [365, 33] width 11 height 5
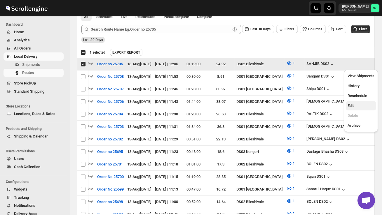
click at [358, 105] on span "Edit" at bounding box center [360, 106] width 27 height 6
checkbox input "false"
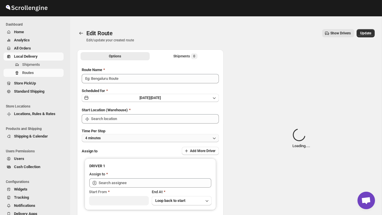
type input "Order no 25705"
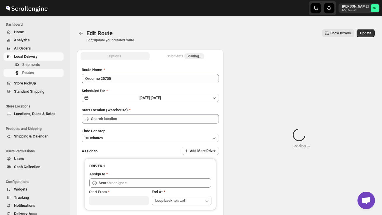
type input "DS02 Bileshivale"
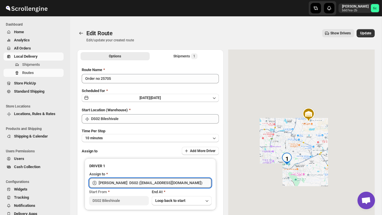
click at [173, 181] on input "[PERSON_NAME] DS02 ([EMAIL_ADDRESS][DOMAIN_NAME])" at bounding box center [155, 182] width 113 height 9
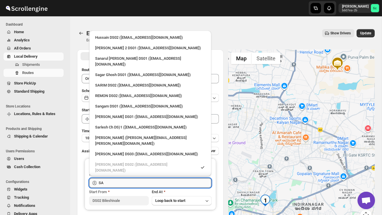
type input "S"
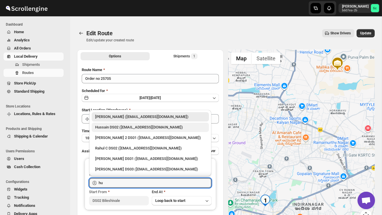
click at [162, 127] on div "Hussain DS02 ([EMAIL_ADDRESS][DOMAIN_NAME])" at bounding box center [150, 128] width 110 height 6
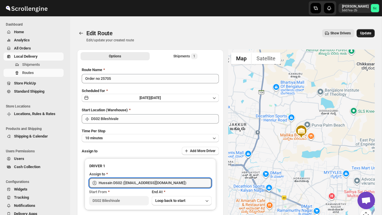
type input "Hussain DS02 ([EMAIL_ADDRESS][DOMAIN_NAME])"
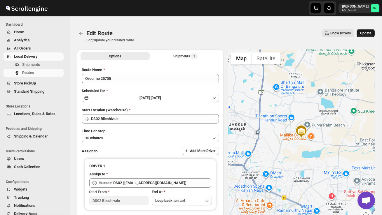
click at [371, 31] on button "Update" at bounding box center [365, 33] width 18 height 8
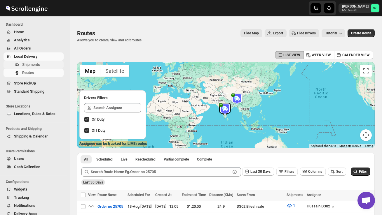
click at [36, 63] on span "Shipments" at bounding box center [31, 64] width 18 height 4
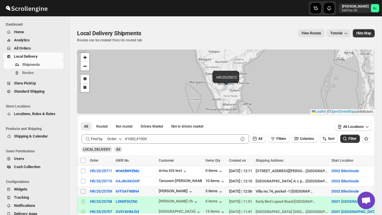
click at [84, 191] on input "Select shipment" at bounding box center [83, 191] width 5 height 5
checkbox input "true"
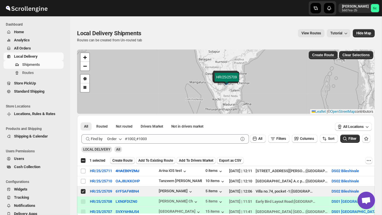
click at [122, 161] on span "Create Route" at bounding box center [122, 160] width 20 height 5
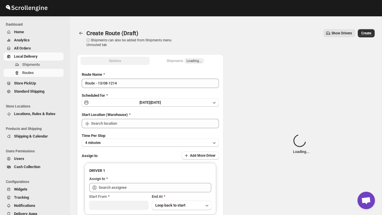
type input "DS02 Bileshivale"
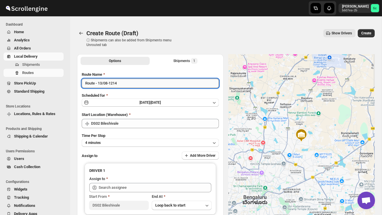
click at [124, 84] on input "Route - 13/08-1214" at bounding box center [150, 83] width 137 height 9
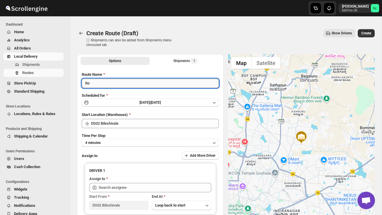
type input "R"
type input "Order no 25709"
click at [122, 143] on button "4 minutes" at bounding box center [150, 143] width 137 height 8
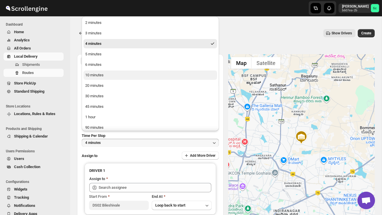
click at [107, 79] on button "10 minutes" at bounding box center [150, 75] width 134 height 9
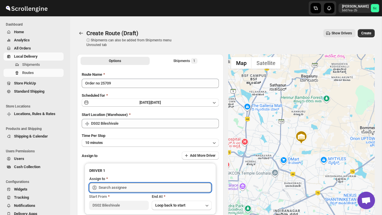
click at [115, 186] on input "text" at bounding box center [155, 187] width 113 height 9
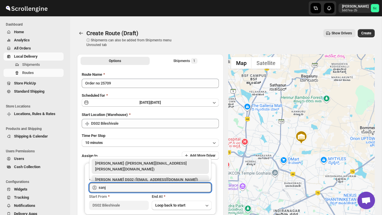
click at [139, 177] on div "[PERSON_NAME] DS02 ([EMAIL_ADDRESS][DOMAIN_NAME])" at bounding box center [150, 180] width 110 height 6
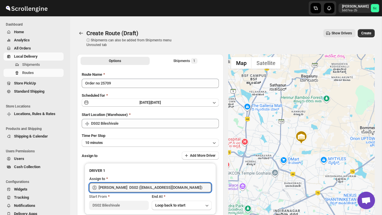
type input "[PERSON_NAME] DS02 ([EMAIL_ADDRESS][DOMAIN_NAME])"
click at [370, 31] on span "Create" at bounding box center [366, 33] width 10 height 5
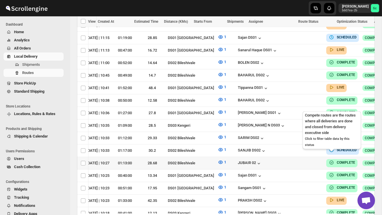
scroll to position [0, 77]
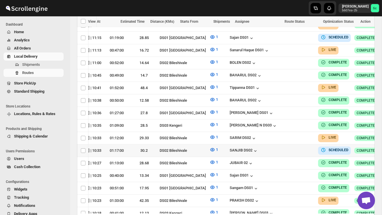
checkbox input "true"
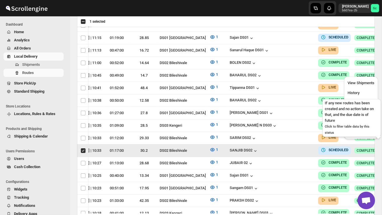
scroll to position [0, 0]
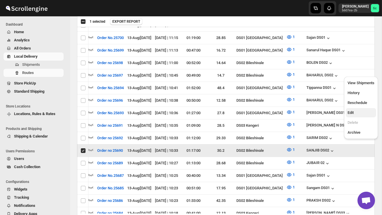
click at [357, 110] on span "Edit" at bounding box center [360, 113] width 27 height 6
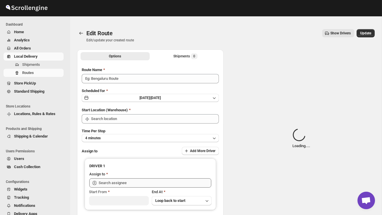
type input "Order no 25690"
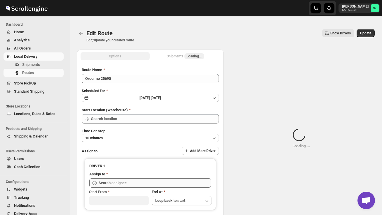
type input "DS02 Bileshivale"
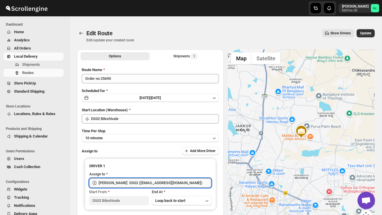
click at [176, 183] on input "[PERSON_NAME] DS02 ([EMAIL_ADDRESS][DOMAIN_NAME])" at bounding box center [155, 182] width 113 height 9
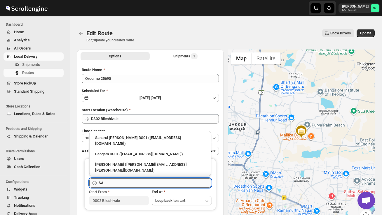
type input "S"
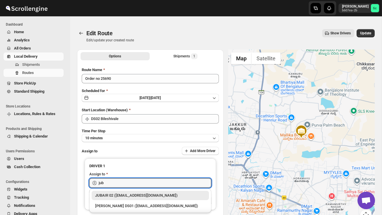
click at [176, 197] on div "JUBAIR 02 ([EMAIL_ADDRESS][DOMAIN_NAME])" at bounding box center [150, 196] width 110 height 6
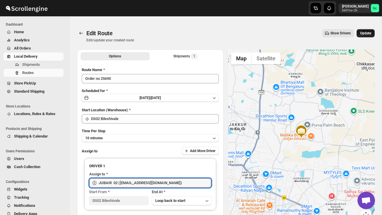
type input "JUBAIR 02 ([EMAIL_ADDRESS][DOMAIN_NAME])"
click at [365, 35] on span "Update" at bounding box center [365, 33] width 11 height 5
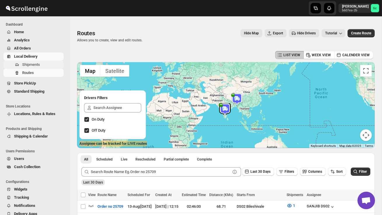
click at [43, 62] on span "Shipments" at bounding box center [42, 65] width 40 height 6
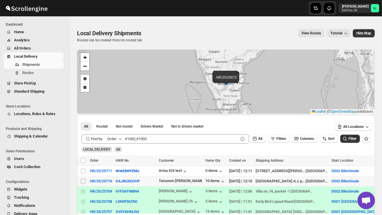
click at [83, 181] on input "Select shipment" at bounding box center [83, 181] width 5 height 5
checkbox input "true"
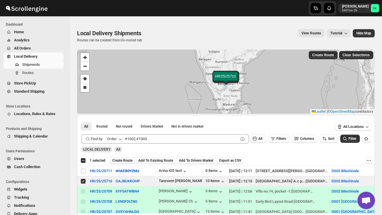
click at [125, 160] on span "Create Route" at bounding box center [122, 160] width 20 height 5
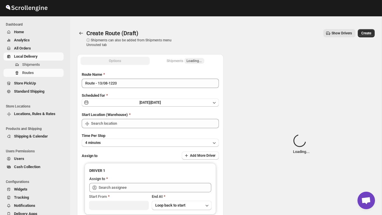
type input "DS02 Bileshivale"
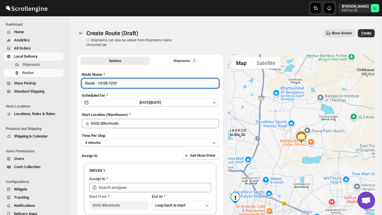
click at [132, 87] on input "Route - 13/08-1220" at bounding box center [150, 83] width 137 height 9
type input "R"
type input "Order no 25710"
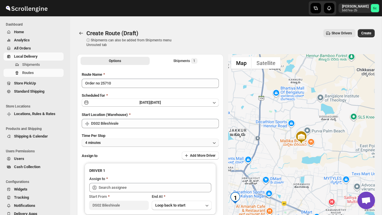
click at [126, 142] on button "4 minutes" at bounding box center [150, 143] width 137 height 8
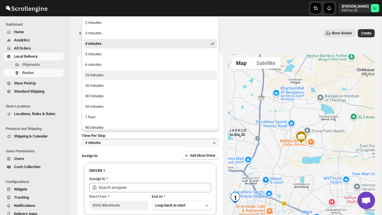
click at [111, 78] on button "10 minutes" at bounding box center [150, 75] width 134 height 9
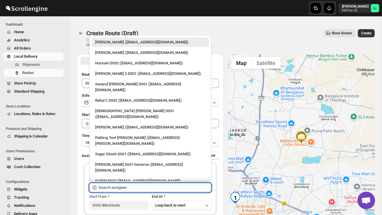
click at [113, 188] on input "text" at bounding box center [155, 187] width 113 height 9
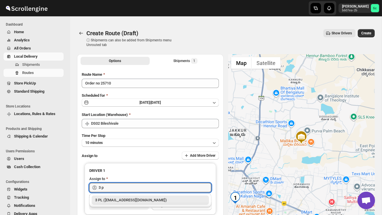
click at [119, 202] on div "3 PL ([EMAIL_ADDRESS][DOMAIN_NAME])" at bounding box center [150, 200] width 110 height 6
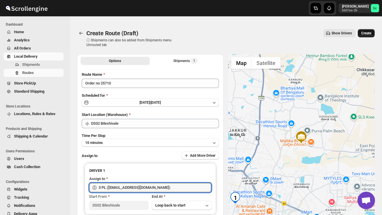
type input "3 PL ([EMAIL_ADDRESS][DOMAIN_NAME])"
click at [366, 36] on button "Create" at bounding box center [366, 33] width 17 height 8
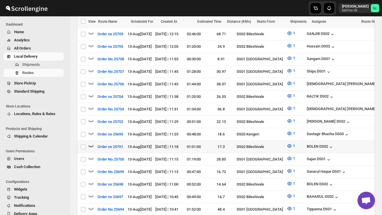
click at [92, 143] on icon "button" at bounding box center [91, 146] width 6 height 6
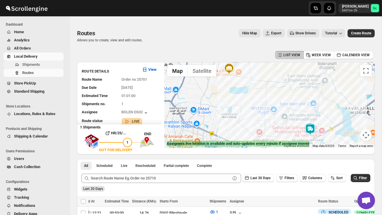
click at [36, 64] on span "Shipments" at bounding box center [31, 64] width 18 height 4
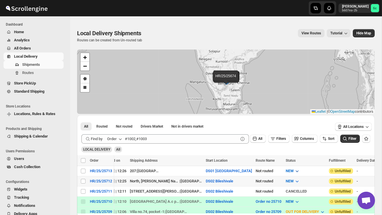
scroll to position [0, 126]
click at [286, 182] on span "NEW" at bounding box center [290, 181] width 8 height 4
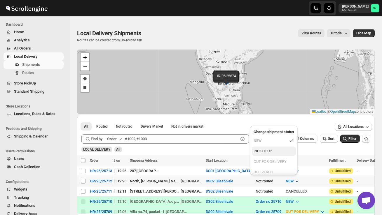
click at [269, 150] on div "PICKED UP" at bounding box center [262, 151] width 18 height 6
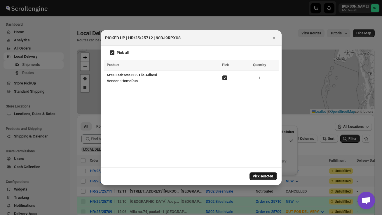
click at [264, 173] on button "Pick selected" at bounding box center [262, 176] width 27 height 8
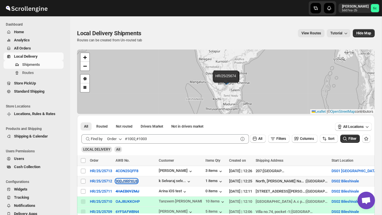
click at [125, 181] on button "90DJ9RPXU8" at bounding box center [126, 181] width 22 height 4
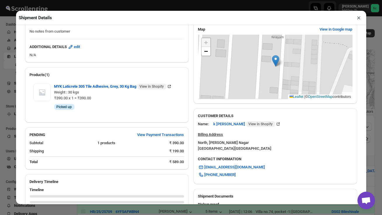
scroll to position [194, 0]
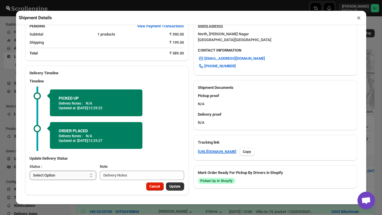
click at [79, 174] on select "Select Option PICKED UP OUT FOR DELIVERY RESCHEDULE DELIVERED CANCELLED" at bounding box center [63, 175] width 67 height 9
select select "DELIVERED"
click at [174, 186] on span "Update" at bounding box center [174, 186] width 11 height 5
select select
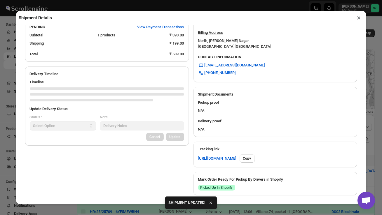
scroll to position [181, 0]
click at [360, 18] on button "×" at bounding box center [359, 18] width 8 height 8
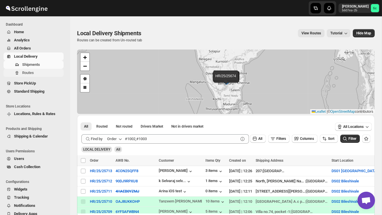
click at [33, 74] on span "Routes" at bounding box center [28, 73] width 12 height 4
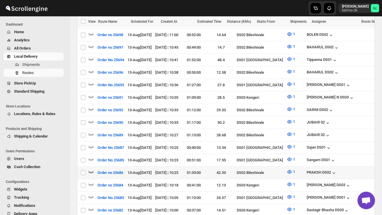
click at [92, 169] on icon "button" at bounding box center [91, 172] width 6 height 6
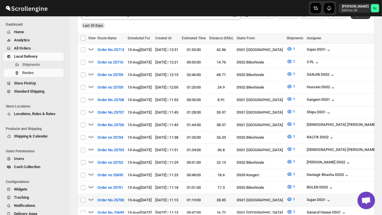
scroll to position [163, 0]
click at [91, 134] on icon "button" at bounding box center [91, 137] width 6 height 6
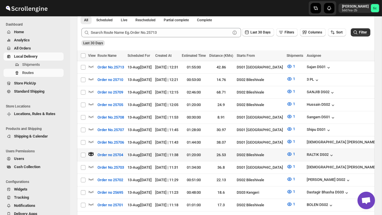
scroll to position [148, 0]
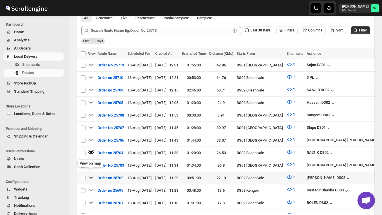
click at [91, 176] on icon "button" at bounding box center [91, 177] width 6 height 6
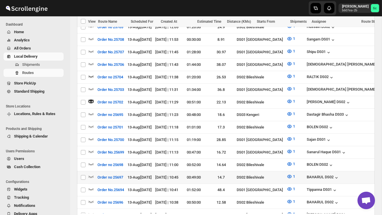
scroll to position [225, 0]
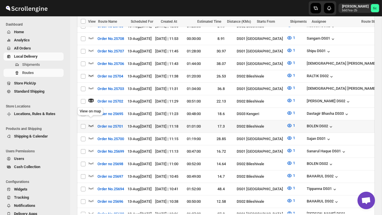
click at [92, 123] on icon "button" at bounding box center [91, 126] width 6 height 6
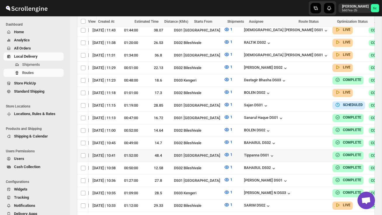
scroll to position [259, 0]
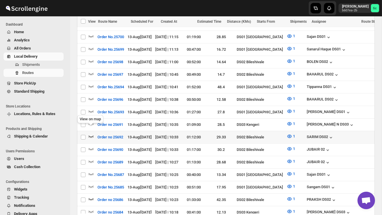
click at [90, 134] on icon "button" at bounding box center [91, 137] width 6 height 6
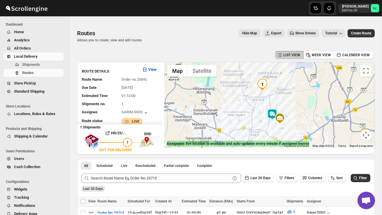
click at [274, 111] on img at bounding box center [272, 115] width 12 height 12
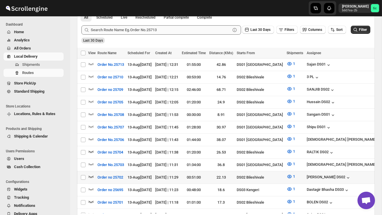
scroll to position [149, 0]
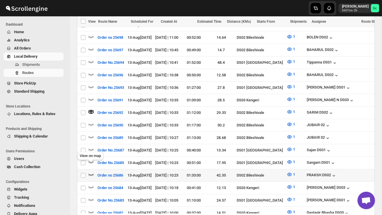
click at [92, 172] on icon "button" at bounding box center [91, 175] width 6 height 6
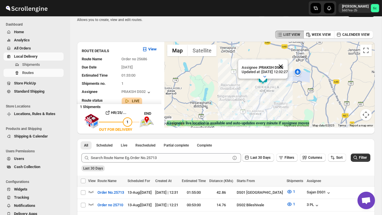
click at [288, 64] on button "Close" at bounding box center [281, 66] width 14 height 14
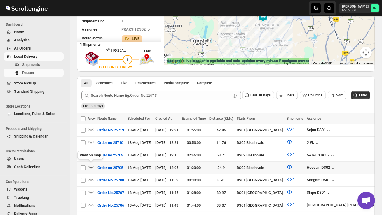
click at [92, 165] on icon "button" at bounding box center [91, 167] width 6 height 6
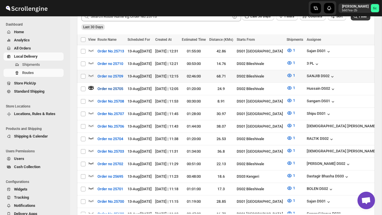
scroll to position [161, 0]
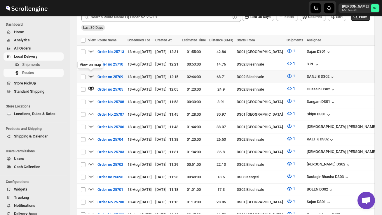
click at [92, 75] on icon "button" at bounding box center [91, 76] width 6 height 6
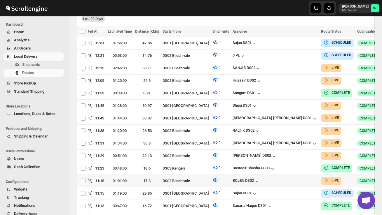
scroll to position [0, 77]
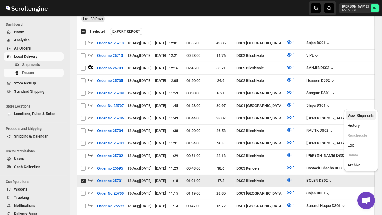
click at [364, 113] on span "View Shipments" at bounding box center [360, 116] width 27 height 6
checkbox input "false"
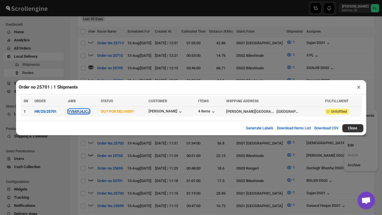
click at [81, 110] on button "YVMIPJ4JCJ" at bounding box center [79, 111] width 22 height 4
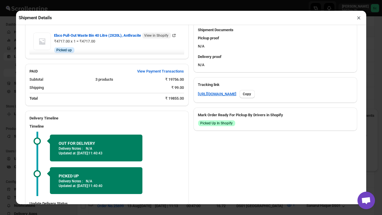
scroll to position [291, 0]
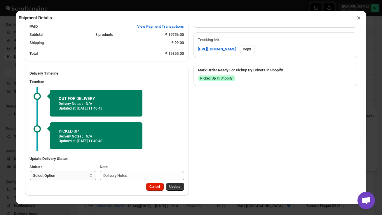
click at [79, 178] on select "Select Option PICKED UP OUT FOR DELIVERY RESCHEDULE DELIVERED CANCELLED" at bounding box center [63, 175] width 67 height 9
select select "DELIVERED"
click at [174, 186] on span "Update" at bounding box center [174, 187] width 11 height 5
select select
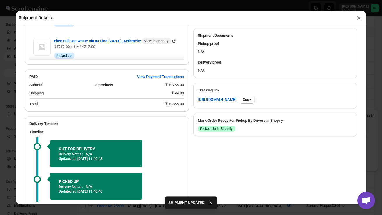
click at [359, 17] on button "×" at bounding box center [359, 18] width 8 height 8
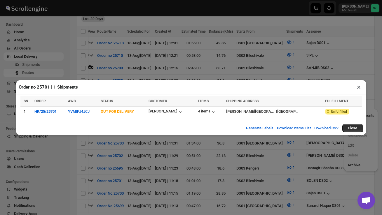
click at [359, 87] on button "×" at bounding box center [359, 87] width 8 height 8
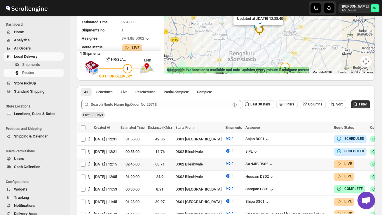
scroll to position [76, 0]
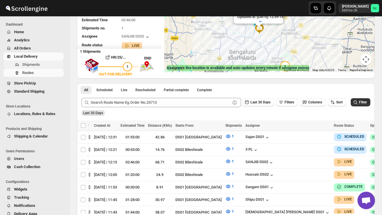
click at [40, 66] on span "Shipments" at bounding box center [31, 64] width 18 height 4
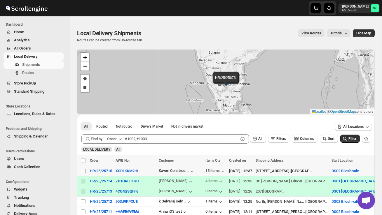
click at [83, 171] on input "Select shipment" at bounding box center [83, 171] width 5 height 5
checkbox input "true"
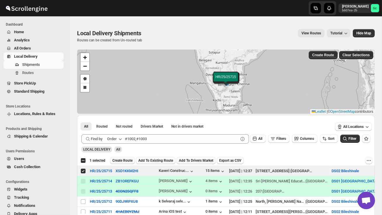
click at [124, 162] on span "Create Route" at bounding box center [122, 160] width 20 height 5
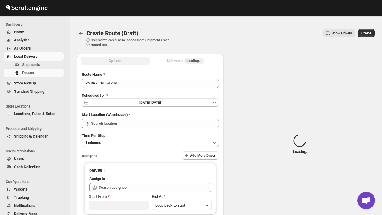
type input "DS02 Bileshivale"
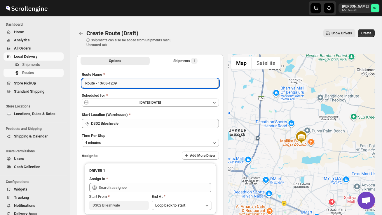
click at [123, 85] on input "Route - 13/08-1239" at bounding box center [150, 83] width 137 height 9
type input "R"
type input "Order no 25715"
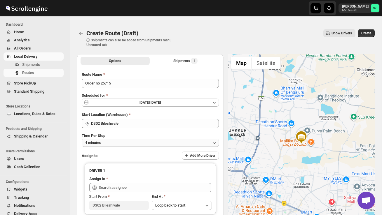
click at [123, 139] on button "4 minutes" at bounding box center [150, 143] width 137 height 8
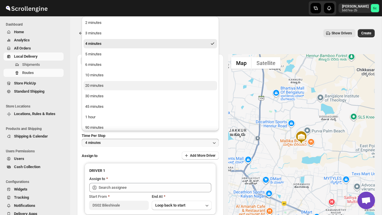
click at [99, 85] on div "20 minutes" at bounding box center [94, 86] width 18 height 6
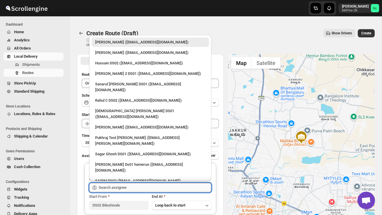
click at [118, 189] on input "text" at bounding box center [155, 187] width 113 height 9
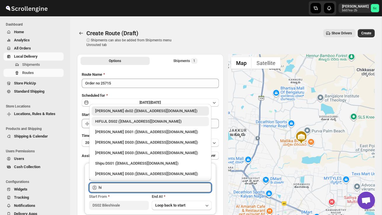
click at [135, 123] on div "HIFUJL DS02 ([EMAIL_ADDRESS][DOMAIN_NAME])" at bounding box center [150, 122] width 110 height 6
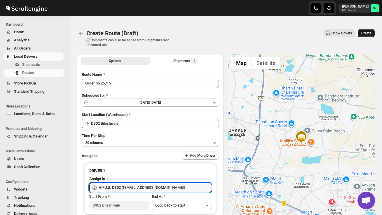
type input "HIFUJL DS02 ([EMAIL_ADDRESS][DOMAIN_NAME])"
click at [368, 33] on span "Create" at bounding box center [366, 33] width 10 height 5
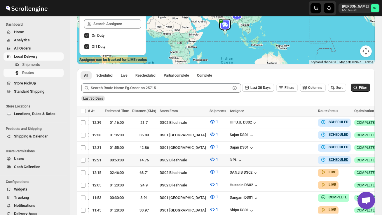
scroll to position [0, 77]
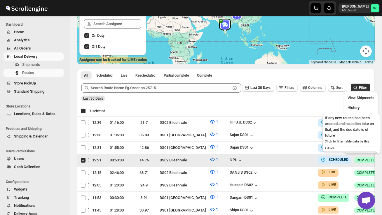
scroll to position [0, 0]
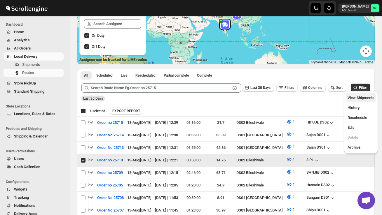
click at [364, 99] on span "View Shipments" at bounding box center [360, 98] width 27 height 4
checkbox input "false"
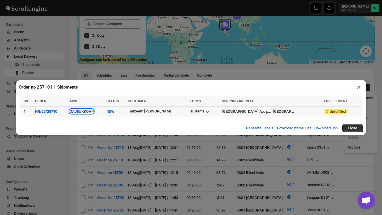
click at [91, 112] on button "OAJ8UKKOHP" at bounding box center [81, 111] width 24 height 4
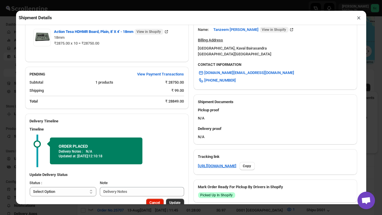
scroll to position [196, 0]
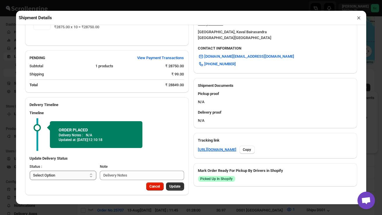
click at [71, 174] on select "Select Option PICKED UP OUT FOR DELIVERY RESCHEDULE DELIVERED CANCELLED" at bounding box center [63, 175] width 67 height 9
select select "PICKED_UP"
click at [179, 188] on span "Pick Products" at bounding box center [170, 186] width 22 height 5
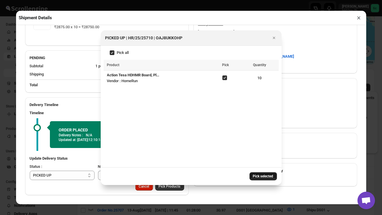
click at [267, 177] on span "Pick selected" at bounding box center [263, 176] width 20 height 5
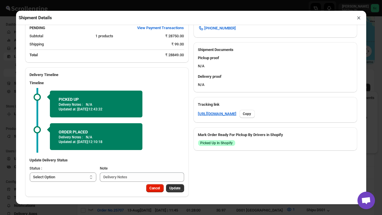
scroll to position [234, 0]
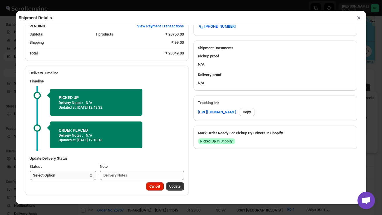
click at [75, 177] on select "Select Option PICKED UP OUT FOR DELIVERY RESCHEDULE DELIVERED CANCELLED" at bounding box center [63, 175] width 67 height 9
select select "OUT_FOR_DELIVERY"
click at [176, 186] on span "Update" at bounding box center [174, 186] width 11 height 5
select select
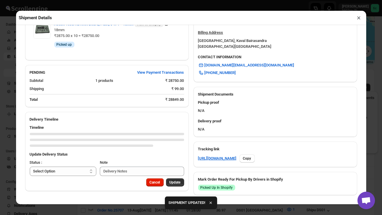
scroll to position [183, 0]
click at [360, 17] on button "×" at bounding box center [359, 18] width 8 height 8
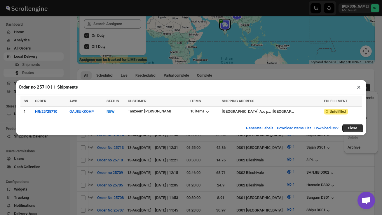
click at [83, 64] on div "Order no 25710 | 1 Shipments × SN ORDER AWB STATUS CUSTOMER ITEMS SHIPPING ADDR…" at bounding box center [191, 107] width 382 height 215
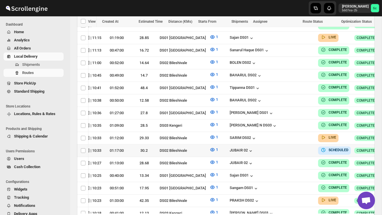
scroll to position [0, 77]
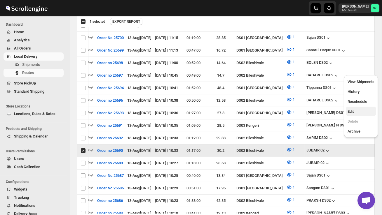
click at [359, 112] on span "Edit" at bounding box center [360, 112] width 27 height 6
checkbox input "false"
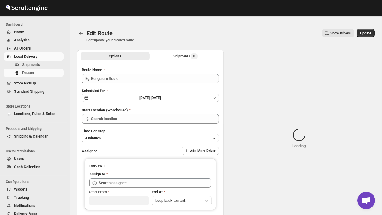
type input "Order no 25690"
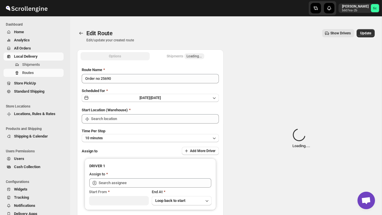
type input "DS02 Bileshivale"
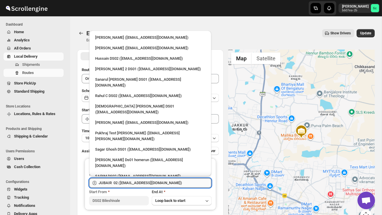
click at [175, 184] on input "JUBAIR 02 ([EMAIL_ADDRESS][DOMAIN_NAME])" at bounding box center [155, 182] width 113 height 9
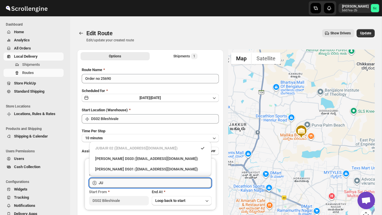
type input "J"
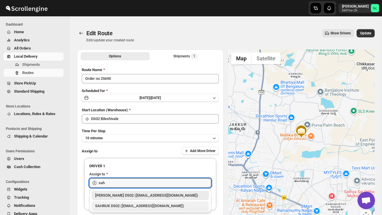
click at [162, 208] on div "SAHRUK DS02 ([EMAIL_ADDRESS][DOMAIN_NAME])" at bounding box center [150, 206] width 110 height 6
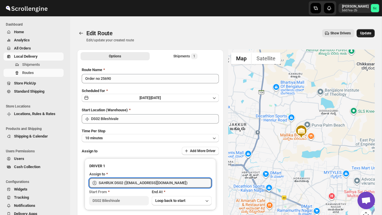
type input "SAHRUK DS02 ([EMAIL_ADDRESS][DOMAIN_NAME])"
click at [365, 34] on span "Update" at bounding box center [365, 33] width 11 height 5
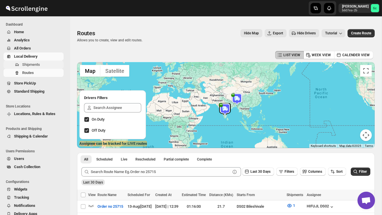
click at [42, 64] on span "Shipments" at bounding box center [42, 65] width 40 height 6
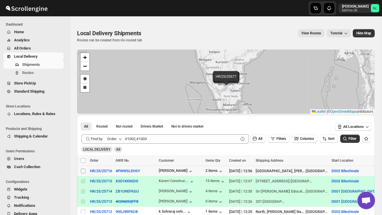
click at [82, 172] on input "Select shipment" at bounding box center [83, 171] width 5 height 5
checkbox input "true"
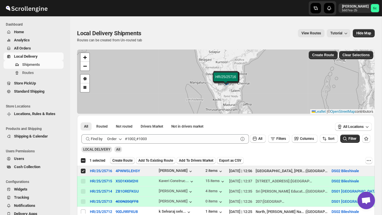
click at [125, 160] on span "Create Route" at bounding box center [122, 160] width 20 height 5
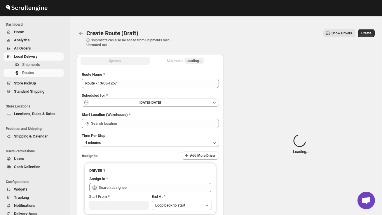
type input "DS02 Bileshivale"
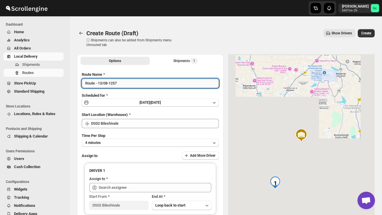
click at [125, 85] on input "Route - 13/08-1257" at bounding box center [150, 83] width 137 height 9
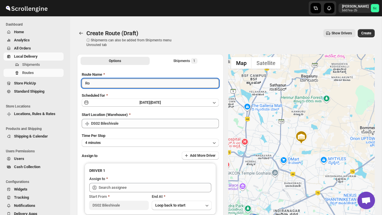
type input "R"
type input "Order no 25716"
click at [129, 139] on button "4 minutes" at bounding box center [150, 143] width 137 height 8
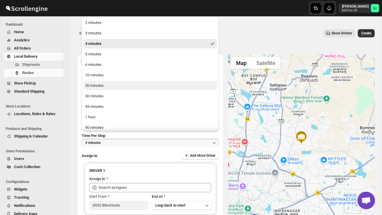
click at [111, 85] on button "20 minutes" at bounding box center [150, 85] width 134 height 9
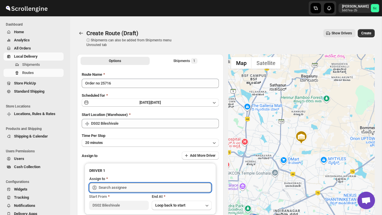
click at [133, 186] on input "text" at bounding box center [155, 187] width 113 height 9
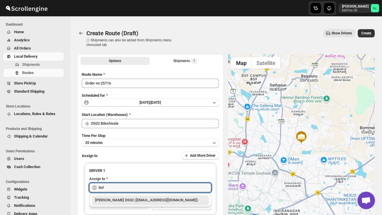
click at [139, 201] on div "[PERSON_NAME] DS02 ([EMAIL_ADDRESS][DOMAIN_NAME])" at bounding box center [150, 200] width 110 height 6
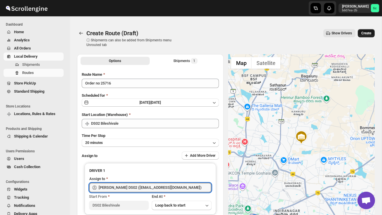
type input "[PERSON_NAME] DS02 ([EMAIL_ADDRESS][DOMAIN_NAME])"
click at [366, 32] on span "Create" at bounding box center [366, 33] width 10 height 5
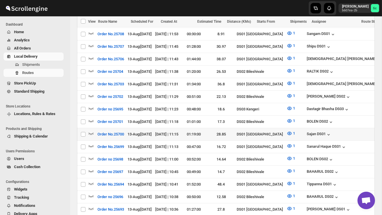
scroll to position [0, 77]
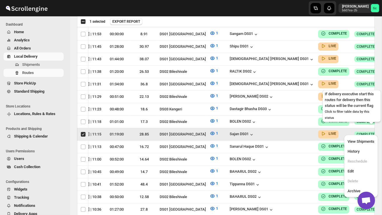
scroll to position [0, 0]
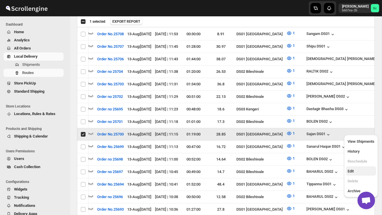
click at [361, 169] on span "Edit" at bounding box center [360, 172] width 27 height 6
checkbox input "false"
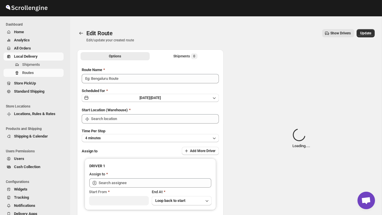
type input "Order No.25700"
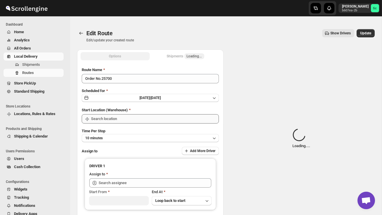
type input "DS01 [GEOGRAPHIC_DATA]"
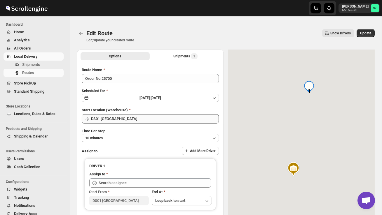
type input "Sajan DS01 ([EMAIL_ADDRESS][DOMAIN_NAME])"
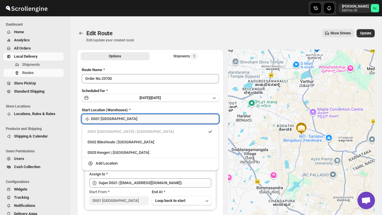
click at [152, 116] on input "DS01 [GEOGRAPHIC_DATA]" at bounding box center [155, 118] width 128 height 9
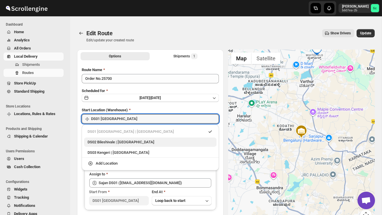
click at [137, 140] on div "DS02 Bileshivale | [GEOGRAPHIC_DATA]" at bounding box center [149, 142] width 125 height 6
type input "DS02 Bileshivale"
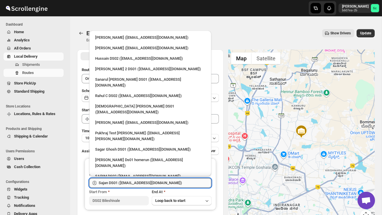
click at [177, 185] on input "Sajan DS01 ([EMAIL_ADDRESS][DOMAIN_NAME])" at bounding box center [155, 182] width 113 height 9
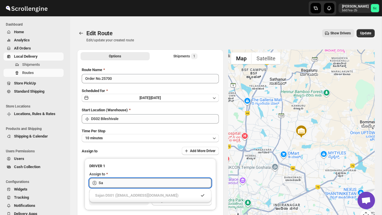
type input "S"
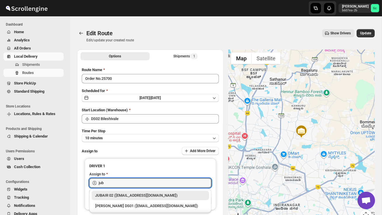
click at [172, 194] on div "JUBAIR 02 ([EMAIL_ADDRESS][DOMAIN_NAME])" at bounding box center [150, 196] width 110 height 6
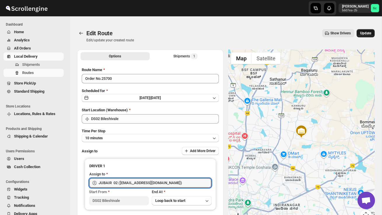
type input "JUBAIR 02 ([EMAIL_ADDRESS][DOMAIN_NAME])"
click at [367, 31] on button "Update" at bounding box center [365, 33] width 18 height 8
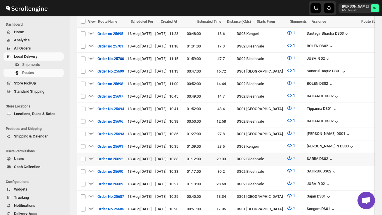
scroll to position [337, 0]
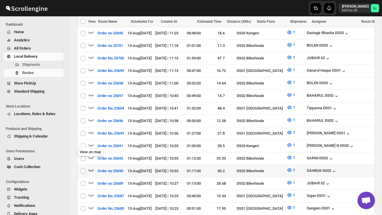
click at [92, 169] on icon "button" at bounding box center [91, 170] width 5 height 2
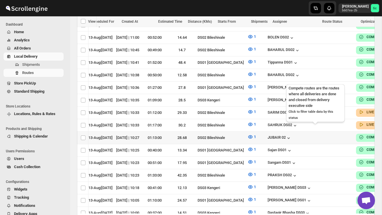
scroll to position [0, 77]
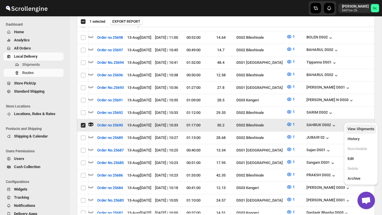
click at [363, 126] on span "View Shipments" at bounding box center [360, 129] width 27 height 6
checkbox input "false"
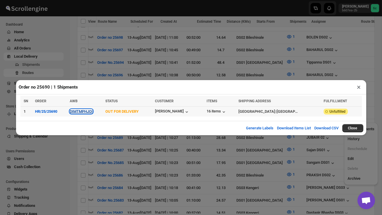
click at [86, 113] on button "DIMTMPHJOI" at bounding box center [81, 111] width 23 height 4
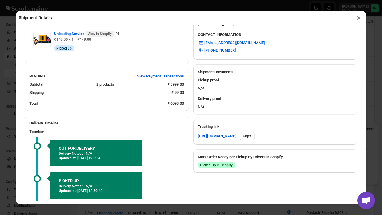
scroll to position [260, 0]
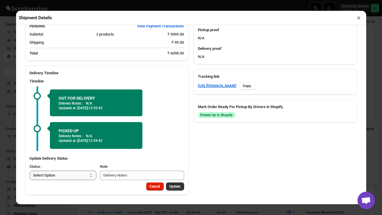
click at [76, 173] on select "Select Option PICKED UP OUT FOR DELIVERY RESCHEDULE DELIVERED CANCELLED" at bounding box center [63, 175] width 67 height 9
select select "DELIVERED"
click at [175, 190] on button "Update" at bounding box center [175, 187] width 18 height 8
select select
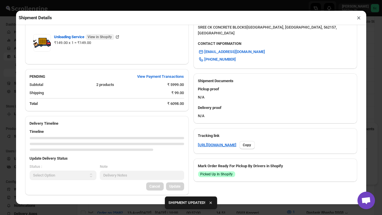
click at [359, 17] on button "×" at bounding box center [359, 18] width 8 height 8
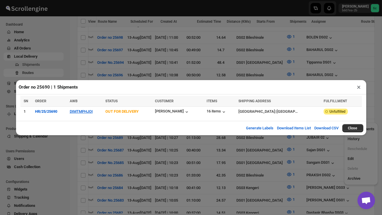
click at [361, 85] on button "×" at bounding box center [359, 87] width 8 height 8
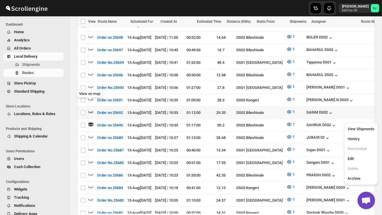
click at [90, 109] on icon "button" at bounding box center [91, 112] width 6 height 6
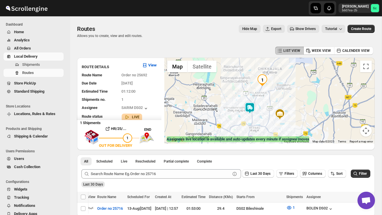
scroll to position [0, 0]
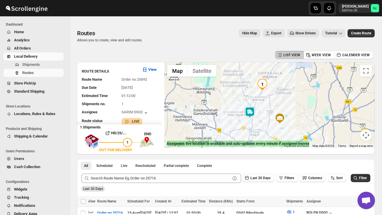
click at [252, 108] on img at bounding box center [250, 113] width 12 height 12
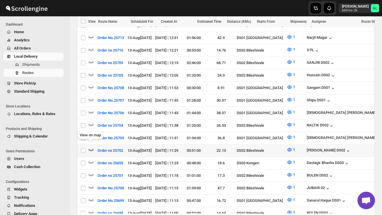
click at [89, 149] on icon "button" at bounding box center [91, 150] width 5 height 2
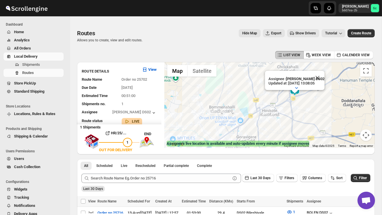
drag, startPoint x: 280, startPoint y: 100, endPoint x: 228, endPoint y: 117, distance: 54.6
click at [230, 116] on div "Assignee : [PERSON_NAME] DS02 Updated at : [DATE] 13:08:05 Duty mode Enabled Ba…" at bounding box center [269, 105] width 210 height 86
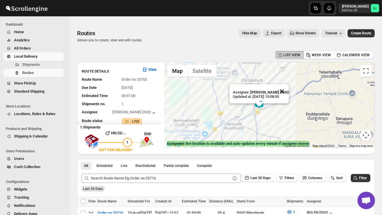
click at [285, 91] on button "Close" at bounding box center [282, 91] width 14 height 14
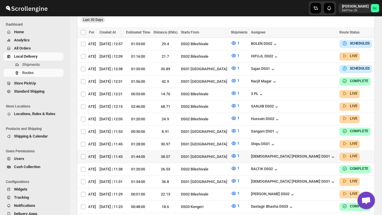
scroll to position [0, 58]
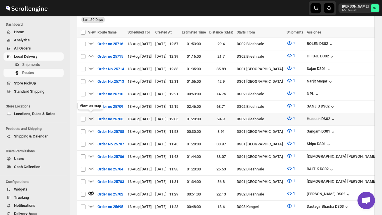
click at [90, 116] on icon "button" at bounding box center [91, 118] width 6 height 6
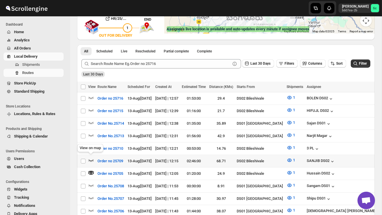
click at [93, 160] on icon "button" at bounding box center [91, 161] width 5 height 2
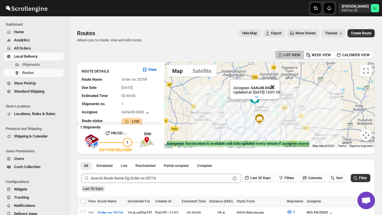
click at [279, 85] on button "Close" at bounding box center [272, 87] width 14 height 14
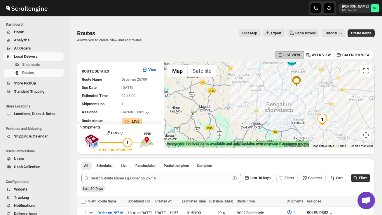
drag, startPoint x: 246, startPoint y: 127, endPoint x: 283, endPoint y: 88, distance: 54.0
click at [283, 88] on div at bounding box center [269, 105] width 210 height 86
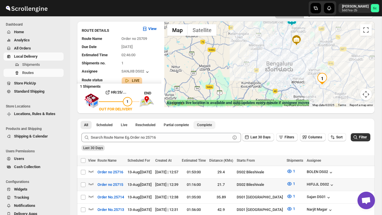
scroll to position [60, 0]
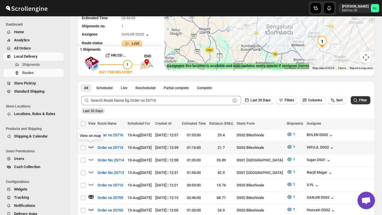
click at [90, 146] on icon "button" at bounding box center [91, 147] width 5 height 2
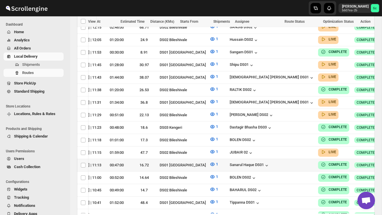
scroll to position [250, 0]
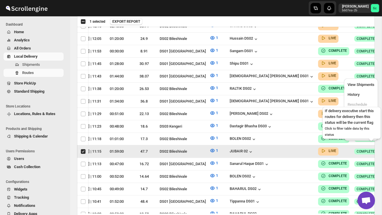
scroll to position [0, 0]
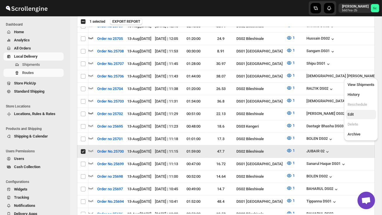
click at [358, 111] on button "Edit" at bounding box center [361, 114] width 30 height 9
checkbox input "false"
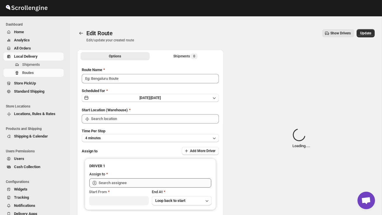
type input "Order No.25700"
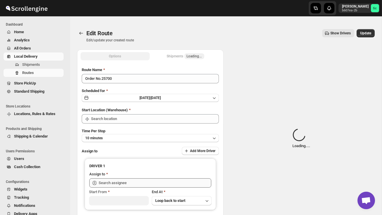
type input "DS02 Bileshivale"
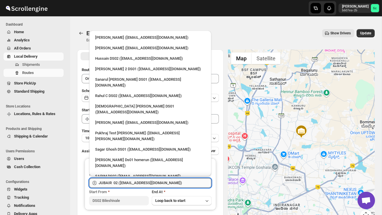
click at [166, 183] on input "JUBAIR 02 ([EMAIL_ADDRESS][DOMAIN_NAME])" at bounding box center [155, 182] width 113 height 9
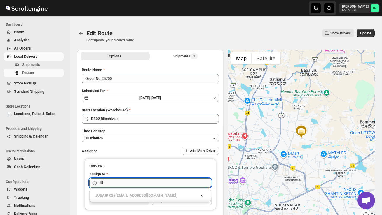
type input "J"
click at [165, 195] on div "RALTIK DS02 ([EMAIL_ADDRESS][DOMAIN_NAME])" at bounding box center [150, 196] width 110 height 6
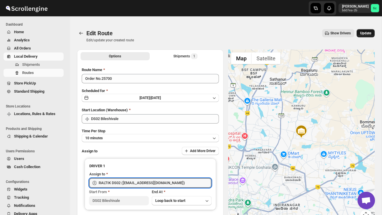
type input "RALTIK DS02 ([EMAIL_ADDRESS][DOMAIN_NAME])"
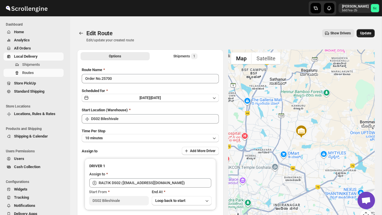
click at [368, 31] on span "Update" at bounding box center [365, 33] width 11 height 5
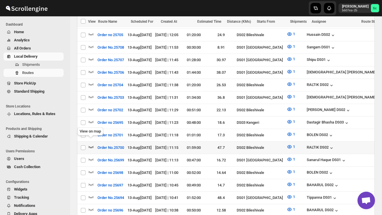
click at [90, 144] on icon "button" at bounding box center [91, 147] width 6 height 6
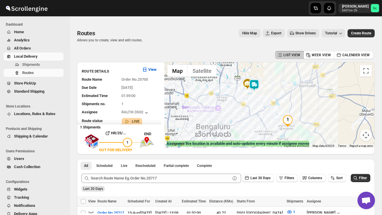
click at [257, 84] on img at bounding box center [254, 85] width 12 height 12
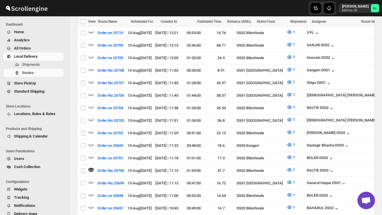
scroll to position [227, 0]
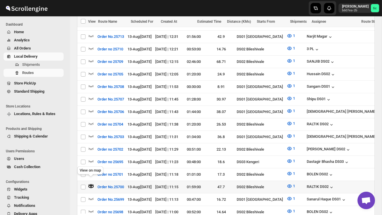
click at [91, 184] on icon "button" at bounding box center [91, 184] width 1 height 1
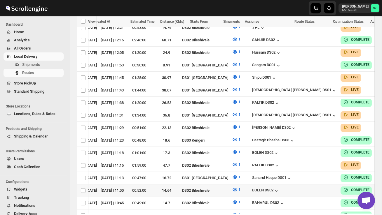
scroll to position [0, 67]
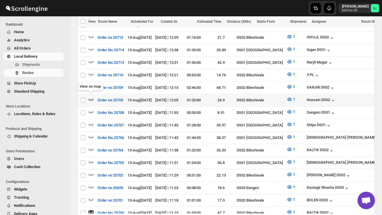
click at [92, 97] on icon "button" at bounding box center [91, 100] width 6 height 6
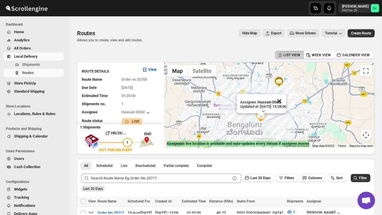
click at [286, 104] on button "Close" at bounding box center [279, 101] width 14 height 14
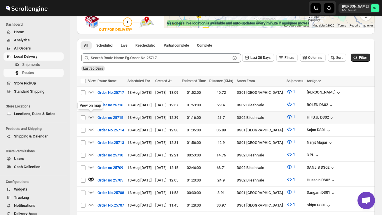
click at [90, 115] on icon "button" at bounding box center [91, 117] width 6 height 6
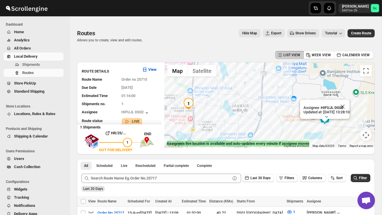
click at [349, 105] on button "Close" at bounding box center [342, 107] width 14 height 14
click at [326, 115] on img at bounding box center [325, 119] width 12 height 12
click at [329, 115] on img at bounding box center [325, 119] width 12 height 12
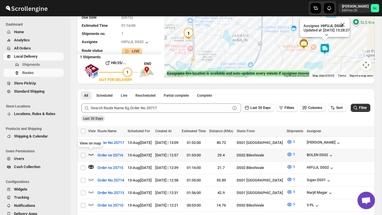
click at [90, 153] on icon "button" at bounding box center [91, 155] width 6 height 6
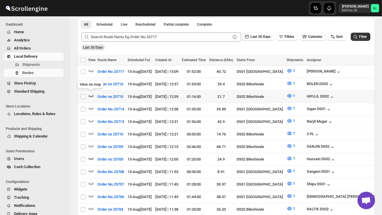
click at [91, 94] on icon "button" at bounding box center [91, 96] width 6 height 6
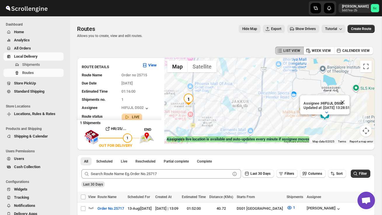
scroll to position [0, 0]
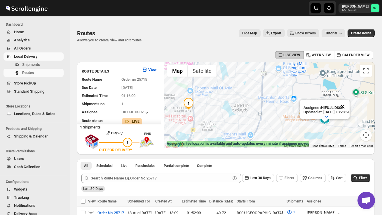
click at [349, 104] on button "Close" at bounding box center [342, 107] width 14 height 14
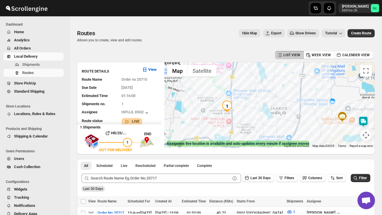
drag, startPoint x: 253, startPoint y: 126, endPoint x: 294, endPoint y: 128, distance: 41.8
click at [294, 128] on div at bounding box center [269, 105] width 210 height 86
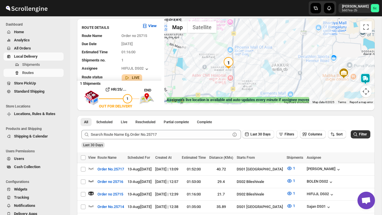
scroll to position [51, 0]
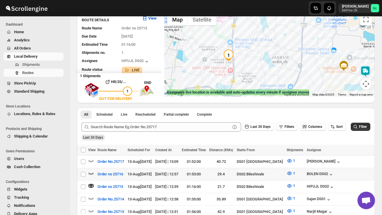
click at [91, 172] on icon "button" at bounding box center [91, 174] width 6 height 6
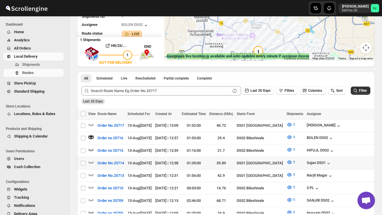
scroll to position [93, 0]
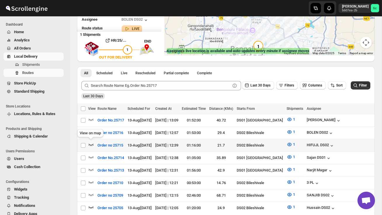
click at [91, 142] on icon "button" at bounding box center [91, 145] width 6 height 6
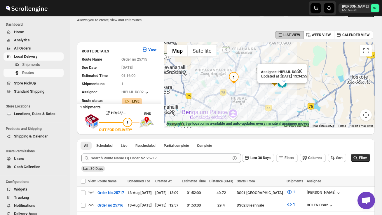
scroll to position [3, 0]
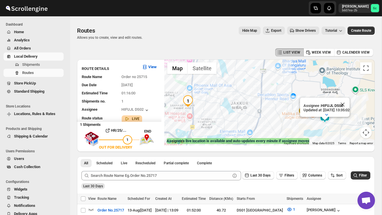
click at [349, 104] on button "Close" at bounding box center [342, 105] width 14 height 14
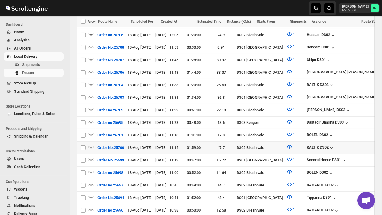
scroll to position [274, 0]
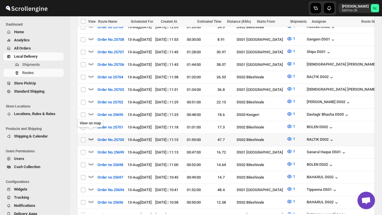
click at [91, 136] on icon "button" at bounding box center [91, 139] width 6 height 6
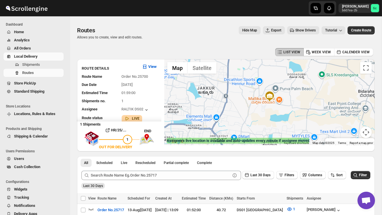
scroll to position [0, 0]
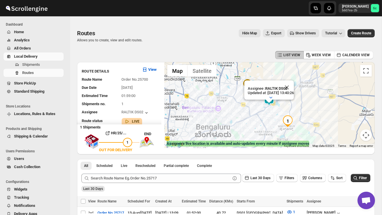
drag, startPoint x: 250, startPoint y: 126, endPoint x: 247, endPoint y: 123, distance: 4.9
click at [247, 123] on div "Assignee : RALTIK DS02 Updated at : [DATE] 13:40:26 Duty mode Enabled Battery p…" at bounding box center [269, 105] width 210 height 86
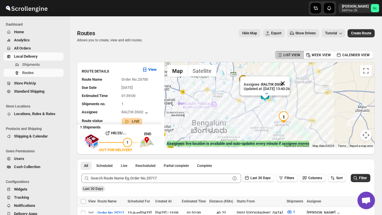
click at [290, 83] on button "Close" at bounding box center [283, 83] width 14 height 14
click at [267, 111] on div at bounding box center [269, 105] width 210 height 86
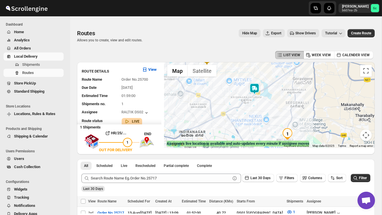
drag, startPoint x: 263, startPoint y: 113, endPoint x: 247, endPoint y: 118, distance: 17.3
click at [248, 118] on div at bounding box center [269, 105] width 210 height 86
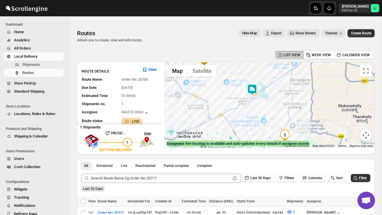
click at [254, 93] on img at bounding box center [252, 90] width 12 height 12
click at [257, 86] on img at bounding box center [252, 90] width 12 height 12
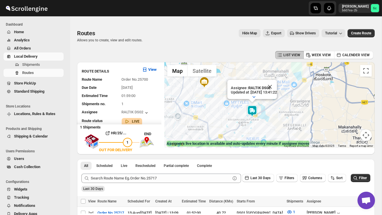
click at [369, 134] on button "Map camera controls" at bounding box center [366, 135] width 12 height 12
click at [352, 136] on button "Zoom out" at bounding box center [351, 135] width 12 height 12
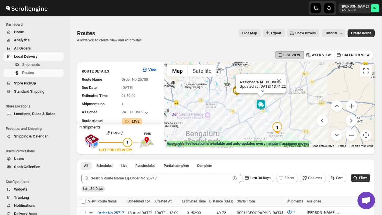
click at [352, 136] on button "Zoom out" at bounding box center [351, 135] width 12 height 12
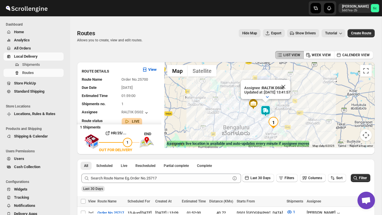
click at [275, 122] on img "1" at bounding box center [273, 123] width 12 height 12
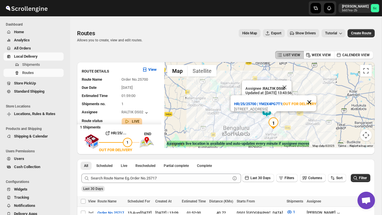
click at [316, 95] on button "Close" at bounding box center [309, 102] width 14 height 14
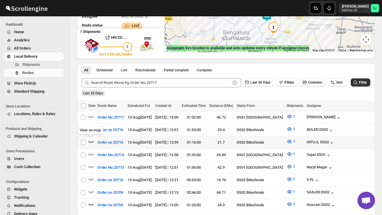
click at [91, 140] on icon "button" at bounding box center [91, 142] width 6 height 6
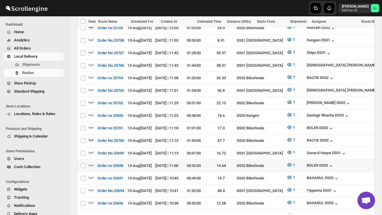
scroll to position [273, 0]
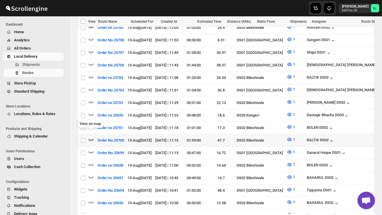
click at [91, 137] on icon "button" at bounding box center [91, 140] width 6 height 6
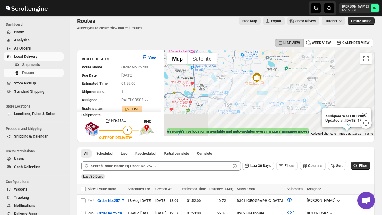
scroll to position [0, 0]
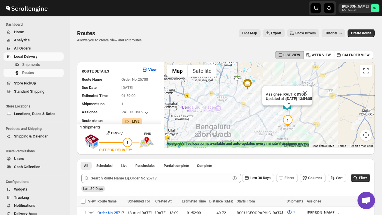
click at [273, 120] on div "Assignee : RALTIK DS02 Updated at : [DATE] 13:54:05 Duty mode Enabled Battery p…" at bounding box center [269, 105] width 210 height 86
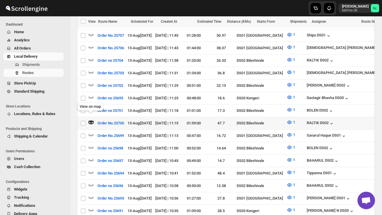
click at [90, 121] on icon "button" at bounding box center [90, 122] width 5 height 3
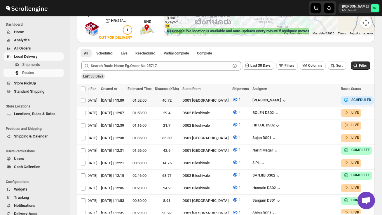
scroll to position [88, 0]
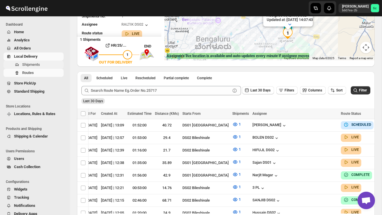
click at [45, 65] on span "Shipments" at bounding box center [42, 65] width 40 height 6
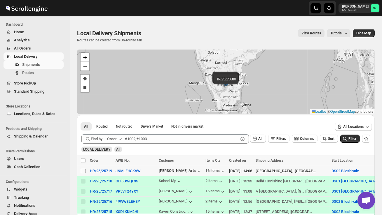
click at [82, 171] on input "Select shipment" at bounding box center [83, 171] width 5 height 5
checkbox input "true"
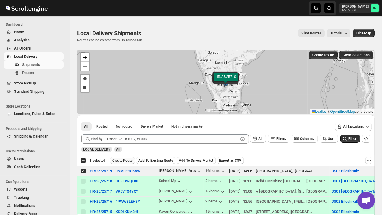
click at [120, 162] on span "Create Route" at bounding box center [122, 160] width 20 height 5
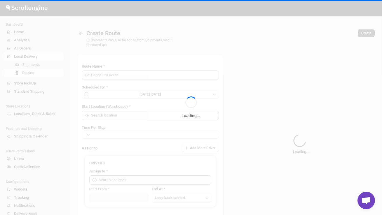
type input "Route - 13/08-0207"
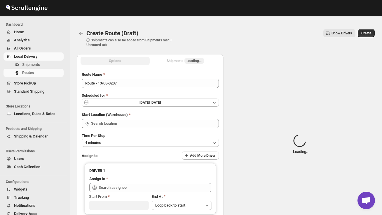
type input "DS02 Bileshivale"
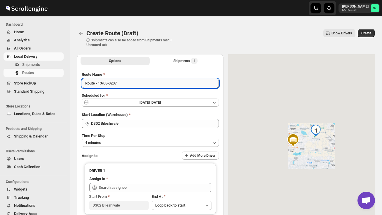
click at [123, 83] on input "Route - 13/08-0207" at bounding box center [150, 83] width 137 height 9
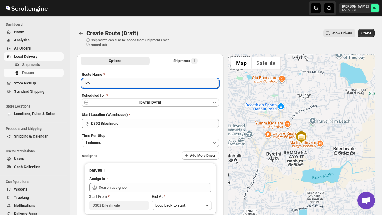
type input "R"
type input "Order no 25719"
click at [124, 141] on button "4 minutes" at bounding box center [150, 143] width 137 height 8
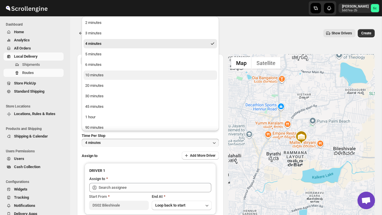
click at [99, 79] on button "10 minutes" at bounding box center [150, 75] width 134 height 9
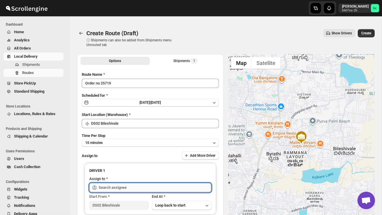
click at [120, 183] on input "text" at bounding box center [155, 187] width 113 height 9
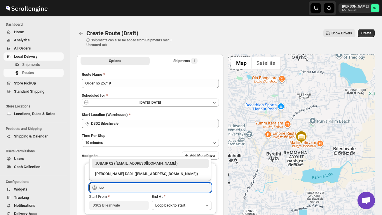
click at [134, 164] on div "JUBAIR 02 ([EMAIL_ADDRESS][DOMAIN_NAME])" at bounding box center [150, 164] width 110 height 6
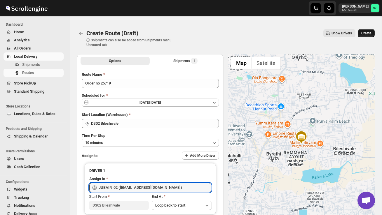
type input "JUBAIR 02 ([EMAIL_ADDRESS][DOMAIN_NAME])"
click at [366, 31] on button "Create" at bounding box center [366, 33] width 17 height 8
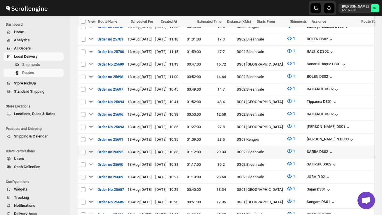
scroll to position [380, 0]
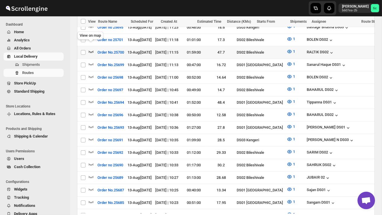
click at [91, 49] on icon "button" at bounding box center [91, 52] width 6 height 6
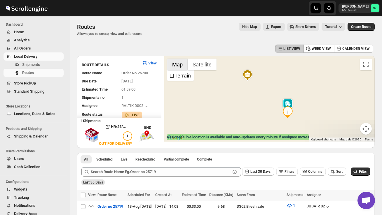
scroll to position [0, 0]
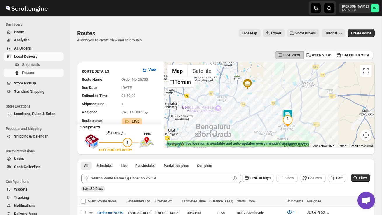
click at [268, 119] on div at bounding box center [269, 105] width 210 height 86
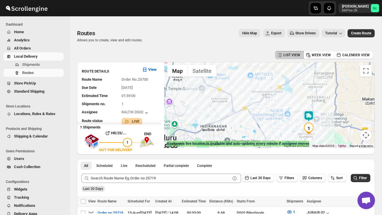
click at [279, 122] on div at bounding box center [269, 105] width 210 height 86
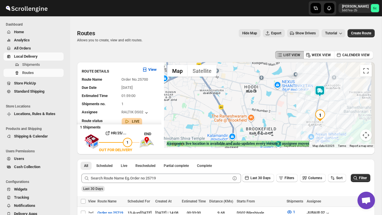
drag, startPoint x: 298, startPoint y: 127, endPoint x: 274, endPoint y: 98, distance: 37.3
click at [274, 98] on div at bounding box center [269, 105] width 210 height 86
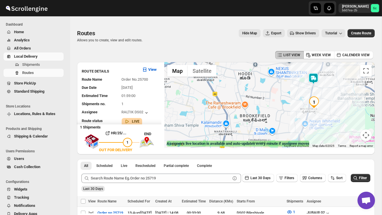
drag, startPoint x: 299, startPoint y: 108, endPoint x: 295, endPoint y: 97, distance: 11.5
click at [295, 97] on div at bounding box center [269, 105] width 210 height 86
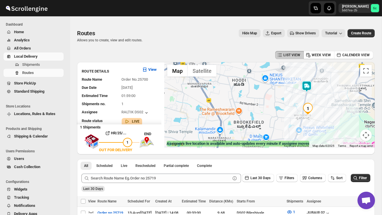
drag, startPoint x: 301, startPoint y: 94, endPoint x: 298, endPoint y: 104, distance: 9.8
click at [298, 104] on div at bounding box center [269, 105] width 210 height 86
click at [296, 109] on div at bounding box center [269, 105] width 210 height 86
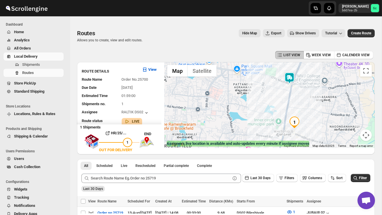
drag, startPoint x: 289, startPoint y: 121, endPoint x: 262, endPoint y: 129, distance: 27.5
click at [262, 129] on div at bounding box center [269, 105] width 210 height 86
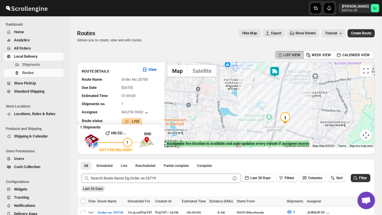
drag, startPoint x: 255, startPoint y: 128, endPoint x: 245, endPoint y: 123, distance: 11.3
click at [245, 123] on div at bounding box center [269, 105] width 210 height 86
click at [366, 135] on button "Map camera controls" at bounding box center [366, 135] width 12 height 12
click at [352, 134] on button "Zoom out" at bounding box center [351, 135] width 12 height 12
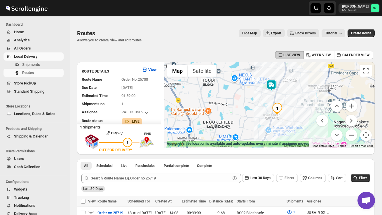
click at [352, 134] on button "Zoom out" at bounding box center [351, 135] width 12 height 12
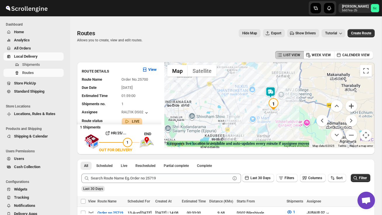
click at [352, 108] on button "Zoom in" at bounding box center [351, 106] width 12 height 12
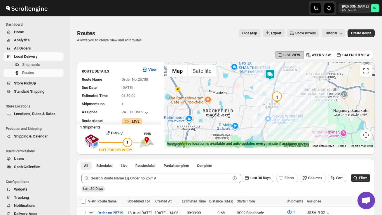
drag, startPoint x: 254, startPoint y: 111, endPoint x: 254, endPoint y: 99, distance: 11.7
click at [254, 99] on div at bounding box center [269, 105] width 210 height 86
click at [273, 72] on img at bounding box center [270, 76] width 12 height 12
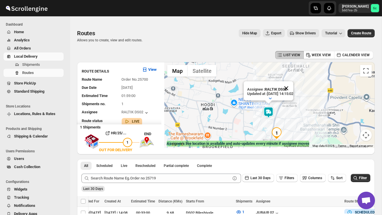
click at [293, 87] on button "Close" at bounding box center [286, 88] width 14 height 14
click at [290, 118] on div "To navigate, press the arrow keys." at bounding box center [269, 105] width 210 height 86
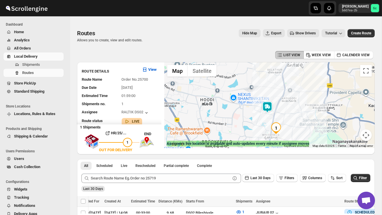
drag, startPoint x: 247, startPoint y: 119, endPoint x: 244, endPoint y: 107, distance: 12.4
click at [244, 107] on div at bounding box center [269, 105] width 210 height 86
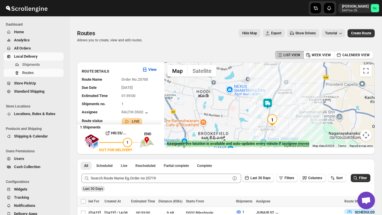
click at [47, 63] on span "Shipments" at bounding box center [42, 65] width 40 height 6
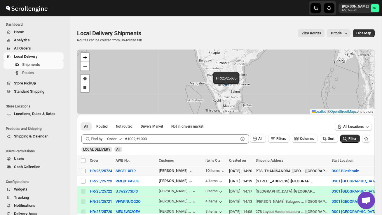
click at [81, 170] on input "Select shipment" at bounding box center [83, 171] width 5 height 5
checkbox input "true"
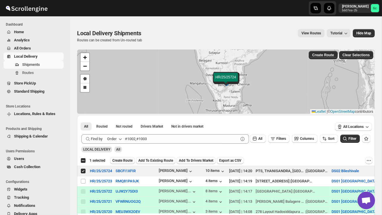
click at [125, 162] on span "Create Route" at bounding box center [122, 160] width 20 height 5
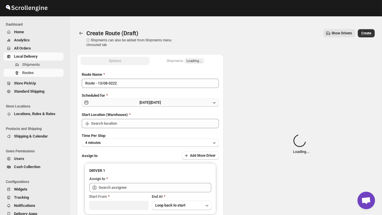
type input "DS02 Bileshivale"
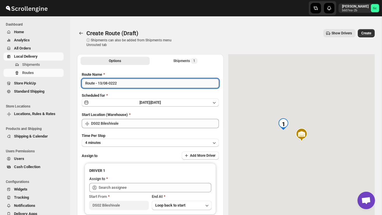
click at [125, 84] on input "Route - 13/08-0222" at bounding box center [150, 83] width 137 height 9
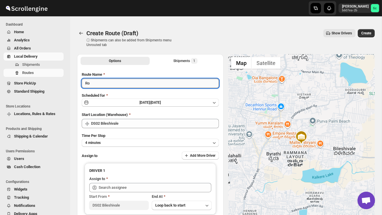
type input "R"
type input "Order no 25724"
click at [122, 140] on button "4 minutes" at bounding box center [150, 143] width 137 height 8
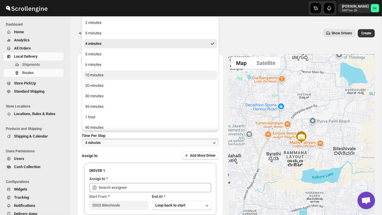
click at [98, 74] on div "10 minutes" at bounding box center [94, 75] width 18 height 6
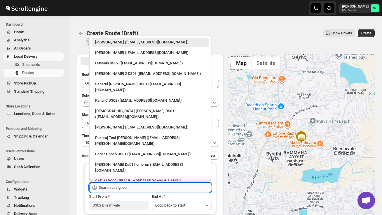
click at [131, 188] on input "text" at bounding box center [155, 187] width 113 height 9
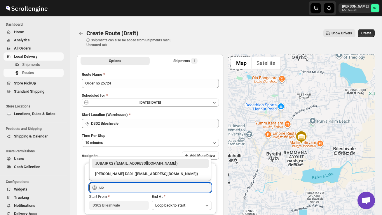
click at [141, 163] on div "JUBAIR 02 ([EMAIL_ADDRESS][DOMAIN_NAME])" at bounding box center [150, 164] width 110 height 6
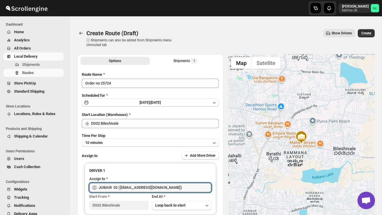
type input "JUBAIR 02 ([EMAIL_ADDRESS][DOMAIN_NAME])"
click at [366, 31] on span "Create" at bounding box center [366, 33] width 10 height 5
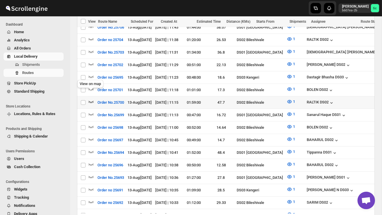
click at [93, 99] on icon "button" at bounding box center [91, 102] width 6 height 6
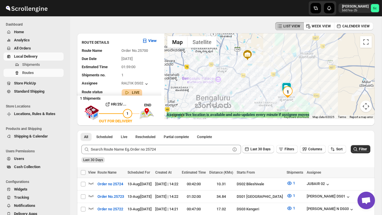
scroll to position [27, 0]
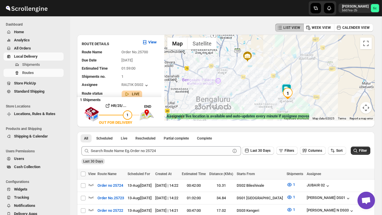
click at [269, 89] on div at bounding box center [269, 78] width 210 height 86
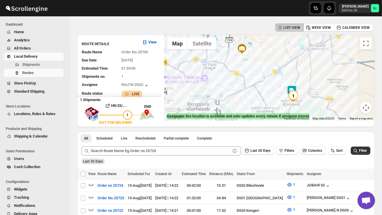
click at [269, 90] on div at bounding box center [269, 78] width 210 height 86
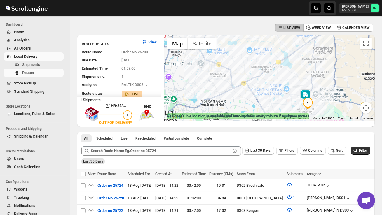
click at [287, 105] on div at bounding box center [269, 78] width 210 height 86
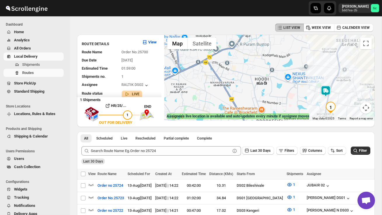
click at [287, 105] on div at bounding box center [269, 78] width 210 height 86
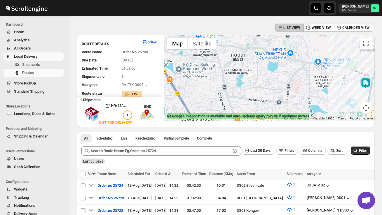
drag, startPoint x: 321, startPoint y: 96, endPoint x: 297, endPoint y: 96, distance: 24.5
click at [297, 96] on div at bounding box center [269, 78] width 210 height 86
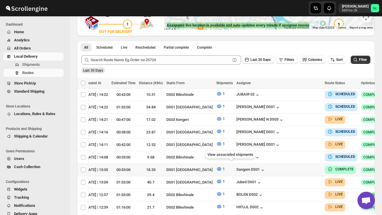
scroll to position [0, 71]
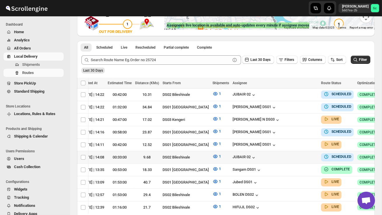
checkbox input "true"
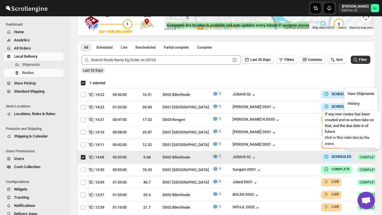
scroll to position [0, 0]
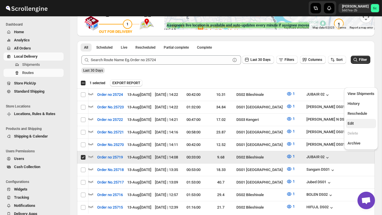
click at [358, 126] on span "Edit" at bounding box center [360, 124] width 27 height 6
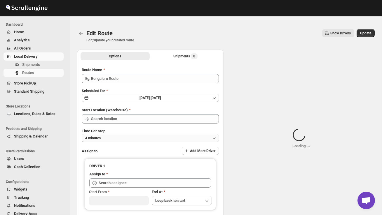
type input "Order no 25719"
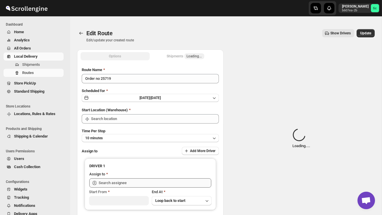
type input "DS02 Bileshivale"
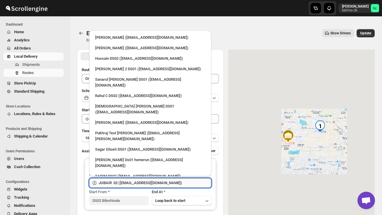
click at [172, 183] on input "JUBAIR 02 ([EMAIL_ADDRESS][DOMAIN_NAME])" at bounding box center [155, 182] width 113 height 9
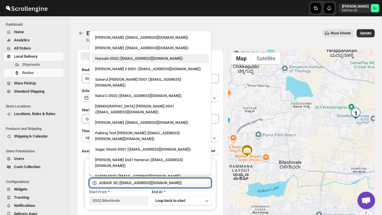
click at [119, 59] on div "Hussain DS02 ([EMAIL_ADDRESS][DOMAIN_NAME])" at bounding box center [150, 59] width 110 height 6
type input "Hussain DS02 ([EMAIL_ADDRESS][DOMAIN_NAME])"
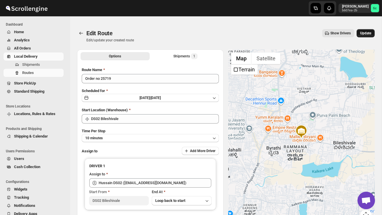
click at [364, 34] on span "Update" at bounding box center [365, 33] width 11 height 5
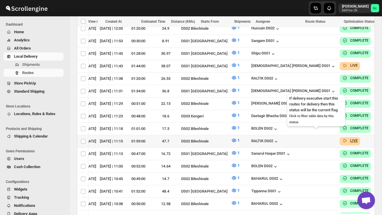
scroll to position [0, 76]
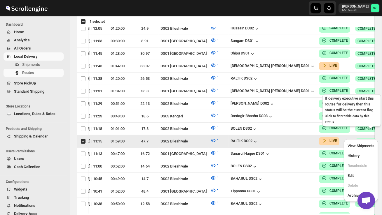
scroll to position [0, 0]
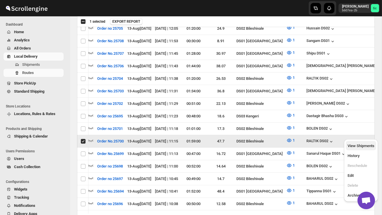
click at [366, 146] on span "View Shipments" at bounding box center [360, 146] width 27 height 4
checkbox input "false"
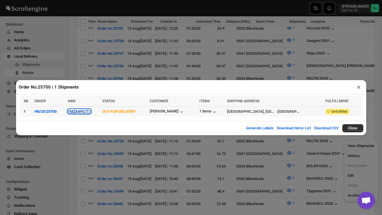
click at [90, 112] on button "YM2X4PG7T1" at bounding box center [79, 111] width 23 height 4
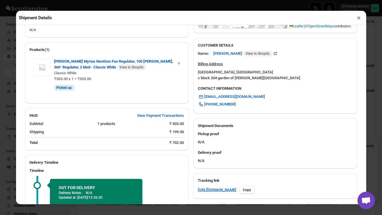
scroll to position [239, 0]
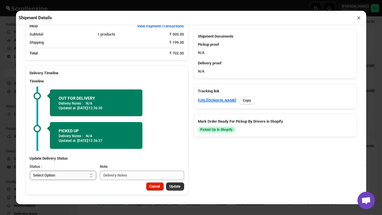
click at [80, 174] on select "Select Option PICKED UP OUT FOR DELIVERY RESCHEDULE DELIVERED CANCELLED" at bounding box center [63, 175] width 67 height 9
select select "DELIVERED"
click at [178, 184] on button "Update" at bounding box center [175, 187] width 18 height 8
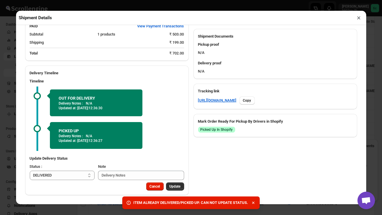
click at [359, 15] on button "×" at bounding box center [359, 18] width 8 height 8
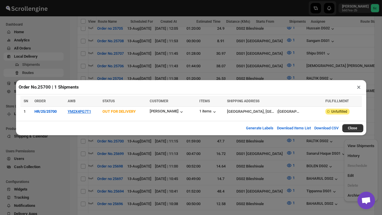
click at [361, 87] on button "×" at bounding box center [359, 87] width 8 height 8
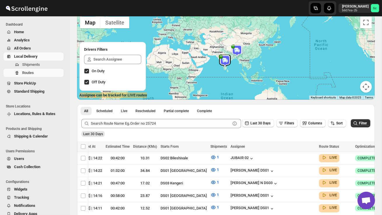
scroll to position [0, 0]
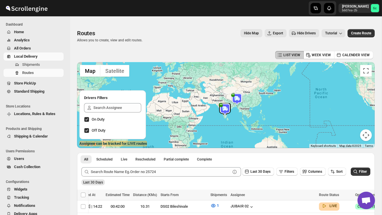
click at [198, 56] on div "LIST VIEW WEEK VIEW CALENDER VIEW" at bounding box center [225, 55] width 297 height 11
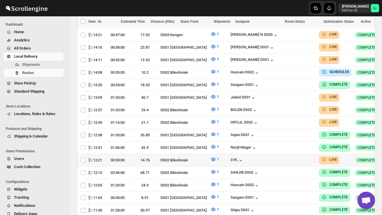
scroll to position [198, 0]
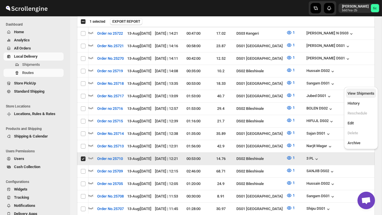
click at [368, 95] on span "View Shipments" at bounding box center [360, 93] width 27 height 4
checkbox input "false"
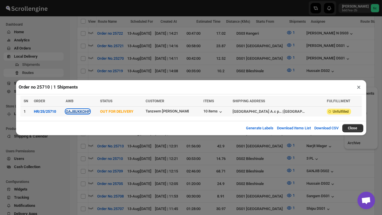
click at [82, 112] on button "OAJ8UKKOHP" at bounding box center [78, 111] width 24 height 4
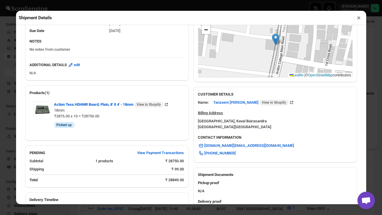
scroll to position [234, 0]
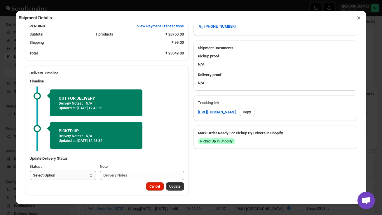
click at [86, 177] on select "Select Option PICKED UP OUT FOR DELIVERY RESCHEDULE DELIVERED CANCELLED" at bounding box center [63, 175] width 67 height 9
select select "DELIVERED"
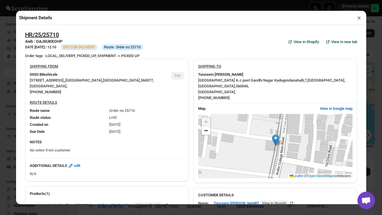
select select "DELIVERED"
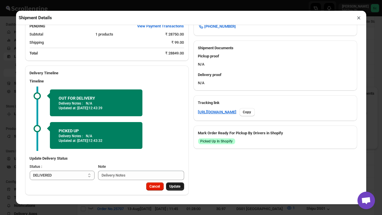
click at [178, 187] on span "Update" at bounding box center [174, 186] width 11 height 5
select select
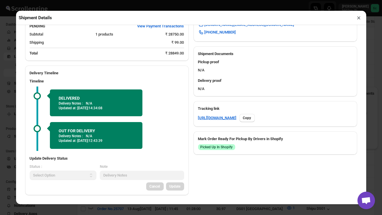
scroll to position [228, 0]
click at [358, 18] on button "×" at bounding box center [359, 18] width 8 height 8
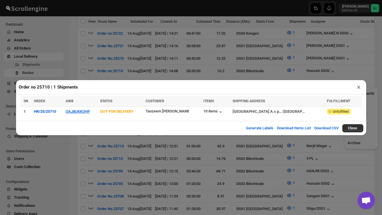
click at [361, 87] on button "×" at bounding box center [359, 87] width 8 height 8
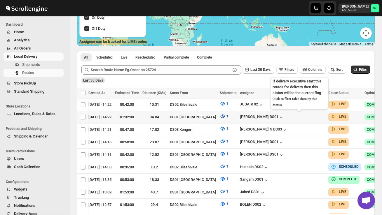
scroll to position [0, 76]
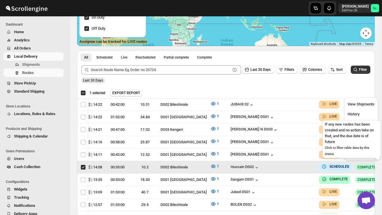
scroll to position [0, 0]
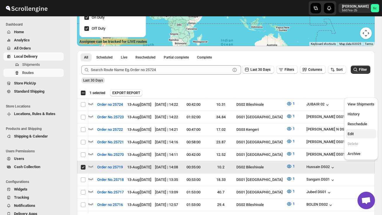
click at [359, 132] on span "Edit" at bounding box center [360, 134] width 27 height 6
checkbox input "false"
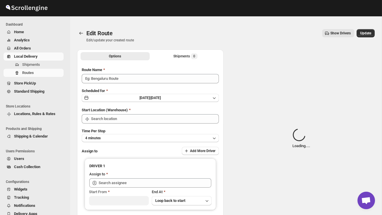
type input "Order no 25719"
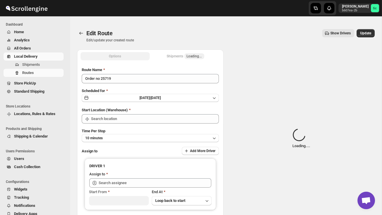
type input "DS02 Bileshivale"
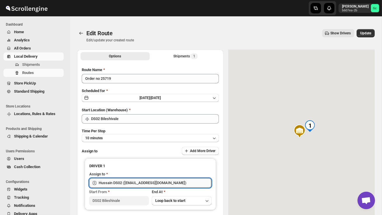
click at [177, 181] on input "Hussain DS02 ([EMAIL_ADDRESS][DOMAIN_NAME])" at bounding box center [155, 182] width 113 height 9
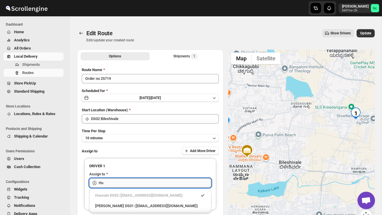
type input "H"
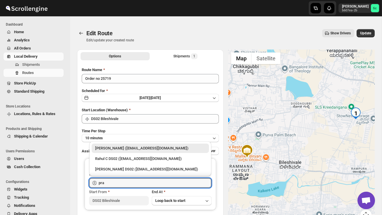
click at [169, 166] on div "[PERSON_NAME] DS02 ([EMAIL_ADDRESS][DOMAIN_NAME])" at bounding box center [150, 169] width 117 height 9
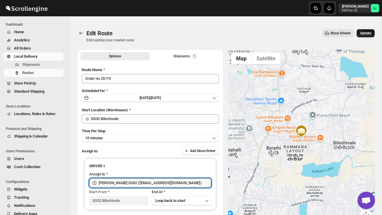
type input "[PERSON_NAME] DS02 ([EMAIL_ADDRESS][DOMAIN_NAME])"
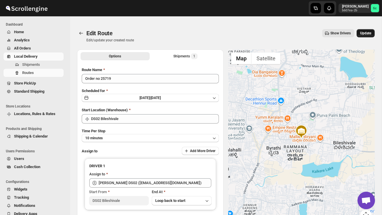
click at [365, 35] on span "Update" at bounding box center [365, 33] width 11 height 5
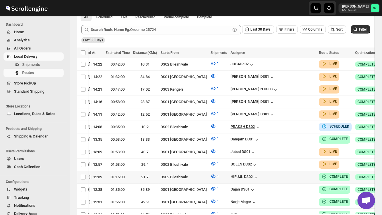
scroll to position [152, 0]
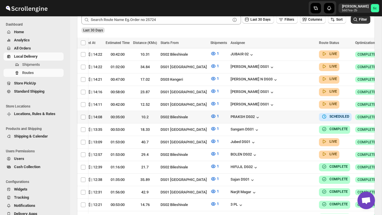
checkbox input "true"
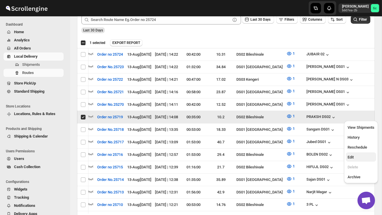
click at [361, 157] on span "Edit" at bounding box center [360, 158] width 27 height 6
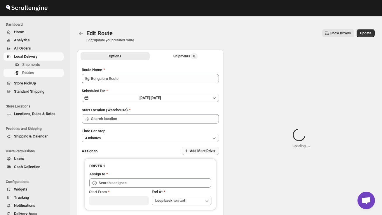
type input "Order no 25719"
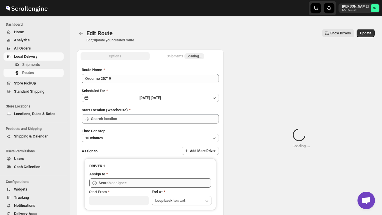
type input "DS02 Bileshivale"
type input "[PERSON_NAME] DS02 ([EMAIL_ADDRESS][DOMAIN_NAME])"
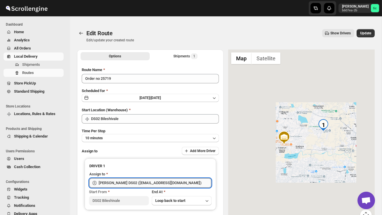
click at [177, 181] on input "[PERSON_NAME] DS02 ([EMAIL_ADDRESS][DOMAIN_NAME])" at bounding box center [155, 182] width 113 height 9
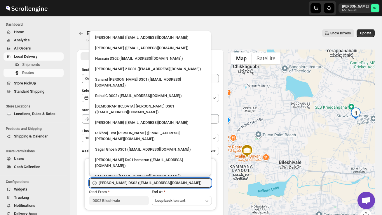
click at [269, 149] on div at bounding box center [301, 139] width 146 height 179
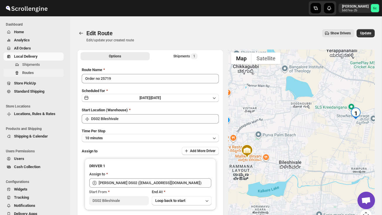
click at [31, 69] on button "Routes" at bounding box center [33, 73] width 60 height 8
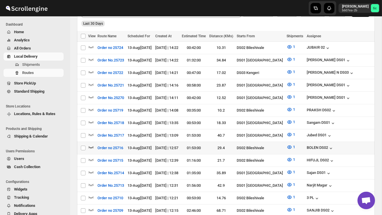
click at [90, 144] on icon "button" at bounding box center [91, 147] width 6 height 6
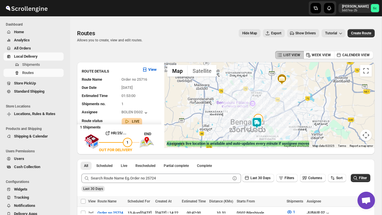
click at [261, 132] on div at bounding box center [269, 105] width 210 height 86
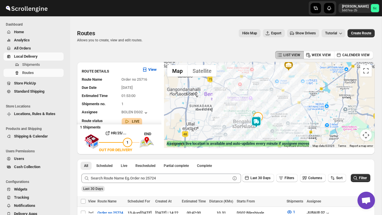
click at [261, 132] on div at bounding box center [269, 105] width 210 height 86
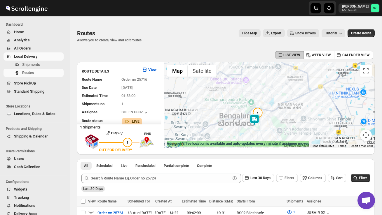
click at [261, 132] on div at bounding box center [269, 105] width 210 height 86
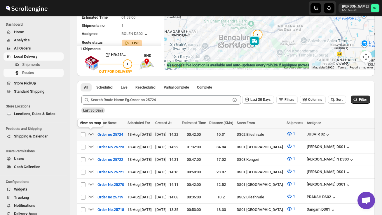
click at [90, 133] on icon "button" at bounding box center [91, 134] width 6 height 6
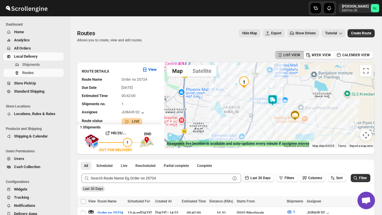
click at [276, 96] on img at bounding box center [273, 100] width 12 height 12
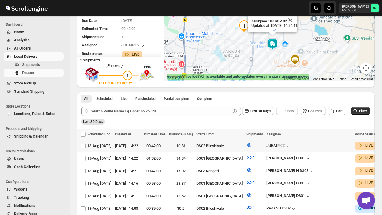
scroll to position [0, 76]
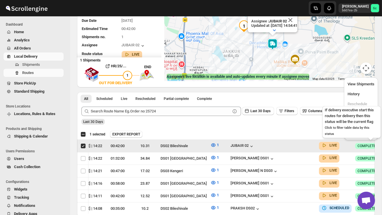
scroll to position [0, 0]
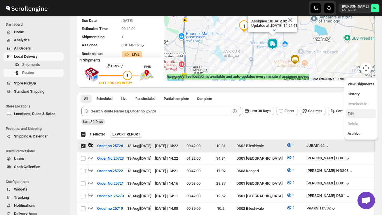
click at [362, 112] on span "Edit" at bounding box center [360, 114] width 27 height 6
checkbox input "false"
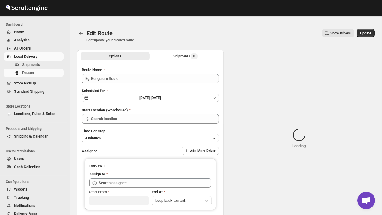
type input "Order no 25724"
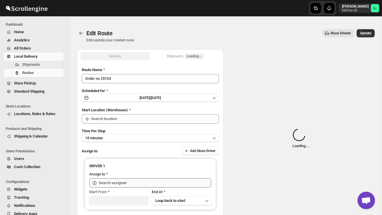
type input "DS02 Bileshivale"
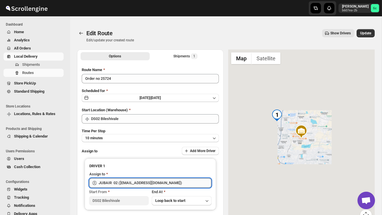
click at [169, 184] on input "JUBAIR 02 ([EMAIL_ADDRESS][DOMAIN_NAME])" at bounding box center [155, 182] width 113 height 9
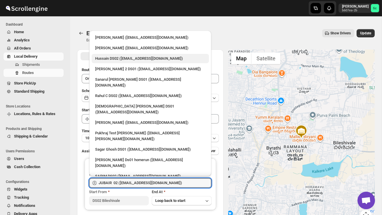
click at [127, 61] on div "Hussain DS02 ([EMAIL_ADDRESS][DOMAIN_NAME])" at bounding box center [150, 59] width 110 height 6
type input "Hussain DS02 ([EMAIL_ADDRESS][DOMAIN_NAME])"
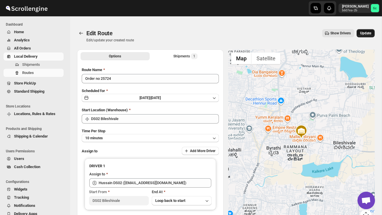
click at [371, 34] on span "Update" at bounding box center [365, 33] width 11 height 5
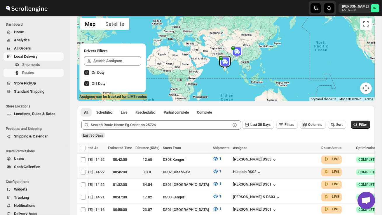
checkbox input "true"
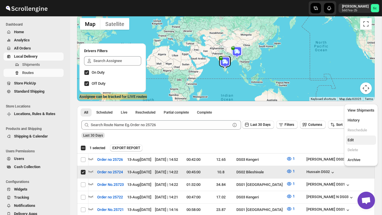
click at [355, 138] on span "Edit" at bounding box center [360, 140] width 27 height 6
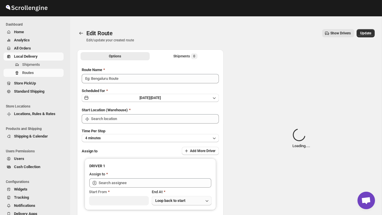
type input "Order no 25724"
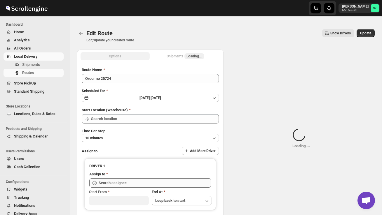
type input "DS02 Bileshivale"
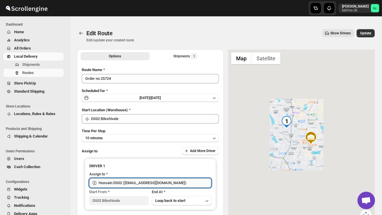
click at [175, 184] on input "Hussain DS02 ([EMAIL_ADDRESS][DOMAIN_NAME])" at bounding box center [155, 182] width 113 height 9
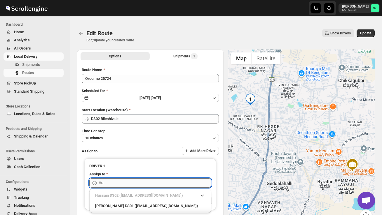
type input "H"
click at [166, 195] on div "JUBAIR 02 ([EMAIL_ADDRESS][DOMAIN_NAME])" at bounding box center [150, 196] width 110 height 6
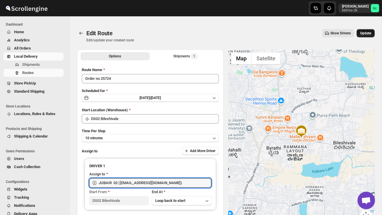
type input "JUBAIR 02 ([EMAIL_ADDRESS][DOMAIN_NAME])"
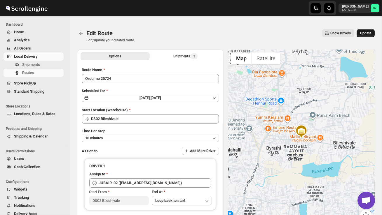
click at [364, 34] on span "Update" at bounding box center [365, 33] width 11 height 5
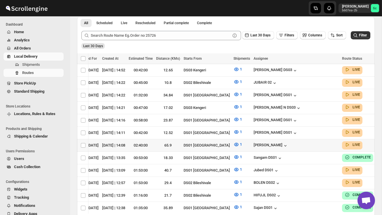
scroll to position [0, 73]
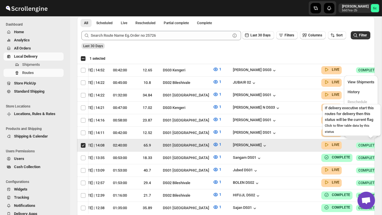
scroll to position [0, 0]
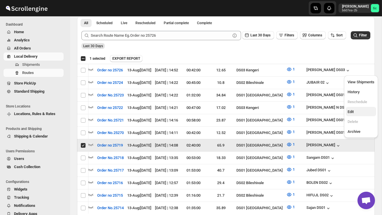
click at [359, 109] on span "Edit" at bounding box center [360, 112] width 27 height 6
checkbox input "false"
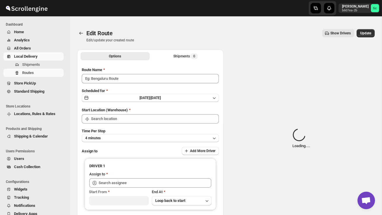
type input "Order no 25719"
type input "DS02 Bileshivale"
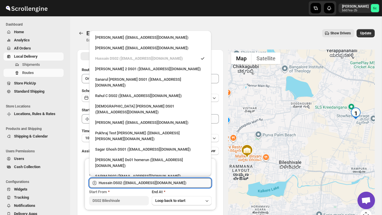
click at [185, 183] on input "Hussain DS02 ([EMAIL_ADDRESS][DOMAIN_NAME])" at bounding box center [155, 182] width 113 height 9
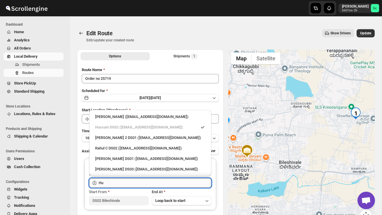
type input "H"
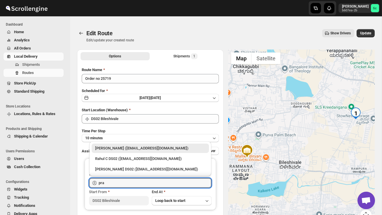
click at [185, 170] on div "[PERSON_NAME] DS02 ([EMAIL_ADDRESS][DOMAIN_NAME])" at bounding box center [150, 170] width 110 height 6
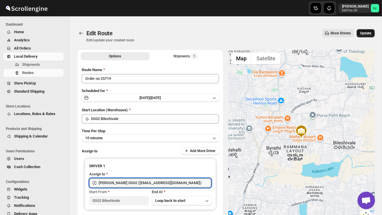
type input "[PERSON_NAME] DS02 ([EMAIL_ADDRESS][DOMAIN_NAME])"
click at [368, 35] on span "Update" at bounding box center [365, 33] width 11 height 5
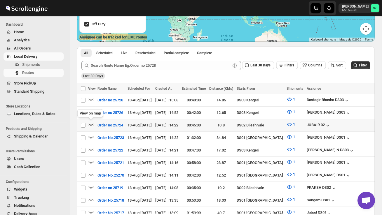
click at [92, 122] on icon "button" at bounding box center [91, 125] width 6 height 6
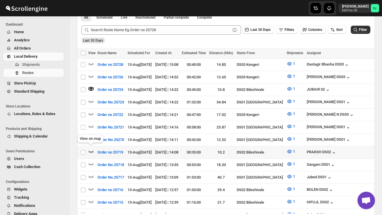
click at [91, 149] on icon "button" at bounding box center [91, 152] width 6 height 6
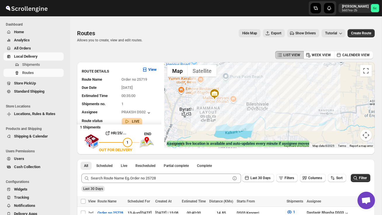
drag, startPoint x: 263, startPoint y: 123, endPoint x: 263, endPoint y: 77, distance: 45.5
click at [263, 78] on div at bounding box center [269, 105] width 210 height 86
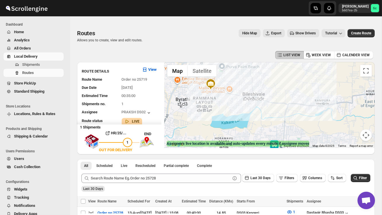
drag, startPoint x: 260, startPoint y: 100, endPoint x: 254, endPoint y: 132, distance: 32.3
click at [254, 129] on div at bounding box center [269, 105] width 210 height 86
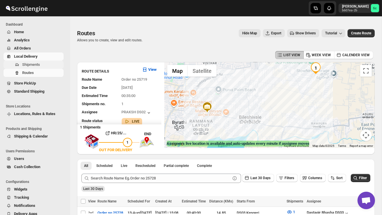
click at [37, 63] on span "Shipments" at bounding box center [31, 64] width 18 height 4
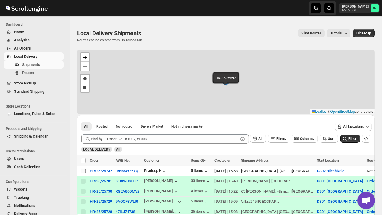
click at [83, 170] on input "Select shipment" at bounding box center [83, 171] width 5 height 5
checkbox input "true"
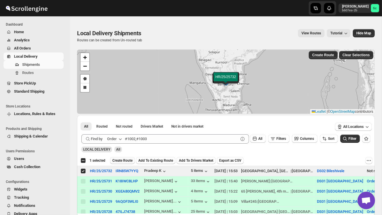
click at [129, 161] on span "Create Route" at bounding box center [122, 160] width 20 height 5
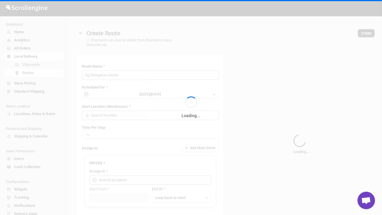
type input "Route - 13/08-0356"
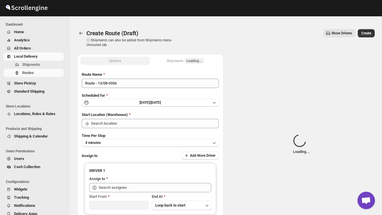
type input "DS02 Bileshivale"
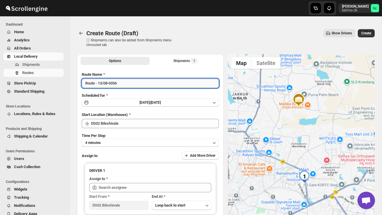
click at [124, 85] on input "Route - 13/08-0356" at bounding box center [150, 83] width 137 height 9
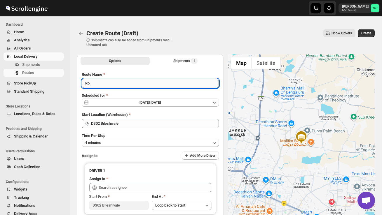
type input "R"
type input "Order no 25732"
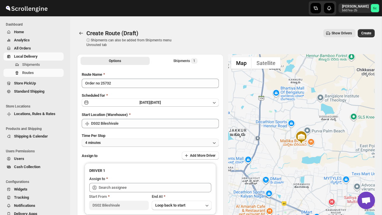
click at [143, 143] on button "4 minutes" at bounding box center [150, 143] width 137 height 8
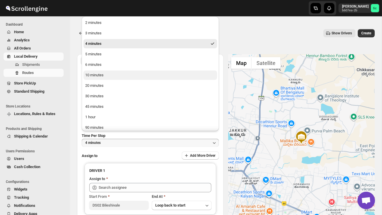
click at [103, 75] on div "10 minutes" at bounding box center [94, 75] width 18 height 6
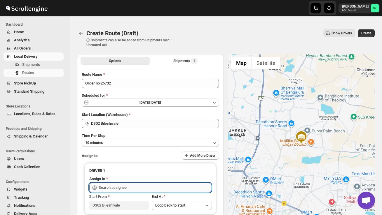
click at [118, 189] on input "text" at bounding box center [155, 187] width 113 height 9
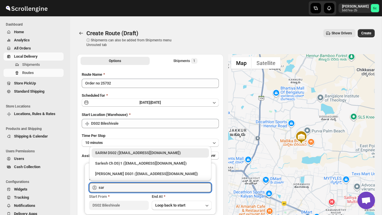
click at [126, 153] on div "SARIM DS02 ([EMAIL_ADDRESS][DOMAIN_NAME])" at bounding box center [150, 153] width 110 height 6
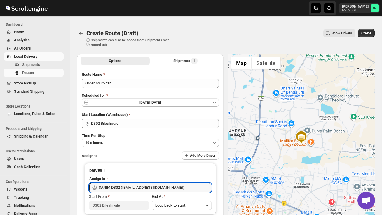
type input "SARIM DS02 ([EMAIL_ADDRESS][DOMAIN_NAME])"
click at [369, 33] on span "Create" at bounding box center [366, 33] width 10 height 5
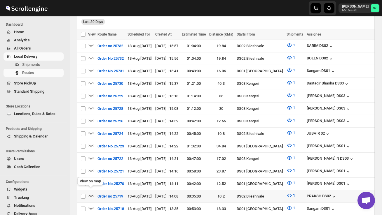
click at [91, 195] on icon "button" at bounding box center [91, 196] width 5 height 2
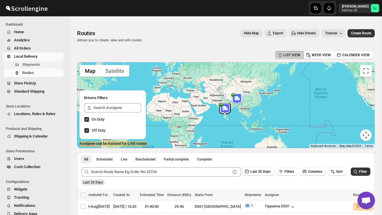
click at [34, 64] on span "Shipments" at bounding box center [31, 64] width 18 height 4
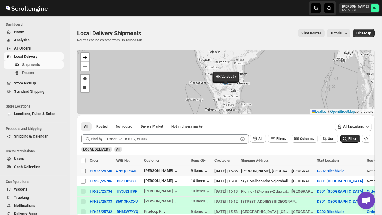
click at [81, 171] on input "Select shipment" at bounding box center [83, 171] width 5 height 5
checkbox input "true"
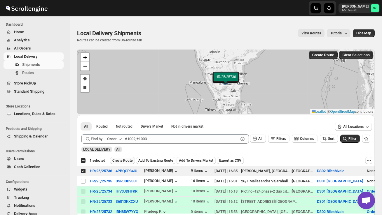
click at [127, 162] on span "Create Route" at bounding box center [122, 160] width 20 height 5
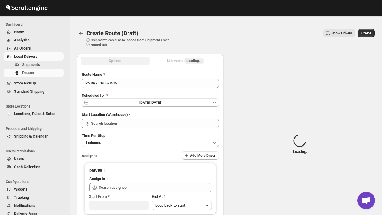
type input "DS02 Bileshivale"
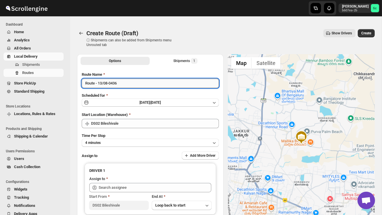
click at [126, 86] on input "Route - 13/08-0436" at bounding box center [150, 83] width 137 height 9
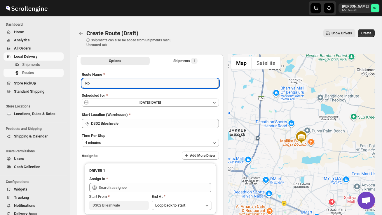
type input "R"
type input "Order no 25736"
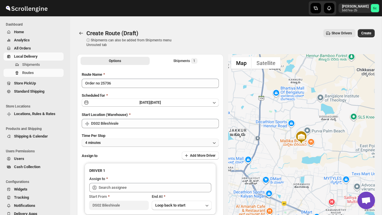
click at [143, 141] on button "4 minutes" at bounding box center [150, 143] width 137 height 8
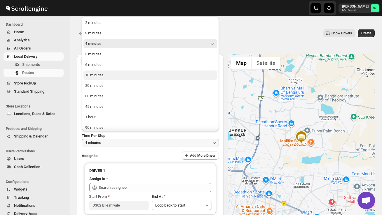
click at [112, 77] on button "10 minutes" at bounding box center [150, 75] width 134 height 9
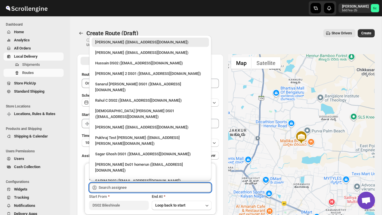
click at [113, 186] on input "text" at bounding box center [155, 187] width 113 height 9
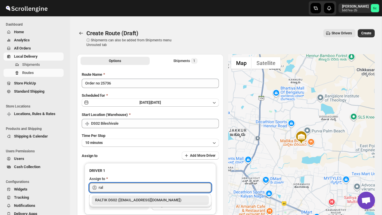
click at [115, 197] on div "RALTIK DS02 ([EMAIL_ADDRESS][DOMAIN_NAME])" at bounding box center [150, 200] width 110 height 6
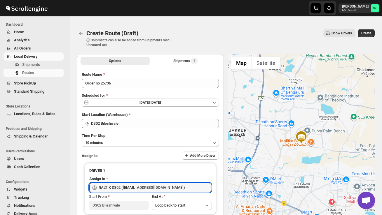
type input "RALTIK DS02 ([EMAIL_ADDRESS][DOMAIN_NAME])"
click at [367, 38] on div "Create Route (Draft) ⓘ Shipments can also be added from Shipments menu Unrouted…" at bounding box center [225, 38] width 297 height 18
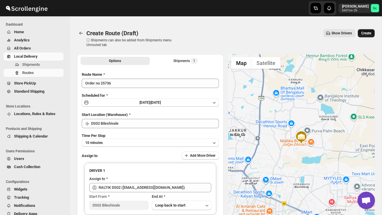
click at [368, 31] on button "Create" at bounding box center [366, 33] width 17 height 8
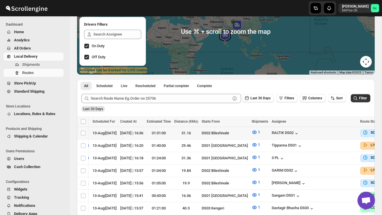
scroll to position [0, 76]
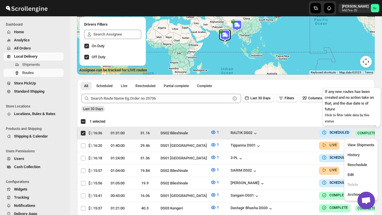
scroll to position [0, 0]
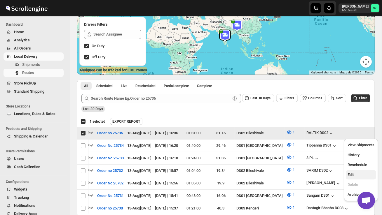
click at [356, 175] on span "Edit" at bounding box center [360, 175] width 27 height 6
checkbox input "false"
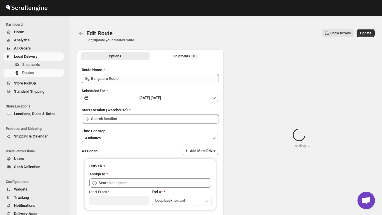
type input "Order no 25736"
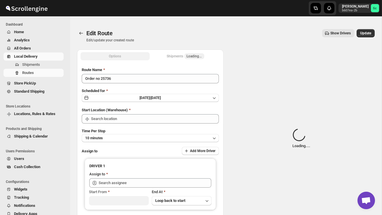
type input "DS02 Bileshivale"
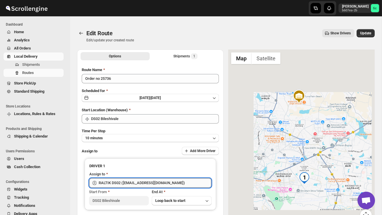
click at [182, 185] on input "RALTIK DS02 ([EMAIL_ADDRESS][DOMAIN_NAME])" at bounding box center [155, 182] width 113 height 9
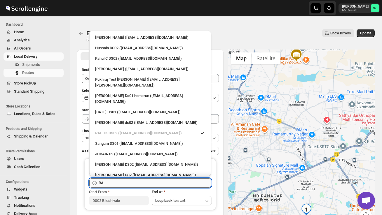
type input "R"
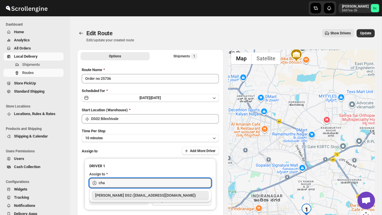
click at [181, 195] on div "[PERSON_NAME] DS2 ([EMAIL_ADDRESS][DOMAIN_NAME])" at bounding box center [150, 196] width 110 height 6
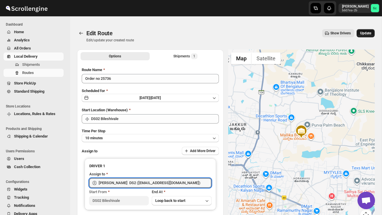
type input "[PERSON_NAME] DS2 ([EMAIL_ADDRESS][DOMAIN_NAME])"
click at [366, 34] on span "Update" at bounding box center [365, 33] width 11 height 5
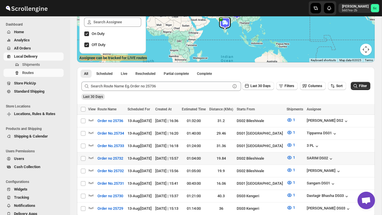
scroll to position [87, 0]
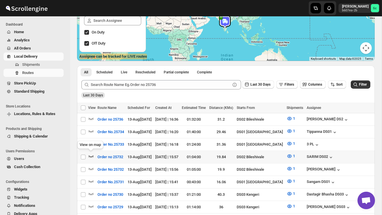
click at [89, 155] on icon "button" at bounding box center [91, 156] width 6 height 6
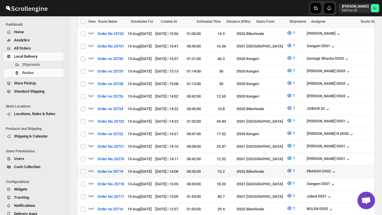
scroll to position [231, 0]
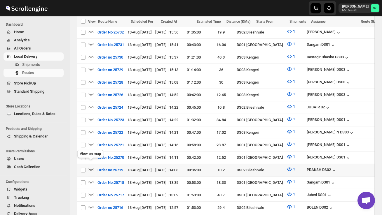
click at [91, 167] on icon "button" at bounding box center [91, 170] width 6 height 6
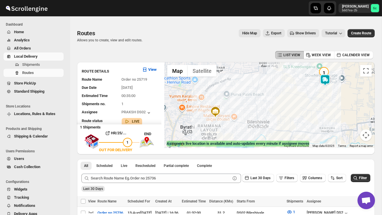
click at [328, 99] on div at bounding box center [269, 105] width 210 height 86
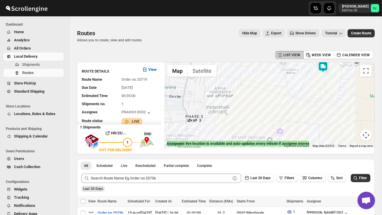
click at [328, 99] on div at bounding box center [269, 105] width 210 height 86
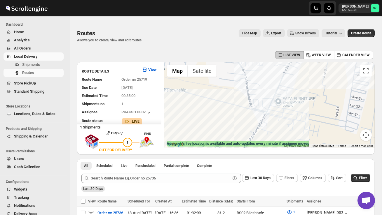
drag, startPoint x: 322, startPoint y: 80, endPoint x: 322, endPoint y: 119, distance: 38.8
click at [322, 118] on div at bounding box center [269, 105] width 210 height 86
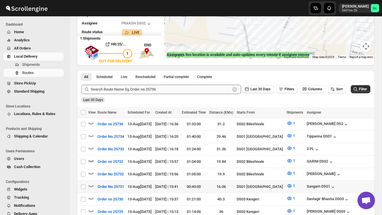
scroll to position [97, 0]
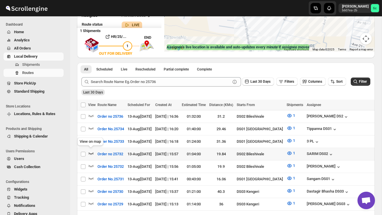
click at [92, 151] on icon "button" at bounding box center [91, 153] width 6 height 6
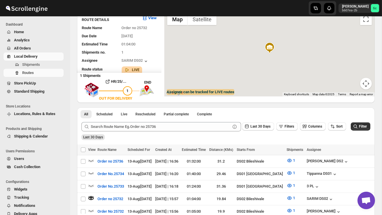
scroll to position [0, 0]
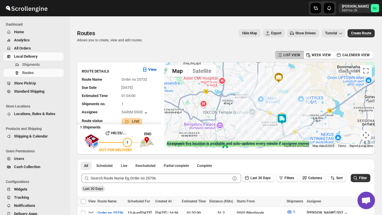
click at [292, 123] on div at bounding box center [269, 105] width 210 height 86
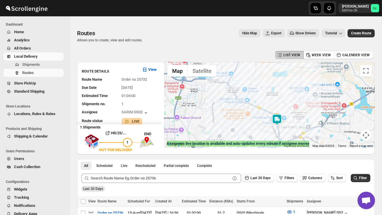
click at [292, 123] on div at bounding box center [269, 105] width 210 height 86
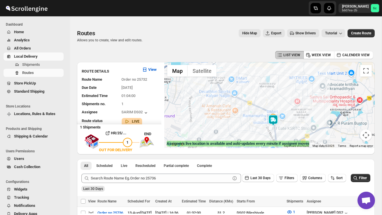
click at [292, 123] on div at bounding box center [269, 105] width 210 height 86
click at [284, 127] on div at bounding box center [269, 105] width 210 height 86
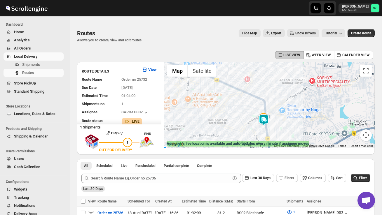
click at [275, 127] on div at bounding box center [269, 105] width 210 height 86
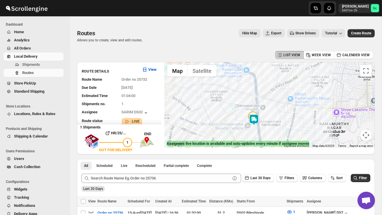
click at [275, 127] on div at bounding box center [269, 105] width 210 height 86
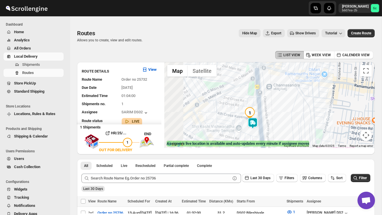
drag, startPoint x: 255, startPoint y: 132, endPoint x: 280, endPoint y: 130, distance: 25.2
click at [279, 130] on div at bounding box center [269, 105] width 210 height 86
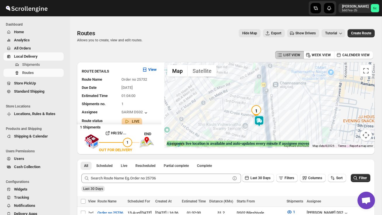
click at [264, 130] on div at bounding box center [269, 105] width 210 height 86
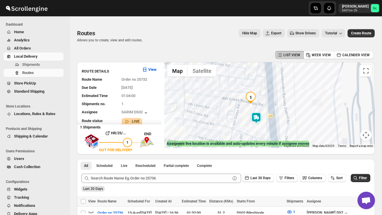
click at [264, 130] on div at bounding box center [269, 105] width 210 height 86
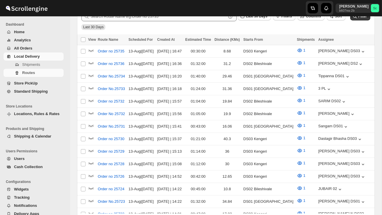
scroll to position [69, 0]
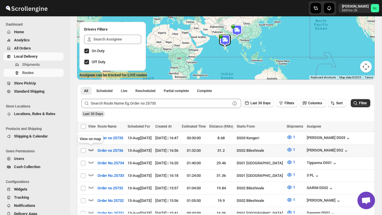
click at [92, 149] on icon "button" at bounding box center [91, 150] width 6 height 6
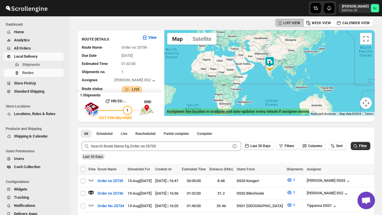
scroll to position [0, 0]
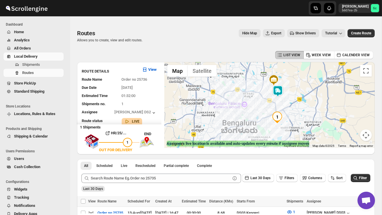
click at [280, 103] on div at bounding box center [269, 105] width 210 height 86
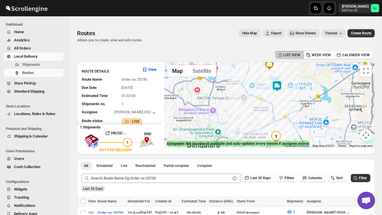
click at [280, 103] on div at bounding box center [269, 105] width 210 height 86
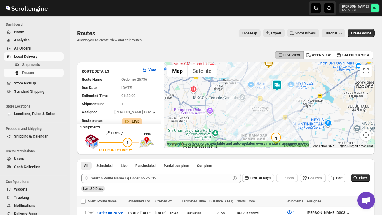
click at [280, 103] on div at bounding box center [269, 105] width 210 height 86
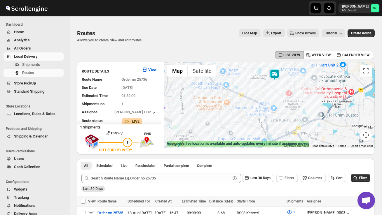
click at [280, 103] on div at bounding box center [269, 105] width 210 height 86
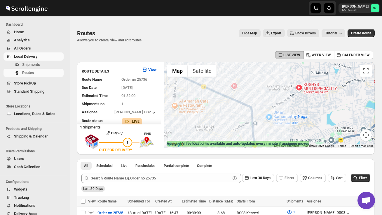
drag, startPoint x: 288, startPoint y: 91, endPoint x: 288, endPoint y: 124, distance: 33.0
click at [288, 123] on div at bounding box center [269, 105] width 210 height 86
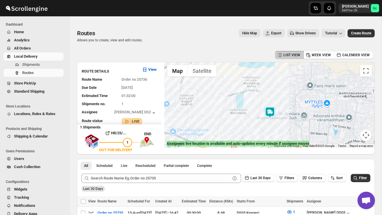
click at [285, 123] on div at bounding box center [269, 105] width 210 height 86
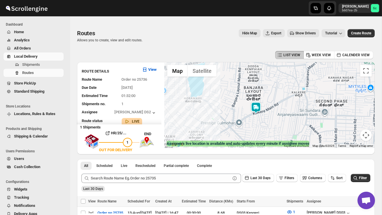
click at [270, 125] on div at bounding box center [269, 105] width 210 height 86
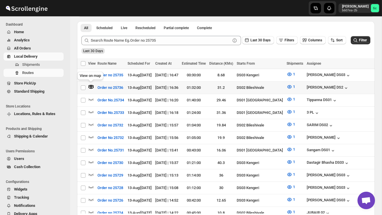
click at [90, 87] on icon "button" at bounding box center [91, 87] width 2 height 2
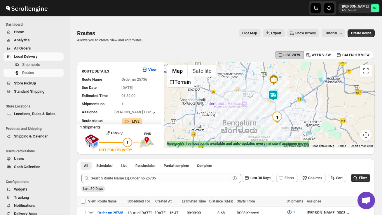
click at [275, 105] on div at bounding box center [269, 105] width 210 height 86
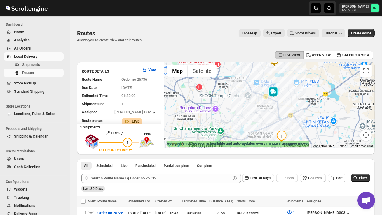
click at [300, 107] on div at bounding box center [269, 105] width 210 height 86
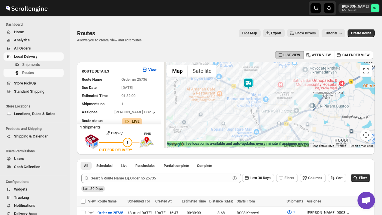
click at [300, 107] on div at bounding box center [269, 105] width 210 height 86
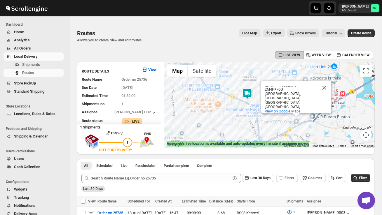
click at [274, 130] on div "ITI Gate KSRTC Stop ITI Gate KSRTC Stop 2M4P+[STREET_ADDRESS] View on Google Ma…" at bounding box center [269, 105] width 210 height 86
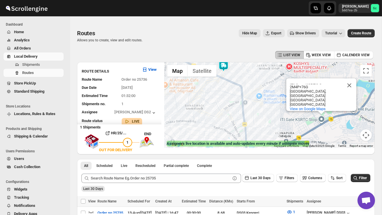
drag, startPoint x: 262, startPoint y: 116, endPoint x: 283, endPoint y: 141, distance: 32.5
click at [283, 141] on div "← Move left → Move right ↑ Move up ↓ Move down + Zoom in - Zoom out Home Jump l…" at bounding box center [269, 105] width 210 height 86
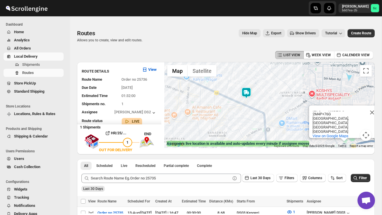
click at [232, 115] on div "ITI Gate KSRTC Stop ITI Gate KSRTC Stop 2M4P+[STREET_ADDRESS] View on Google Ma…" at bounding box center [269, 105] width 210 height 86
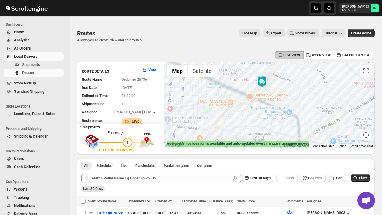
drag, startPoint x: 256, startPoint y: 109, endPoint x: 255, endPoint y: 125, distance: 15.5
click at [255, 125] on div "ITI Gate KSRTC Stop ITI Gate KSRTC Stop 2M4P+[STREET_ADDRESS] View on Google Ma…" at bounding box center [269, 105] width 210 height 86
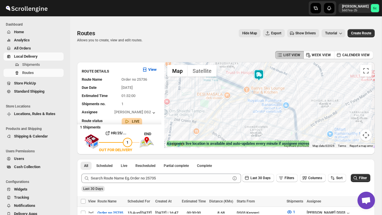
drag, startPoint x: 242, startPoint y: 129, endPoint x: 239, endPoint y: 108, distance: 21.9
click at [239, 108] on div "ITI Gate KSRTC Stop ITI Gate KSRTC Stop 2M4P+[STREET_ADDRESS] View on Google Ma…" at bounding box center [269, 105] width 210 height 86
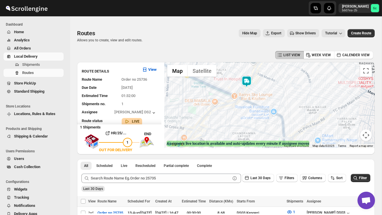
drag, startPoint x: 268, startPoint y: 104, endPoint x: 253, endPoint y: 128, distance: 29.0
click at [253, 128] on div "ITI Gate KSRTC Stop ITI Gate KSRTC Stop 2M4P+[STREET_ADDRESS] View on Google Ma…" at bounding box center [269, 105] width 210 height 86
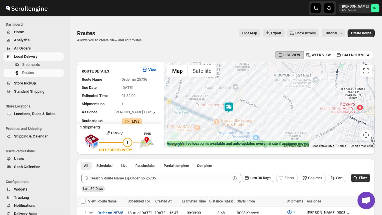
click at [230, 104] on img at bounding box center [229, 108] width 12 height 12
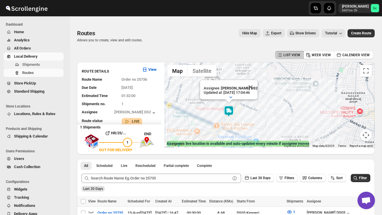
click at [28, 64] on span "Shipments" at bounding box center [31, 64] width 18 height 4
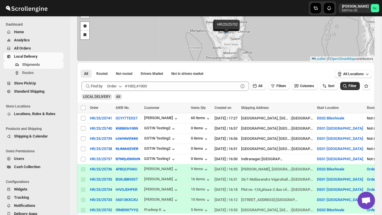
scroll to position [54, 0]
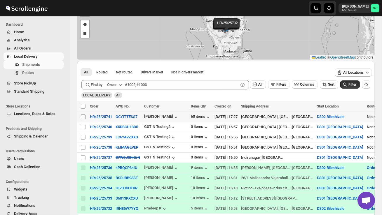
click at [81, 117] on input "Select shipment" at bounding box center [83, 117] width 5 height 5
checkbox input "true"
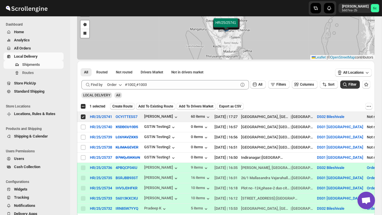
click at [129, 108] on span "Create Route" at bounding box center [122, 106] width 20 height 5
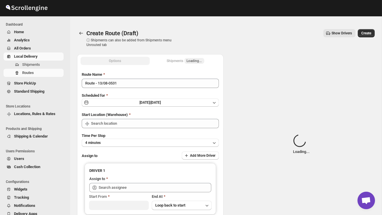
type input "DS02 Bileshivale"
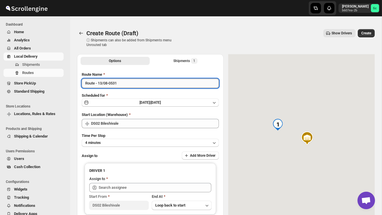
click at [126, 85] on input "Route - 13/08-0531" at bounding box center [150, 83] width 137 height 9
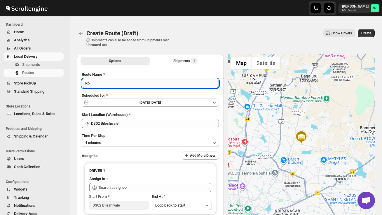
type input "R"
type input "Order no 25741"
click at [150, 145] on button "4 minutes" at bounding box center [150, 143] width 137 height 8
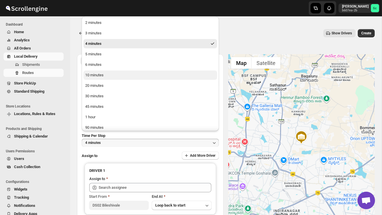
click at [119, 76] on button "10 minutes" at bounding box center [150, 75] width 134 height 9
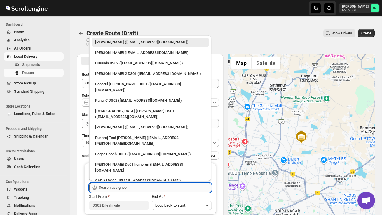
click at [117, 183] on input "text" at bounding box center [155, 187] width 113 height 9
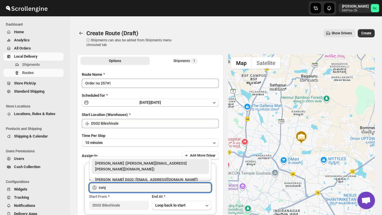
click at [131, 177] on div "[PERSON_NAME] DS02 ([EMAIL_ADDRESS][DOMAIN_NAME])" at bounding box center [150, 180] width 110 height 6
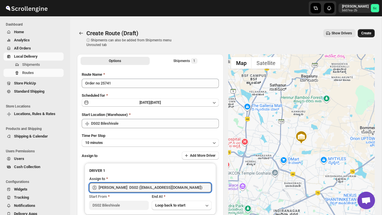
type input "[PERSON_NAME] DS02 ([EMAIL_ADDRESS][DOMAIN_NAME])"
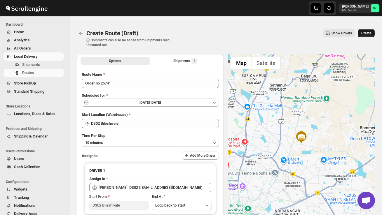
click at [369, 32] on span "Create" at bounding box center [366, 33] width 10 height 5
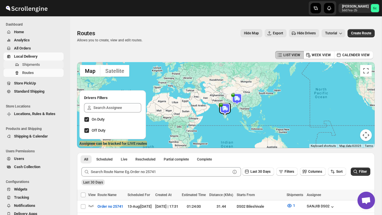
click at [34, 67] on span "Shipments" at bounding box center [42, 65] width 40 height 6
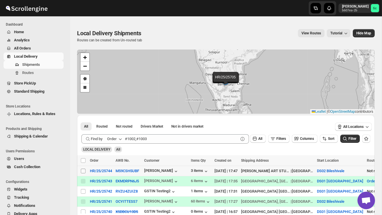
click at [82, 172] on input "Select shipment" at bounding box center [83, 171] width 5 height 5
checkbox input "true"
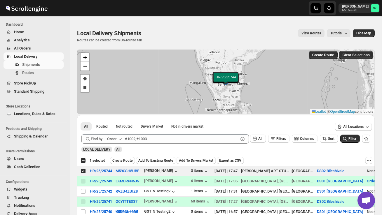
click at [122, 162] on span "Create Route" at bounding box center [122, 160] width 20 height 5
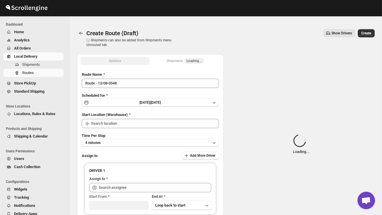
type input "DS02 Bileshivale"
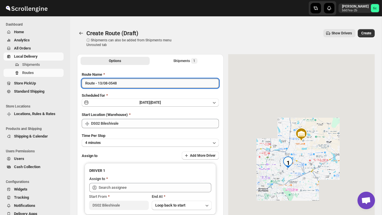
click at [129, 85] on input "Route - 13/08-0548" at bounding box center [150, 83] width 137 height 9
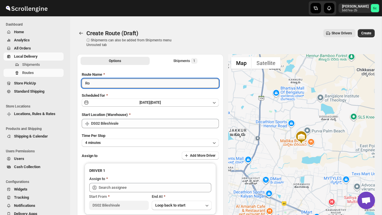
type input "R"
type input "Order no 25744"
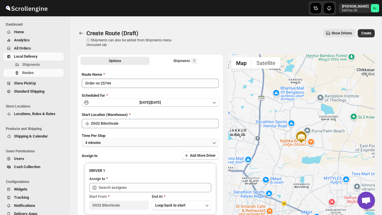
click at [136, 141] on button "4 minutes" at bounding box center [150, 143] width 137 height 8
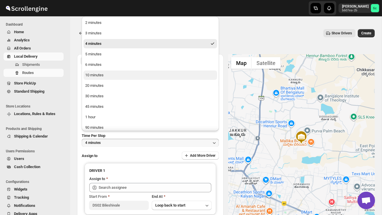
click at [113, 78] on button "10 minutes" at bounding box center [150, 75] width 134 height 9
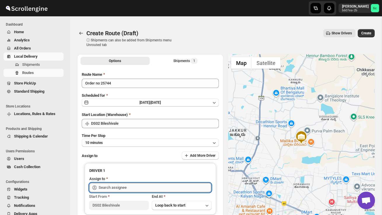
click at [112, 186] on input "text" at bounding box center [155, 187] width 113 height 9
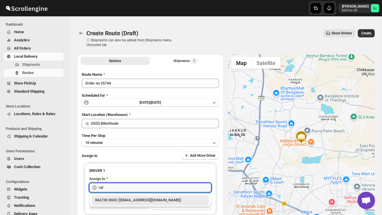
click at [130, 196] on div "RALTIK DS02 ([EMAIL_ADDRESS][DOMAIN_NAME])" at bounding box center [150, 200] width 117 height 9
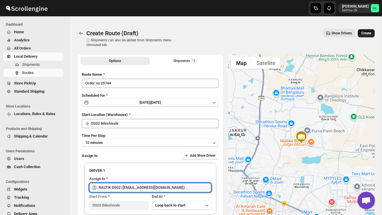
type input "RALTIK DS02 ([EMAIL_ADDRESS][DOMAIN_NAME])"
click at [362, 33] on span "Create" at bounding box center [366, 33] width 10 height 5
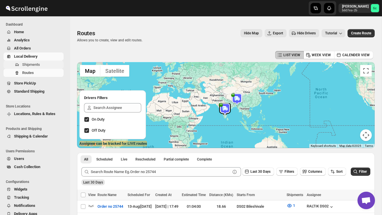
click at [37, 63] on span "Shipments" at bounding box center [31, 64] width 18 height 4
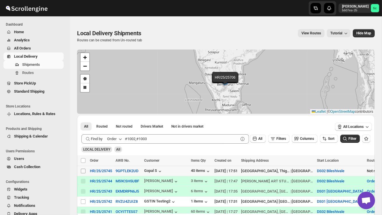
click at [84, 170] on input "Select shipment" at bounding box center [83, 171] width 5 height 5
checkbox input "true"
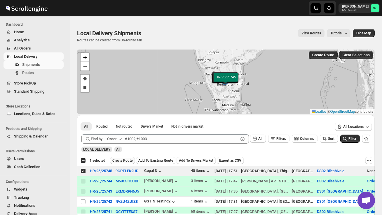
click at [125, 160] on span "Create Route" at bounding box center [122, 160] width 20 height 5
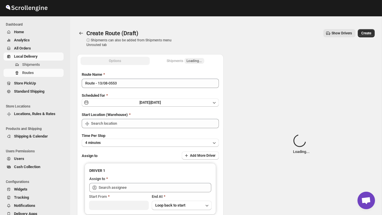
type input "DS02 Bileshivale"
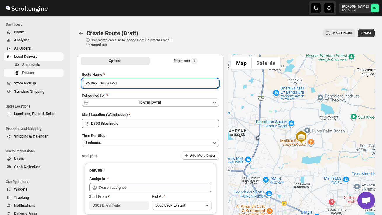
click at [123, 79] on input "Route - 13/08-0553" at bounding box center [150, 83] width 137 height 9
click at [123, 84] on input "Route - 13/08-0553" at bounding box center [150, 83] width 137 height 9
type input "R"
type input "Order no 25745"
click at [130, 143] on button "4 minutes" at bounding box center [150, 143] width 137 height 8
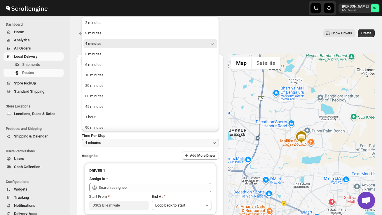
click at [108, 80] on ul "2 minutes 3 minutes 4 minutes 5 minutes 6 minutes 10 minutes 20 minutes 30 minu…" at bounding box center [150, 80] width 134 height 125
click at [107, 76] on button "10 minutes" at bounding box center [150, 75] width 134 height 9
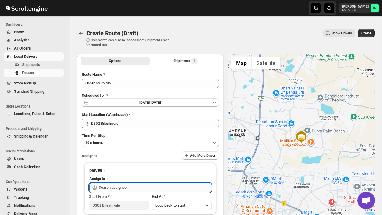
click at [116, 187] on input "text" at bounding box center [155, 187] width 113 height 9
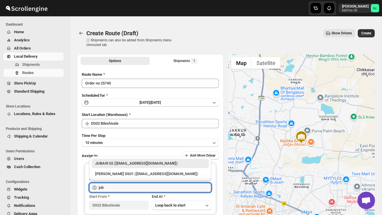
click at [127, 165] on div "JUBAIR 02 ([EMAIL_ADDRESS][DOMAIN_NAME])" at bounding box center [150, 164] width 110 height 6
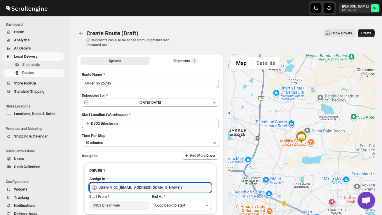
type input "JUBAIR 02 ([EMAIL_ADDRESS][DOMAIN_NAME])"
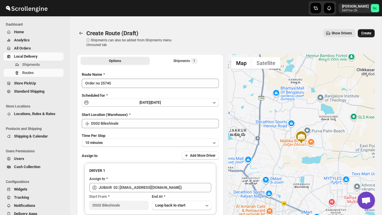
click at [368, 34] on span "Create" at bounding box center [366, 33] width 10 height 5
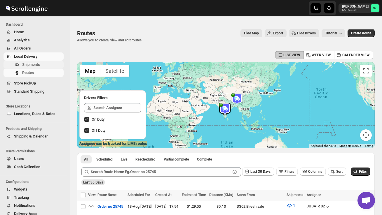
click at [39, 64] on span "Shipments" at bounding box center [31, 64] width 18 height 4
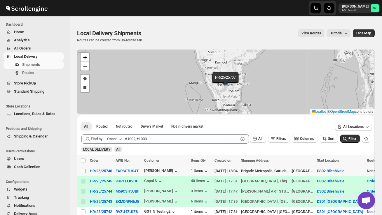
click at [82, 172] on input "Select shipment" at bounding box center [83, 171] width 5 height 5
checkbox input "true"
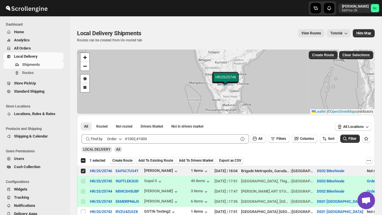
click at [122, 160] on span "Create Route" at bounding box center [122, 160] width 20 height 5
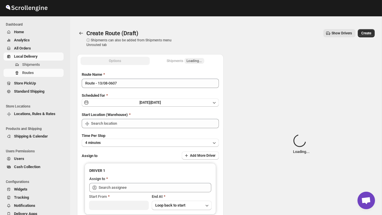
type input "DS02 Bileshivale"
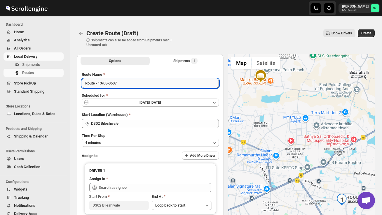
click at [127, 81] on input "Route - 13/08-0607" at bounding box center [150, 83] width 137 height 9
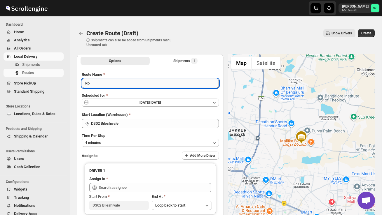
type input "R"
type input "Order no 25746"
click at [131, 141] on button "4 minutes" at bounding box center [150, 143] width 137 height 8
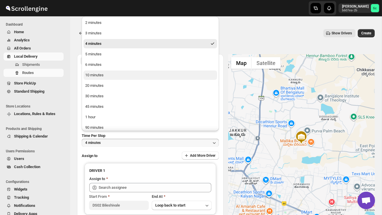
click at [103, 77] on div "10 minutes" at bounding box center [94, 75] width 18 height 6
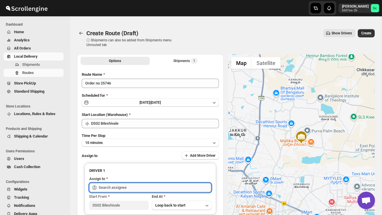
click at [115, 187] on input "text" at bounding box center [155, 187] width 113 height 9
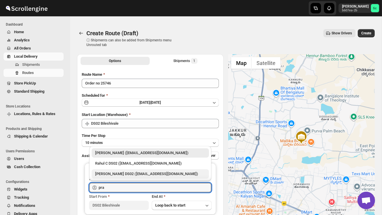
click at [129, 171] on div "[PERSON_NAME] DS02 ([EMAIL_ADDRESS][DOMAIN_NAME])" at bounding box center [150, 174] width 110 height 6
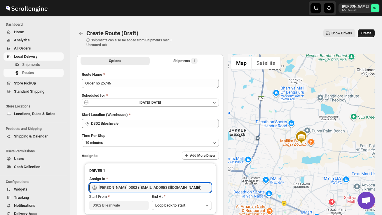
type input "[PERSON_NAME] DS02 ([EMAIL_ADDRESS][DOMAIN_NAME])"
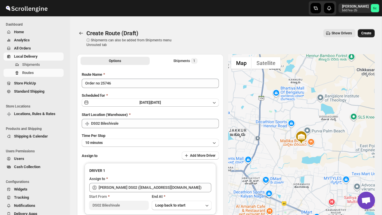
click at [365, 33] on span "Create" at bounding box center [366, 33] width 10 height 5
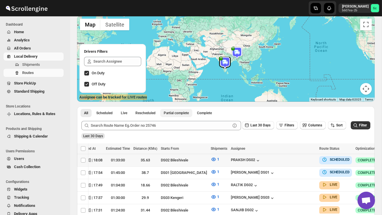
scroll to position [0, 76]
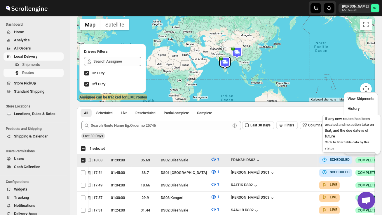
scroll to position [0, 0]
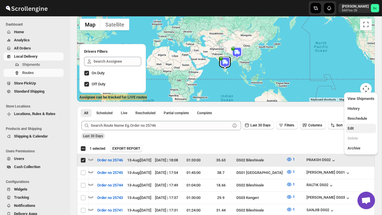
click at [360, 126] on span "Edit" at bounding box center [360, 129] width 27 height 6
checkbox input "false"
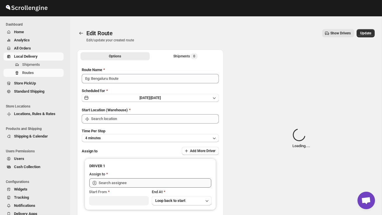
type input "Order no 25746"
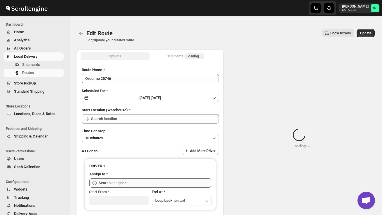
type input "DS02 Bileshivale"
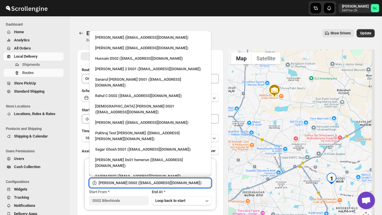
click at [170, 184] on input "[PERSON_NAME] DS02 ([EMAIL_ADDRESS][DOMAIN_NAME])" at bounding box center [155, 182] width 113 height 9
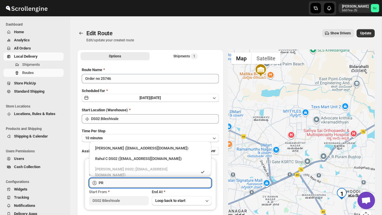
type input "P"
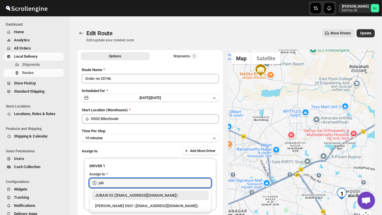
click at [167, 194] on div "JUBAIR 02 ([EMAIL_ADDRESS][DOMAIN_NAME])" at bounding box center [150, 196] width 110 height 6
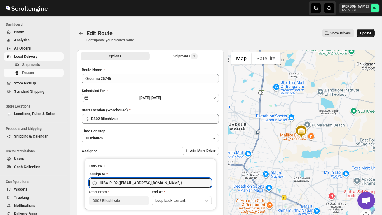
type input "JUBAIR 02 ([EMAIL_ADDRESS][DOMAIN_NAME])"
click at [369, 33] on span "Update" at bounding box center [365, 33] width 11 height 5
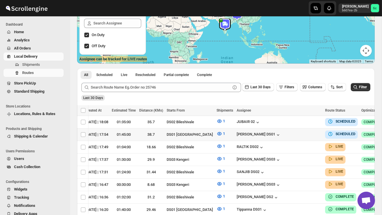
scroll to position [0, 76]
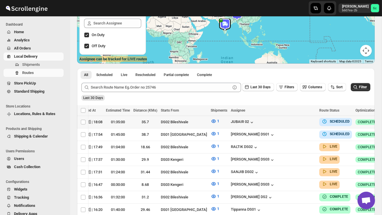
checkbox input "true"
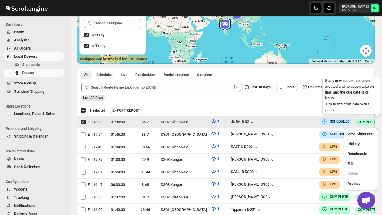
scroll to position [0, 0]
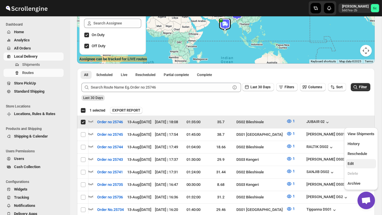
click at [360, 163] on span "Edit" at bounding box center [360, 164] width 27 height 6
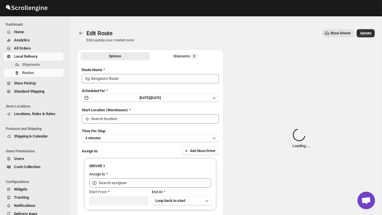
type input "Order no 25746"
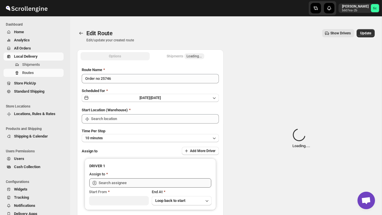
type input "DS02 Bileshivale"
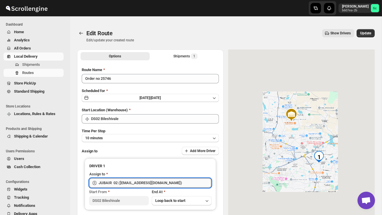
click at [171, 182] on input "JUBAIR 02 ([EMAIL_ADDRESS][DOMAIN_NAME])" at bounding box center [155, 182] width 113 height 9
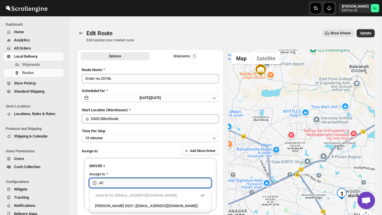
type input "J"
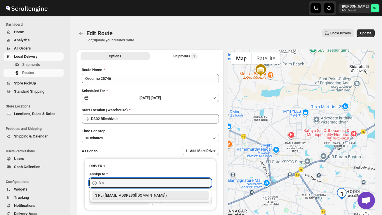
click at [168, 195] on div "3 PL ([EMAIL_ADDRESS][DOMAIN_NAME])" at bounding box center [150, 196] width 110 height 6
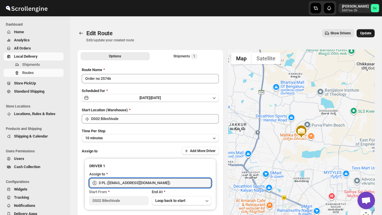
type input "3 PL ([EMAIL_ADDRESS][DOMAIN_NAME])"
click at [363, 33] on span "Update" at bounding box center [365, 33] width 11 height 5
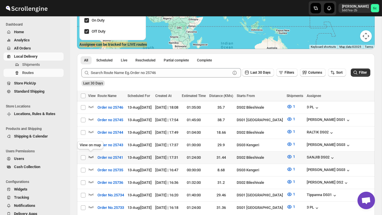
click at [92, 154] on icon "button" at bounding box center [91, 157] width 6 height 6
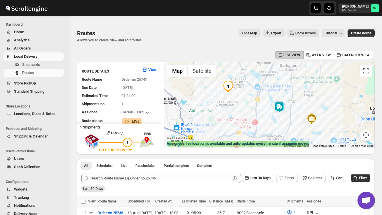
click at [279, 108] on img at bounding box center [279, 107] width 12 height 12
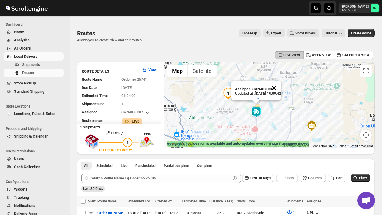
click at [281, 86] on button "Close" at bounding box center [274, 88] width 14 height 14
click at [272, 134] on div "To navigate, press the arrow keys." at bounding box center [269, 105] width 210 height 86
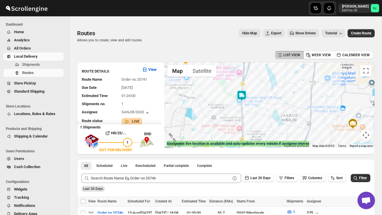
click at [262, 123] on div at bounding box center [269, 105] width 210 height 86
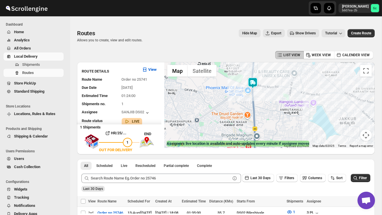
drag, startPoint x: 243, startPoint y: 106, endPoint x: 276, endPoint y: 115, distance: 34.1
click at [276, 115] on div at bounding box center [269, 105] width 210 height 86
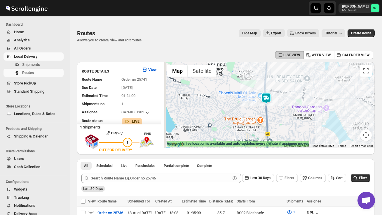
click at [279, 109] on div at bounding box center [269, 105] width 210 height 86
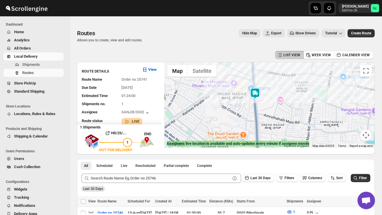
click at [268, 109] on div at bounding box center [269, 105] width 210 height 86
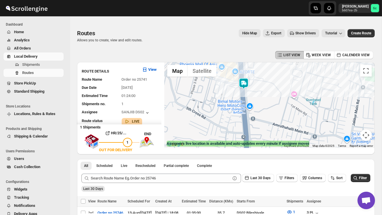
drag, startPoint x: 261, startPoint y: 103, endPoint x: 269, endPoint y: 127, distance: 25.9
click at [268, 127] on div at bounding box center [269, 105] width 210 height 86
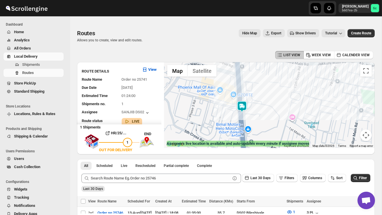
drag, startPoint x: 291, startPoint y: 101, endPoint x: 276, endPoint y: 86, distance: 21.5
click at [276, 87] on div at bounding box center [269, 105] width 210 height 86
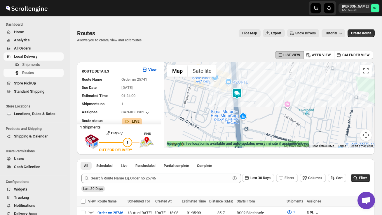
click at [363, 134] on button "Map camera controls" at bounding box center [366, 135] width 12 height 12
click at [365, 135] on button "Map camera controls" at bounding box center [366, 135] width 12 height 12
click at [351, 134] on button "Zoom out" at bounding box center [351, 135] width 12 height 12
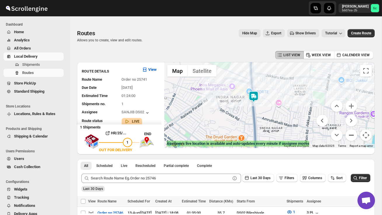
click at [351, 134] on button "Zoom out" at bounding box center [351, 135] width 12 height 12
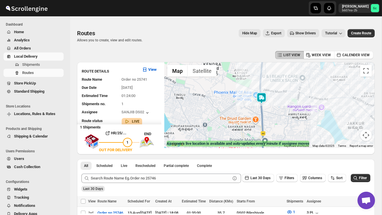
click at [351, 134] on div at bounding box center [269, 105] width 210 height 86
click at [362, 135] on button "Map camera controls" at bounding box center [366, 135] width 12 height 12
click at [346, 134] on button "Zoom out" at bounding box center [351, 135] width 12 height 12
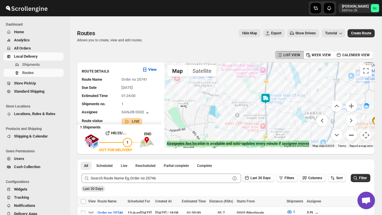
click at [346, 134] on button "Zoom out" at bounding box center [351, 135] width 12 height 12
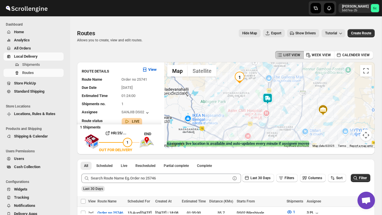
click at [288, 117] on div at bounding box center [269, 105] width 210 height 86
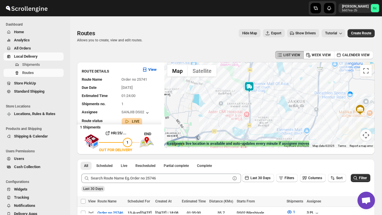
drag, startPoint x: 262, startPoint y: 94, endPoint x: 313, endPoint y: 107, distance: 52.5
click at [311, 106] on div at bounding box center [269, 105] width 210 height 86
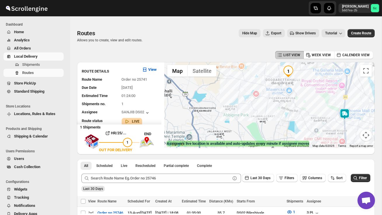
click at [299, 117] on div at bounding box center [269, 105] width 210 height 86
